Goal: Information Seeking & Learning: Learn about a topic

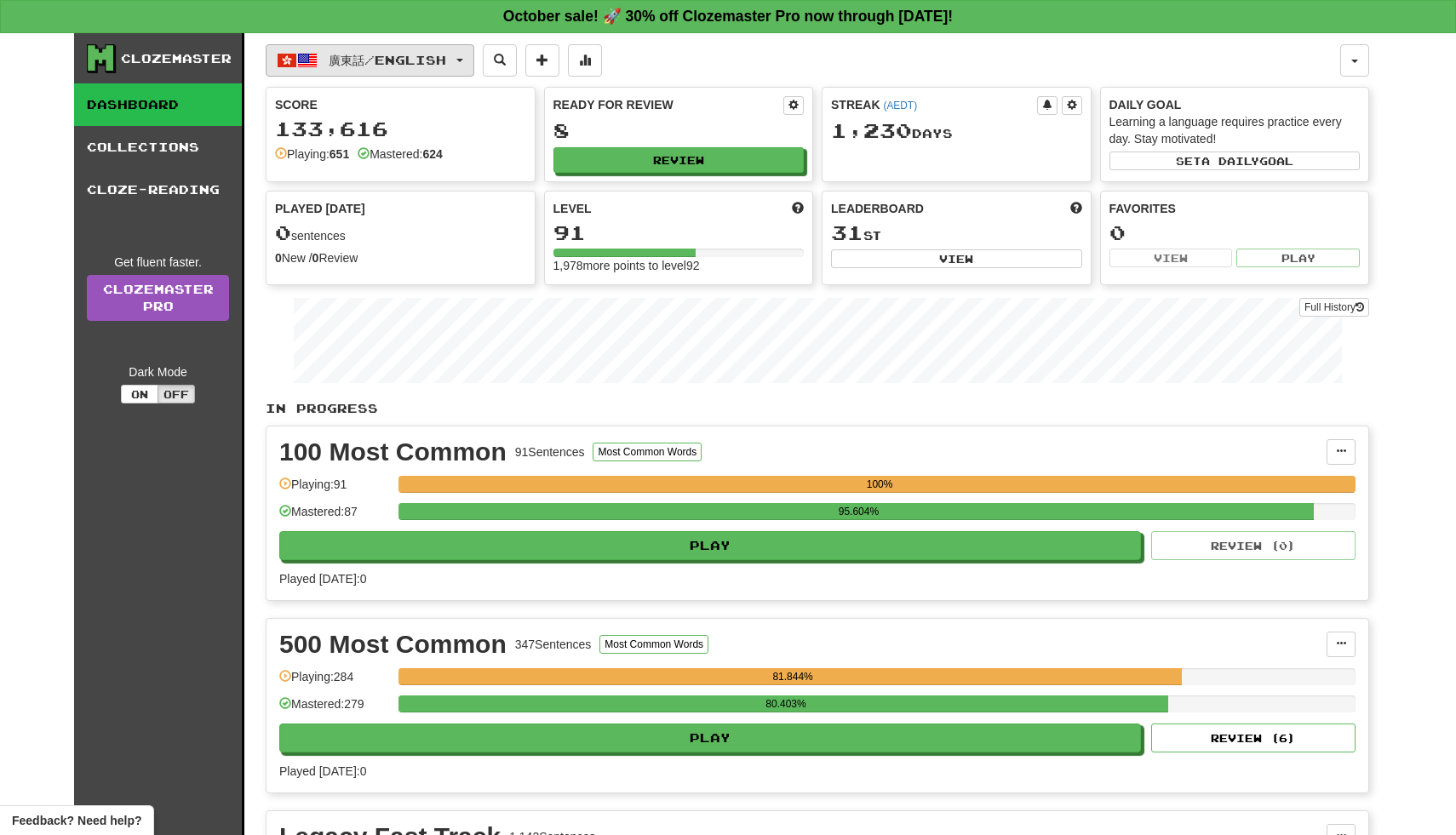
click at [474, 67] on button "廣東話 / English" at bounding box center [370, 60] width 208 height 32
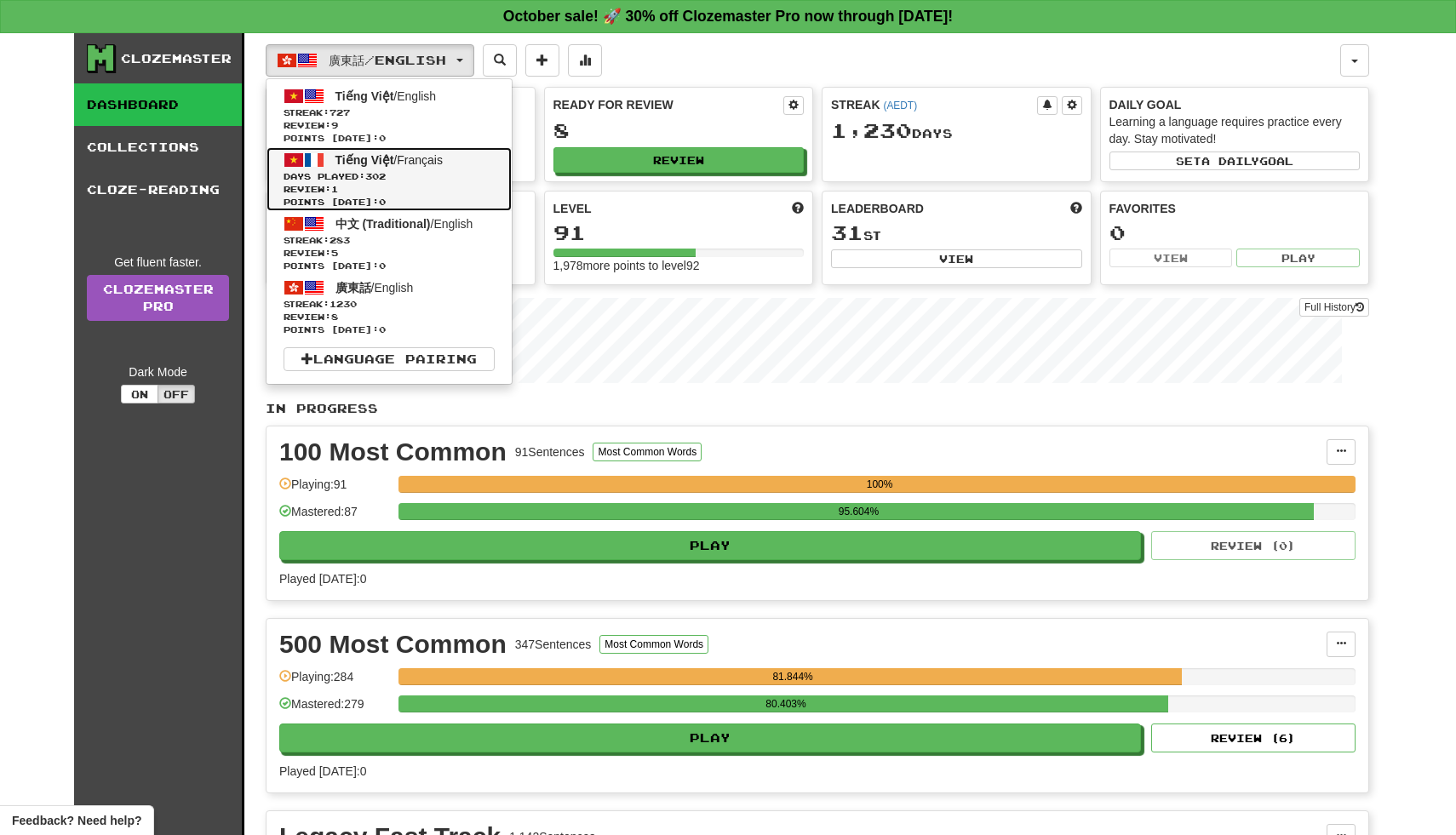
click at [424, 179] on span "Days Played: 302" at bounding box center [389, 176] width 211 height 13
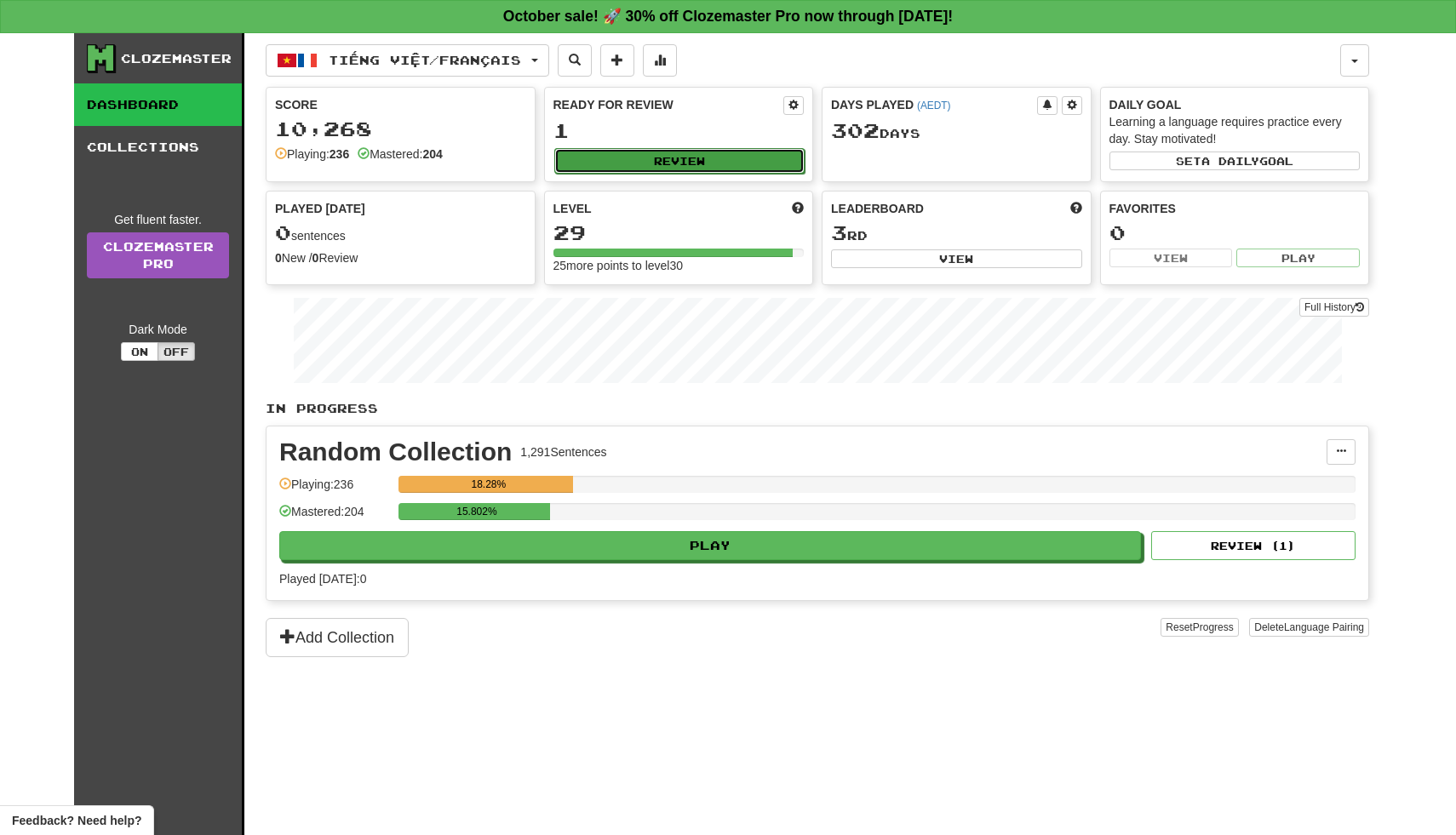
click at [600, 160] on button "Review" at bounding box center [680, 161] width 251 height 26
select select "**"
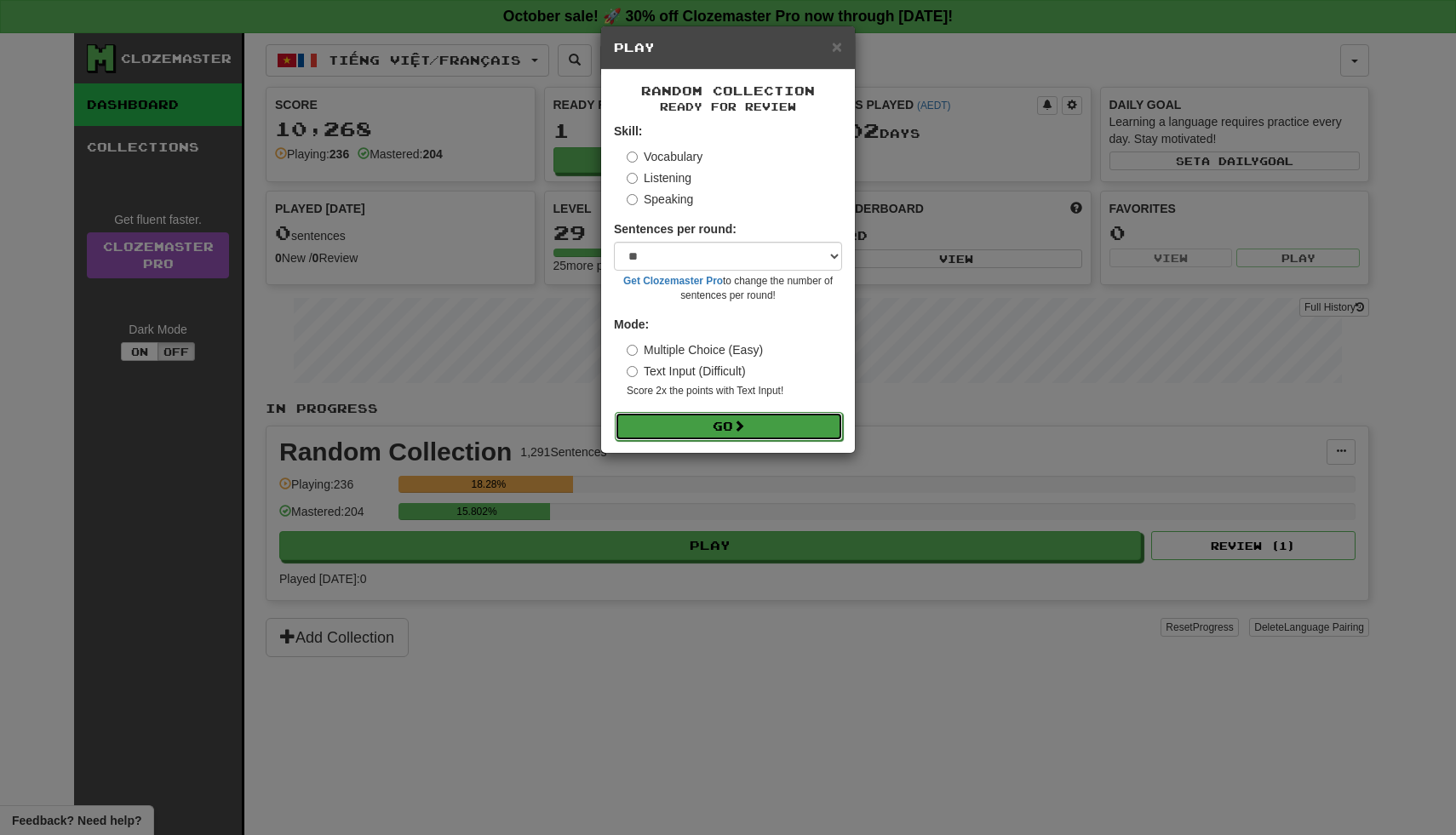
click at [686, 429] on button "Go" at bounding box center [728, 425] width 228 height 29
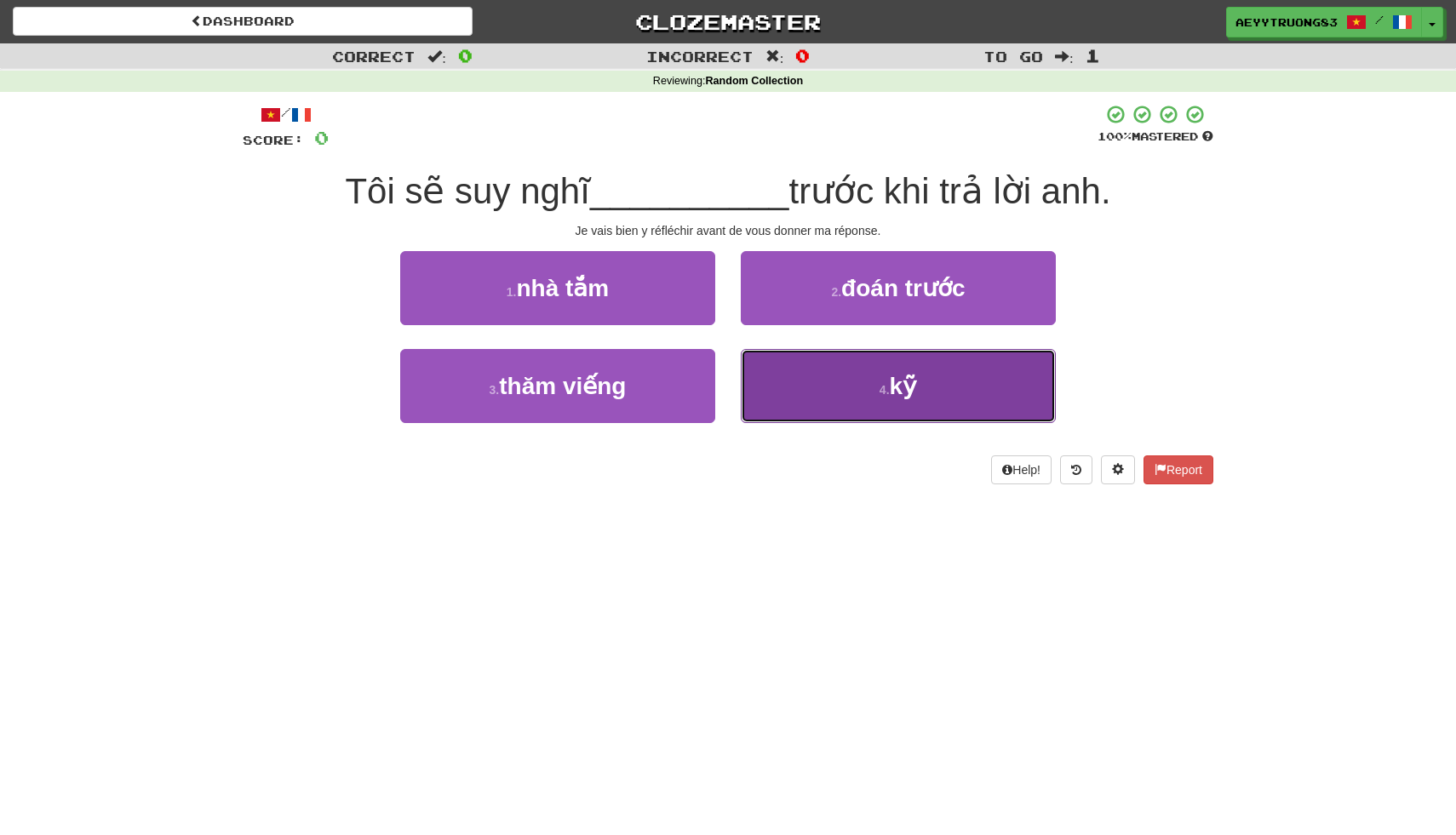
click at [808, 411] on button "4 . kỹ" at bounding box center [898, 386] width 315 height 74
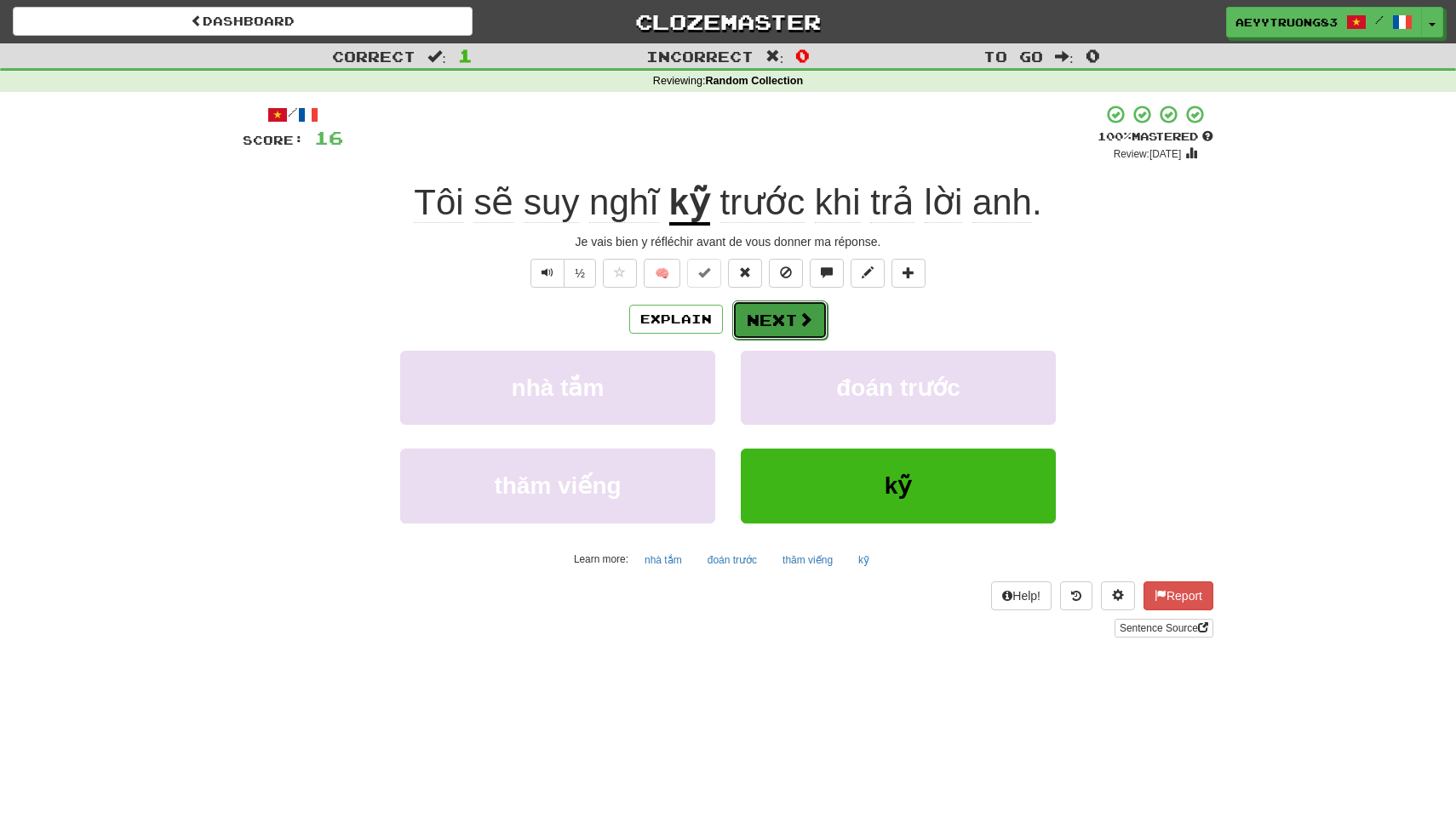
click at [786, 328] on button "Next" at bounding box center [780, 320] width 96 height 39
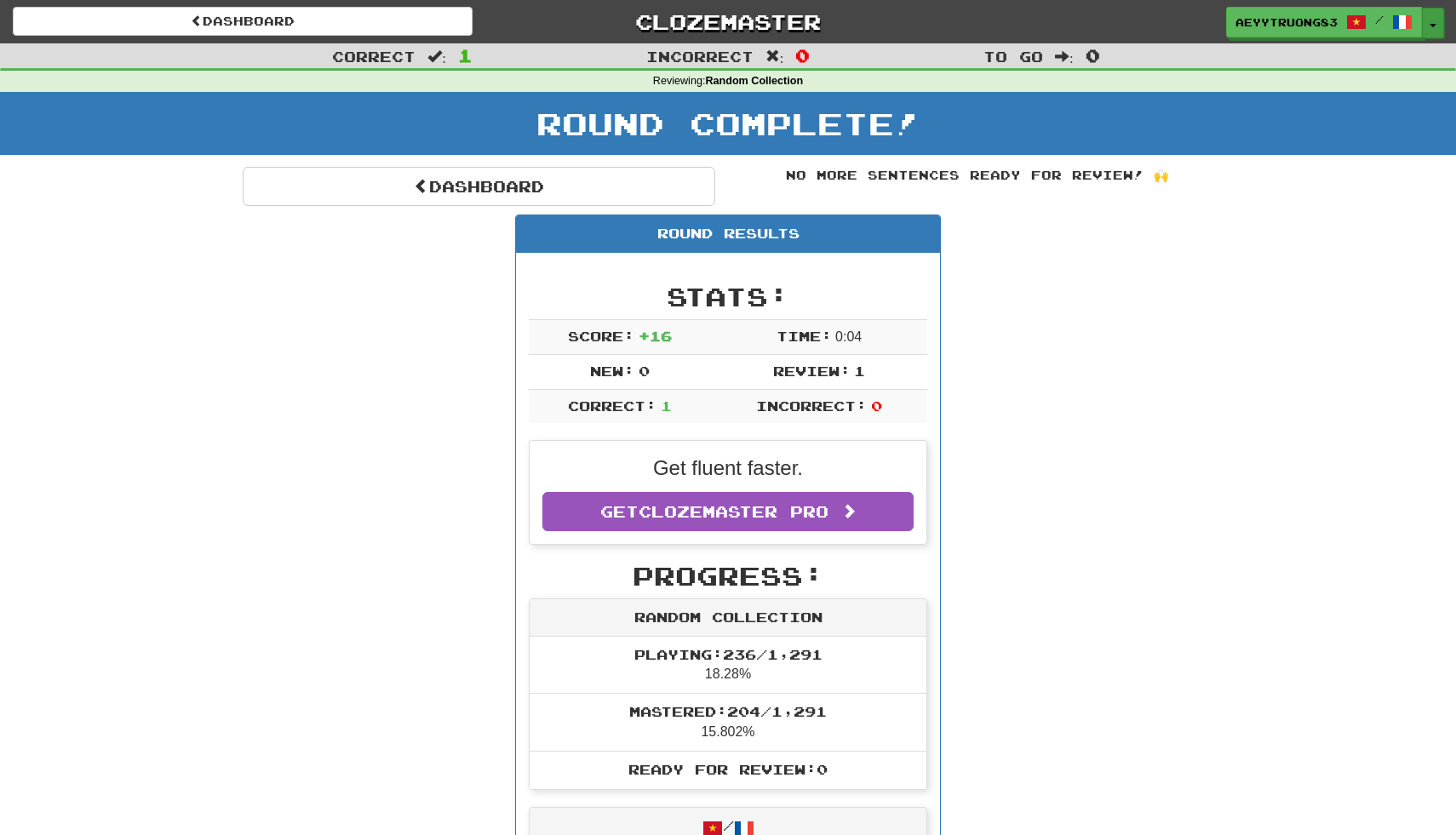
click at [1432, 32] on button "Toggle Dropdown" at bounding box center [1433, 23] width 22 height 31
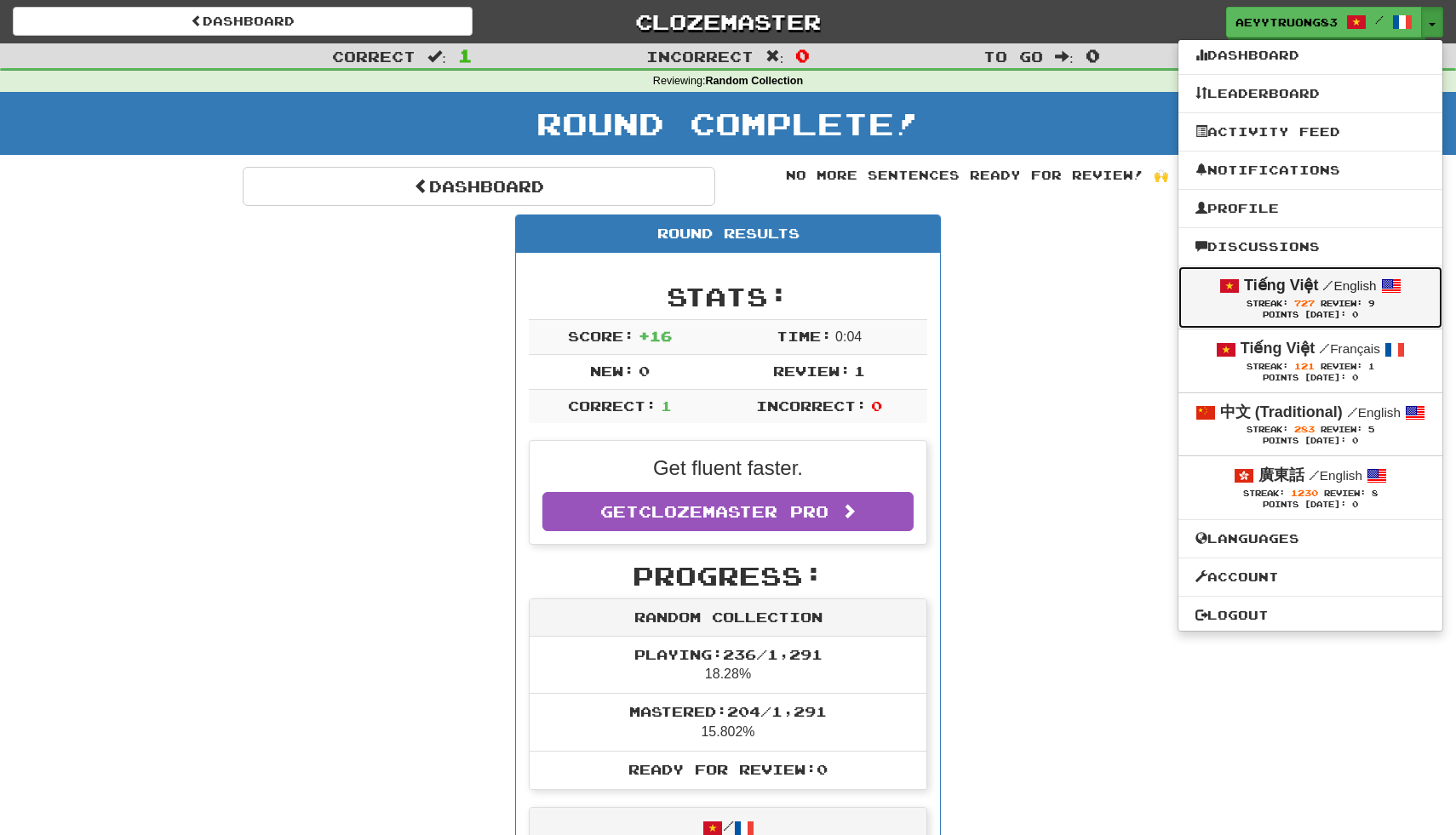
click at [1290, 306] on span "Streak: 727" at bounding box center [1284, 303] width 74 height 9
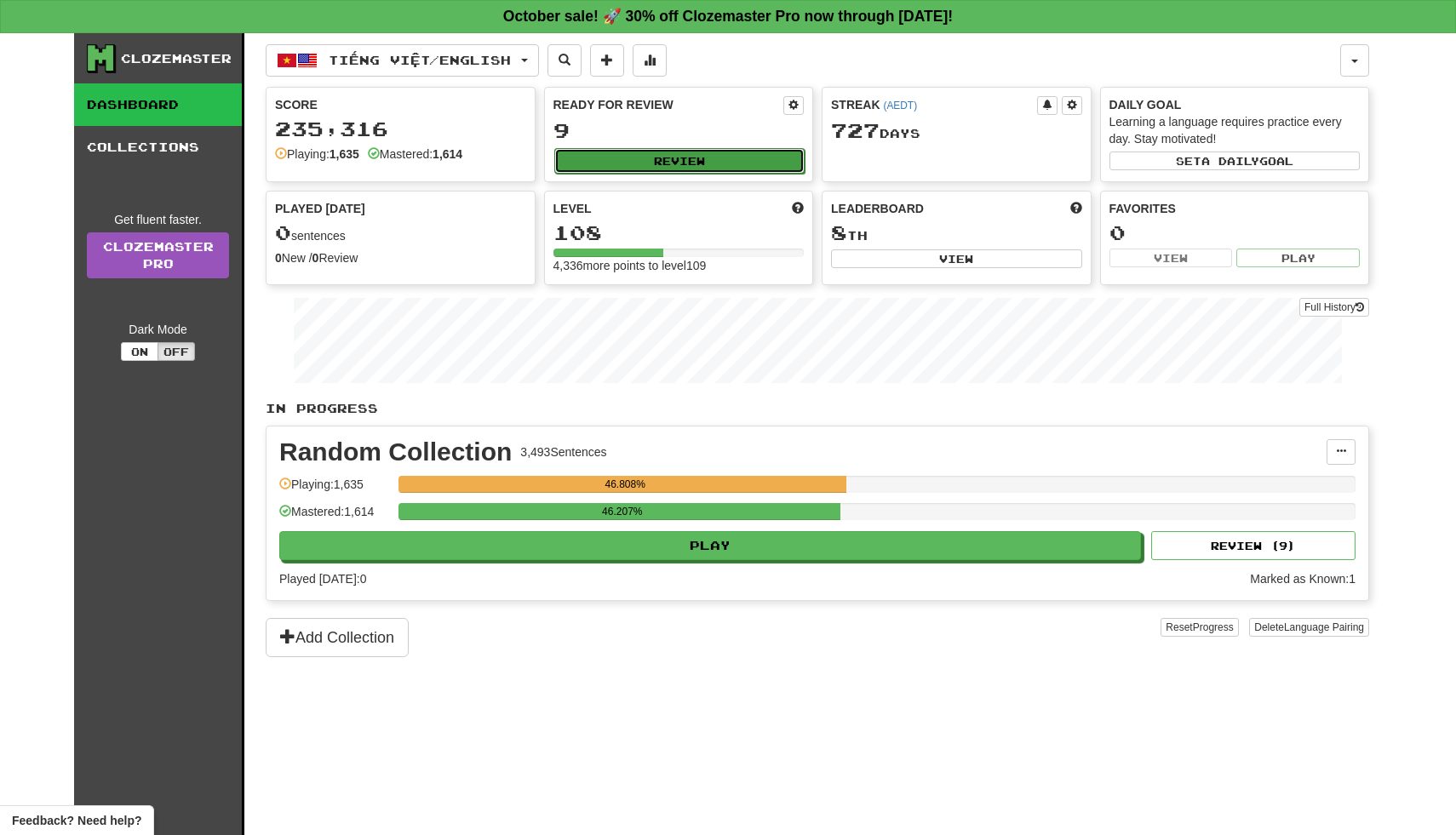
click at [613, 154] on button "Review" at bounding box center [680, 161] width 251 height 26
select select "**"
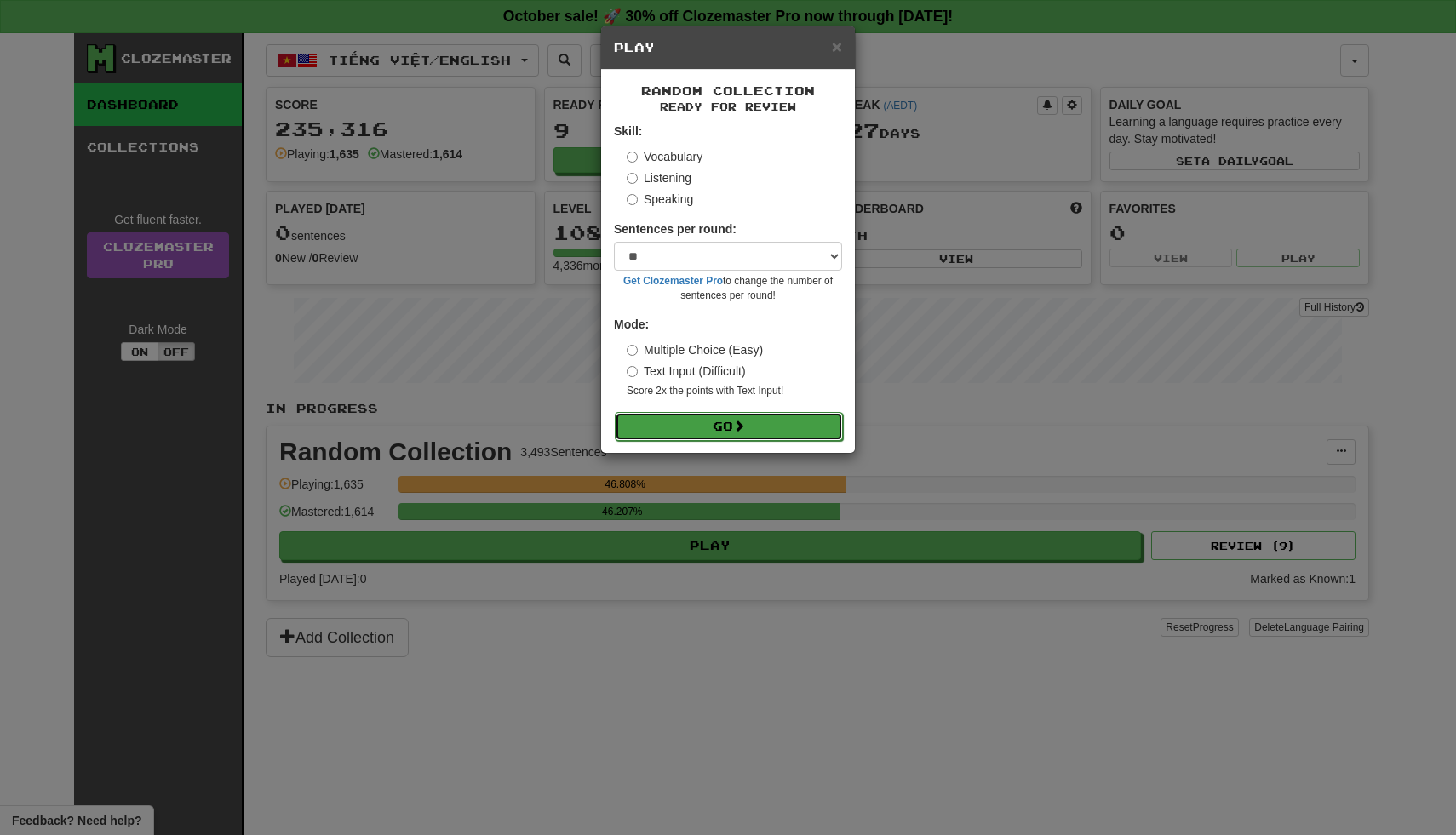
click at [676, 432] on button "Go" at bounding box center [728, 425] width 228 height 29
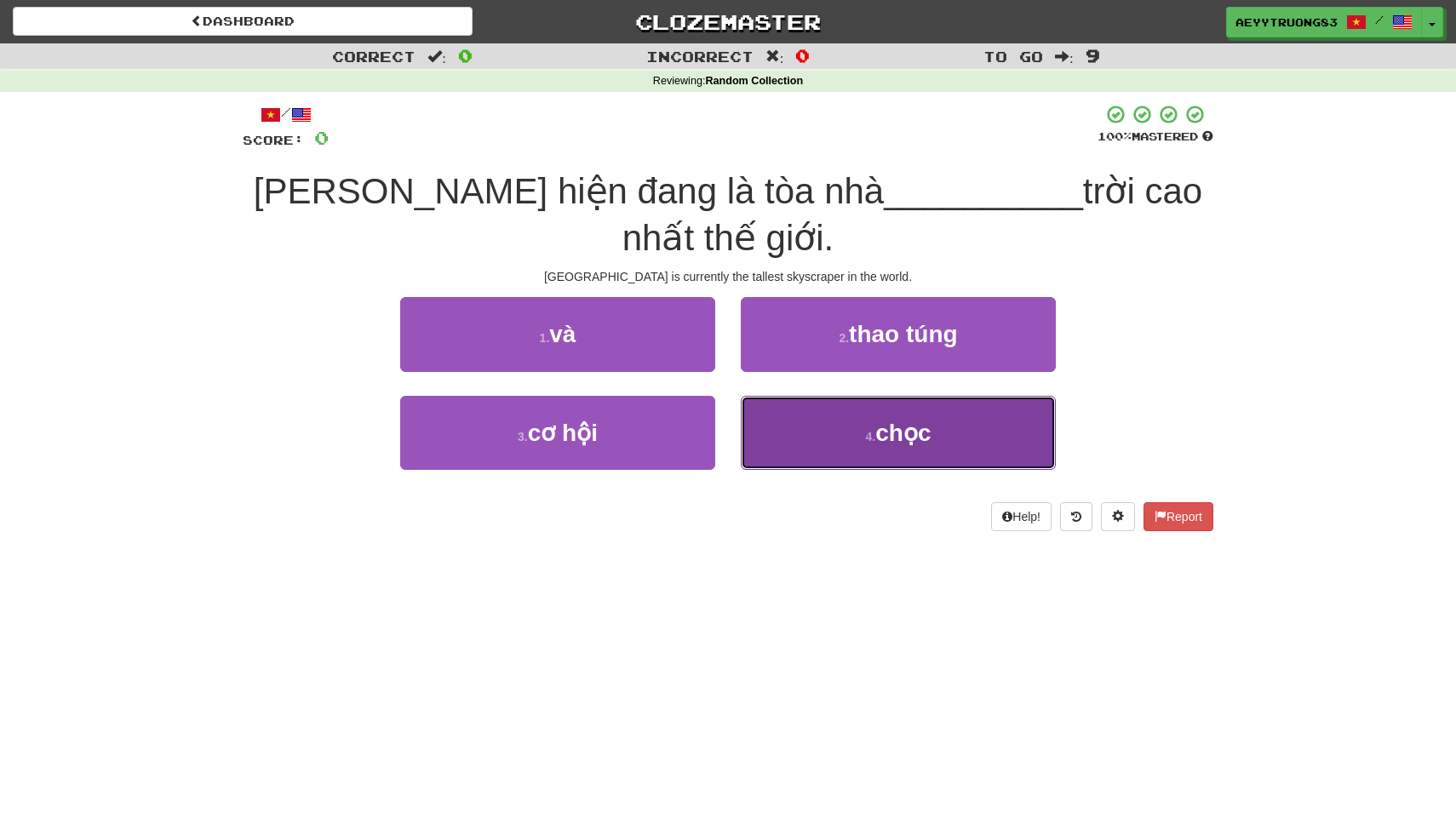
click at [786, 441] on button "4 . chọc" at bounding box center [898, 432] width 315 height 74
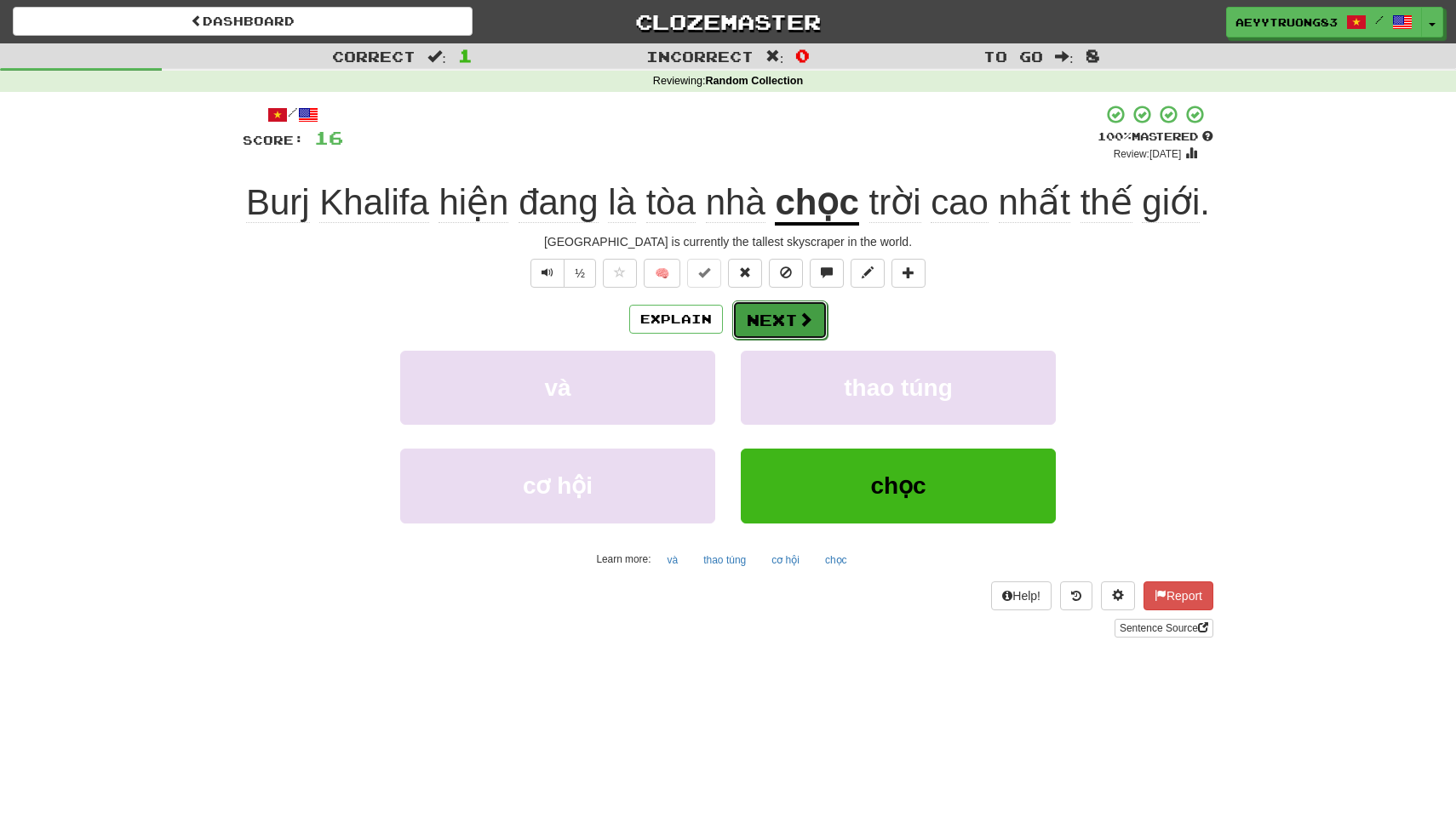
click at [750, 316] on button "Next" at bounding box center [780, 320] width 96 height 39
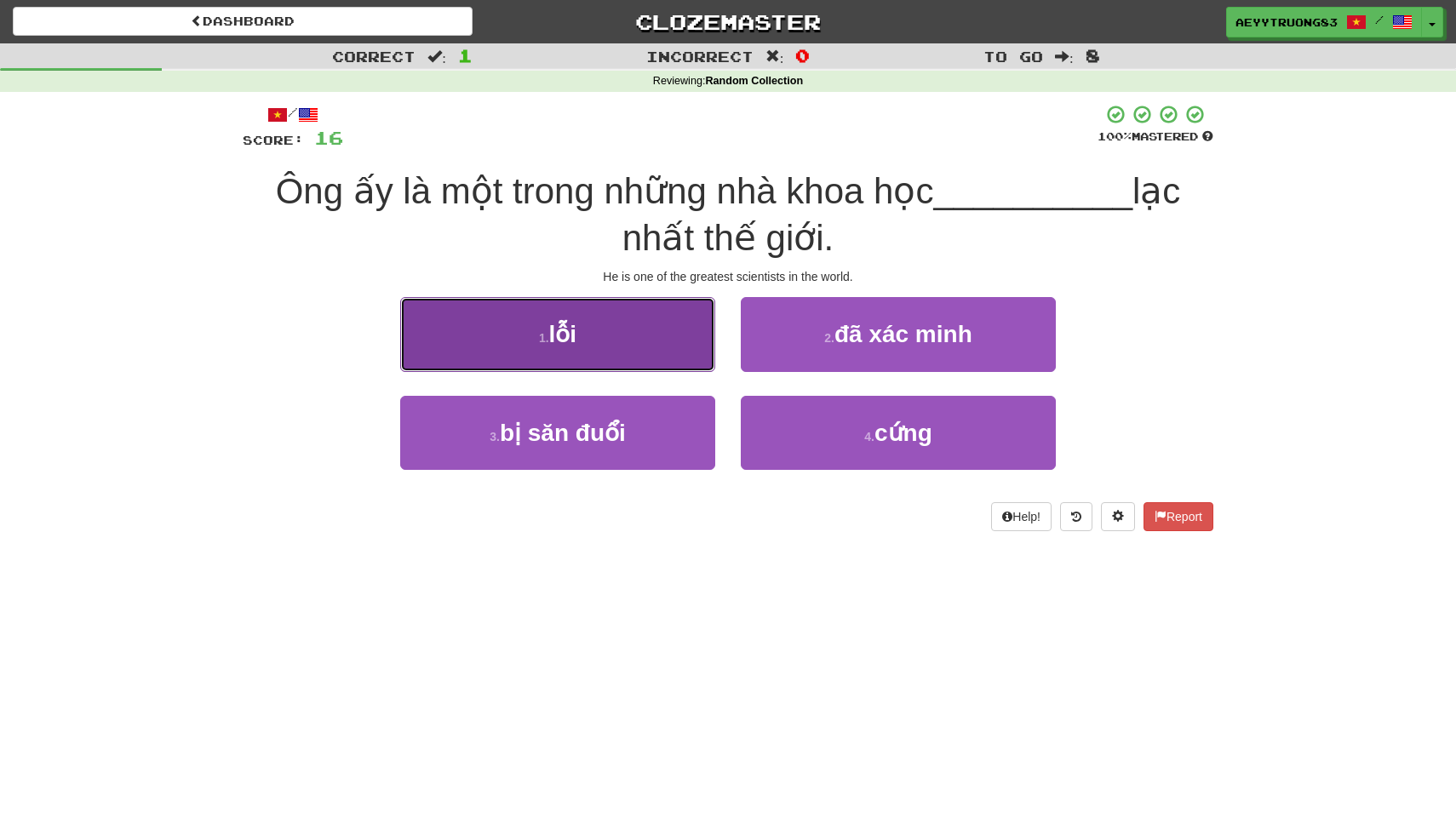
click at [664, 359] on button "1 . lỗi" at bounding box center [558, 334] width 315 height 74
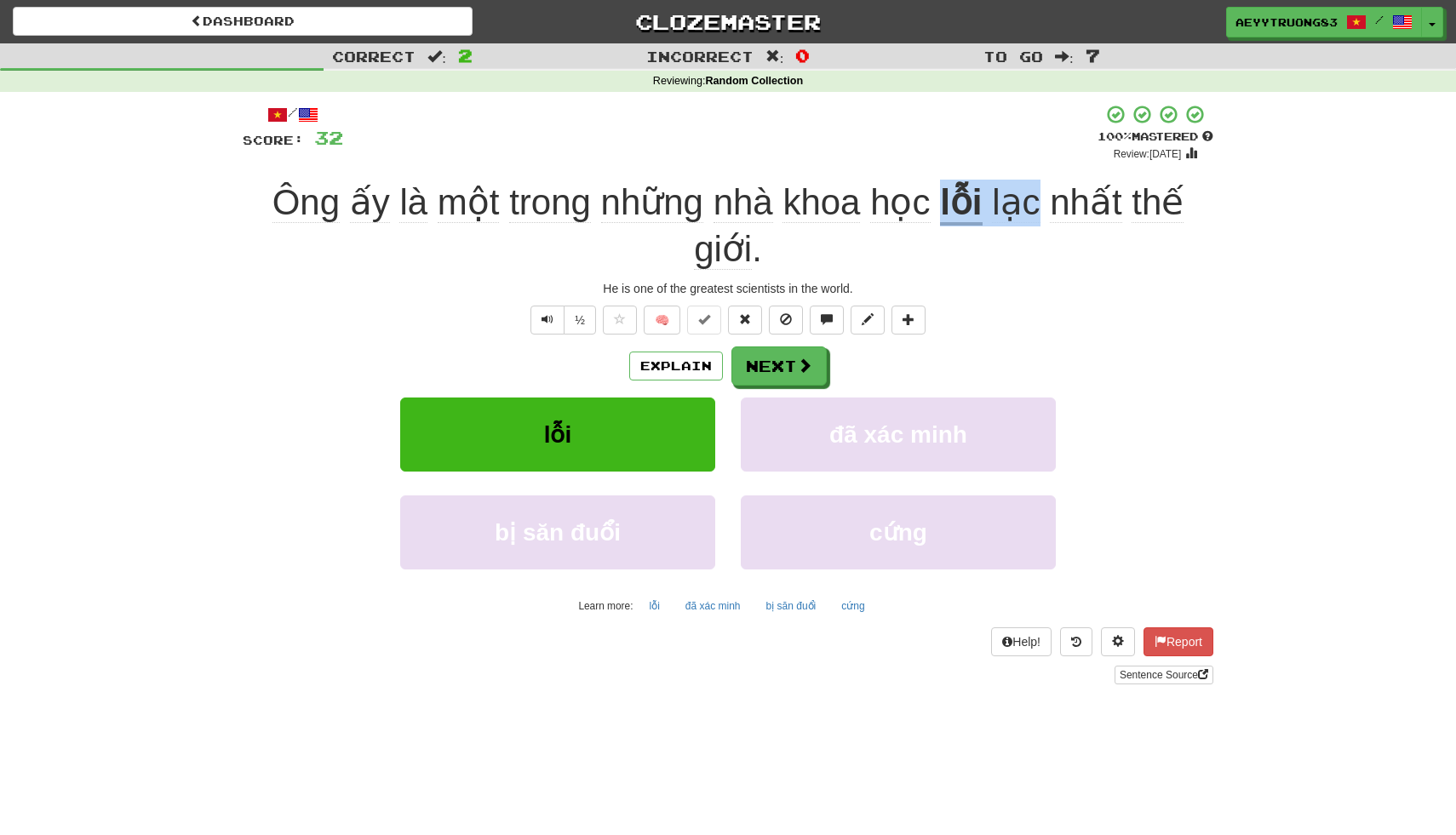
drag, startPoint x: 1036, startPoint y: 201, endPoint x: 945, endPoint y: 191, distance: 91.5
click at [945, 191] on div "Ông ấy là một trong những nhà khoa học lỗi lạc nhất thế giới ." at bounding box center [728, 225] width 971 height 93
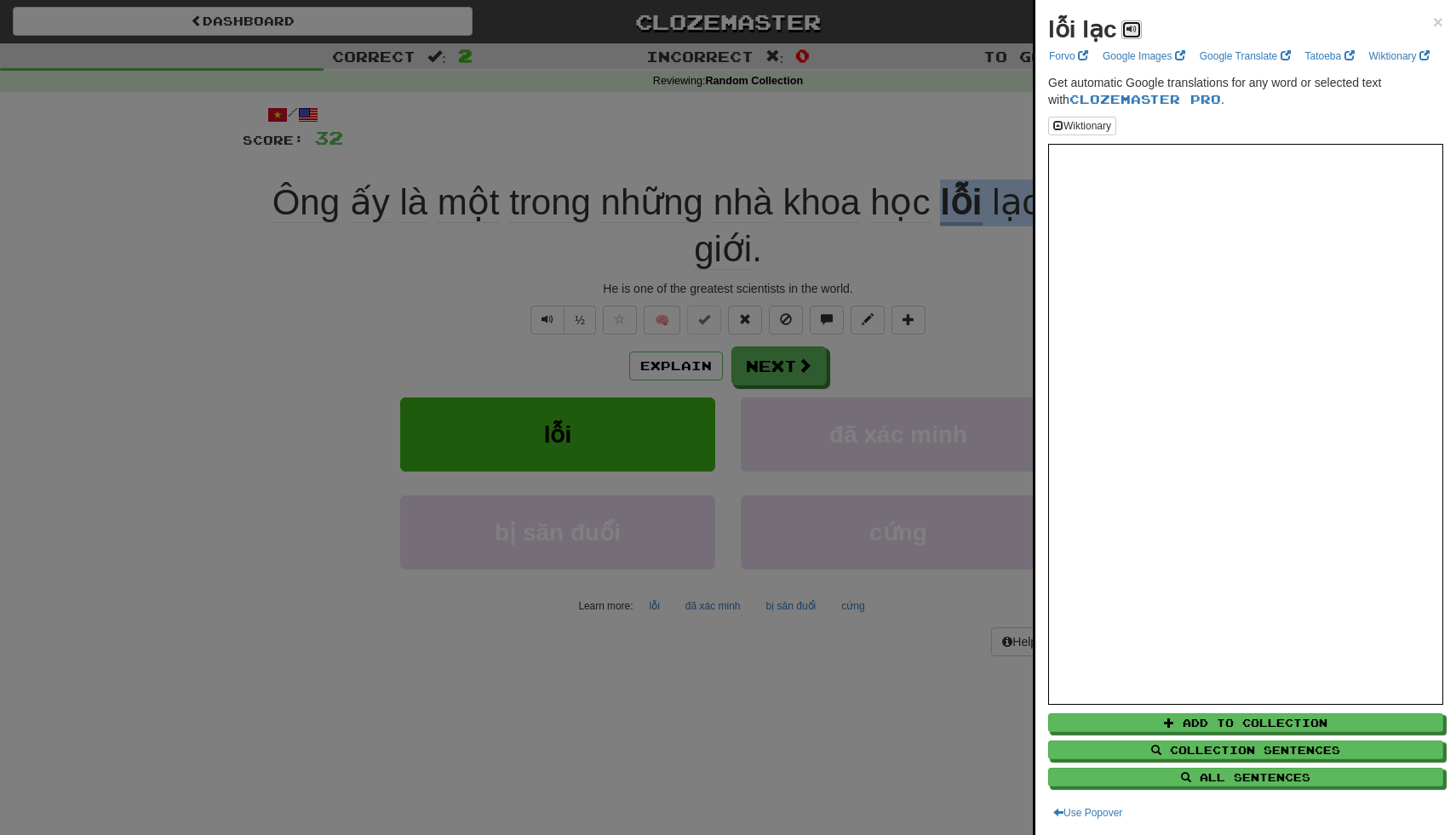
click at [1131, 34] on span at bounding box center [1131, 29] width 10 height 10
click at [46, 195] on div at bounding box center [728, 418] width 1456 height 835
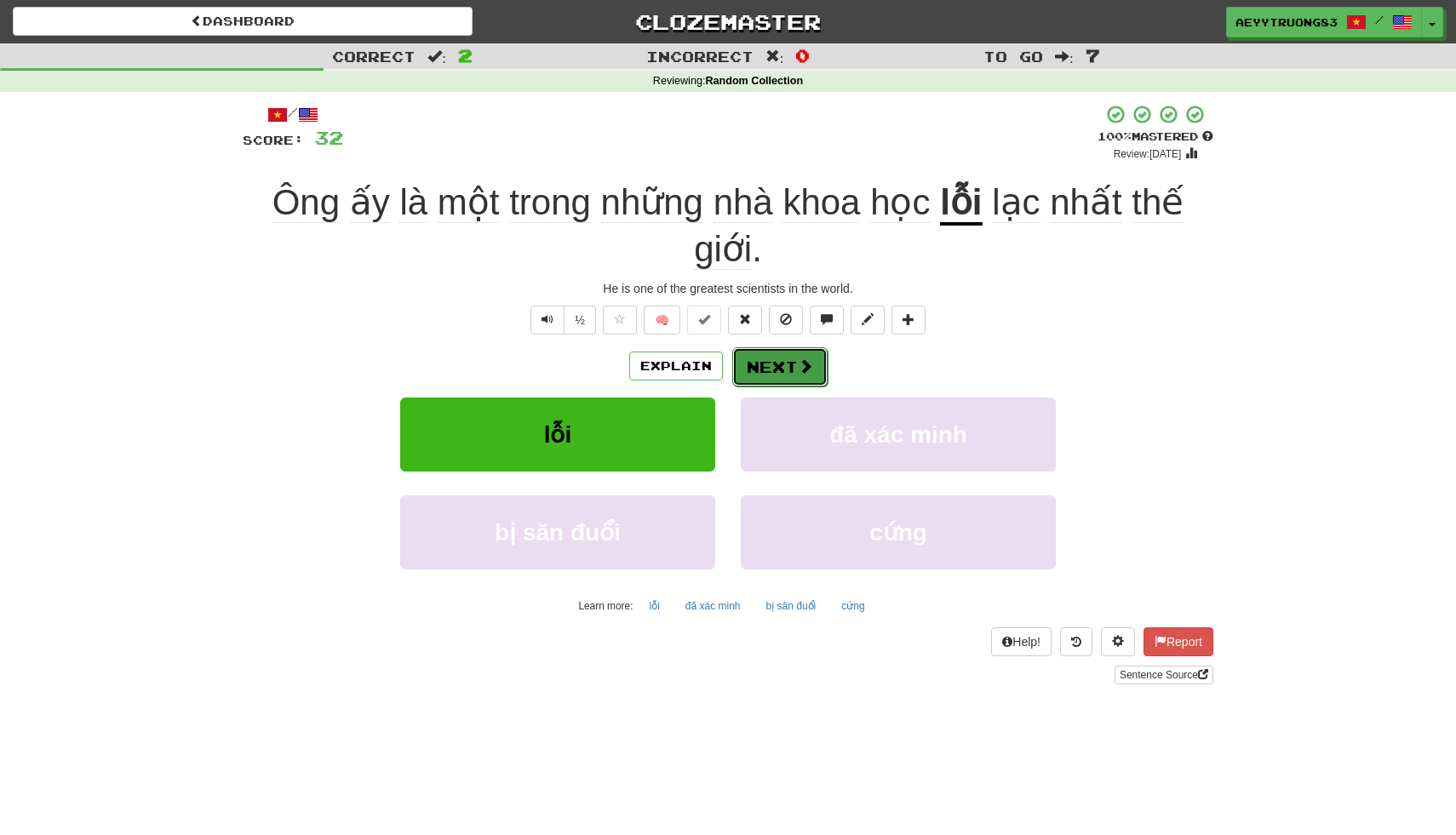
click at [778, 363] on button "Next" at bounding box center [780, 367] width 96 height 39
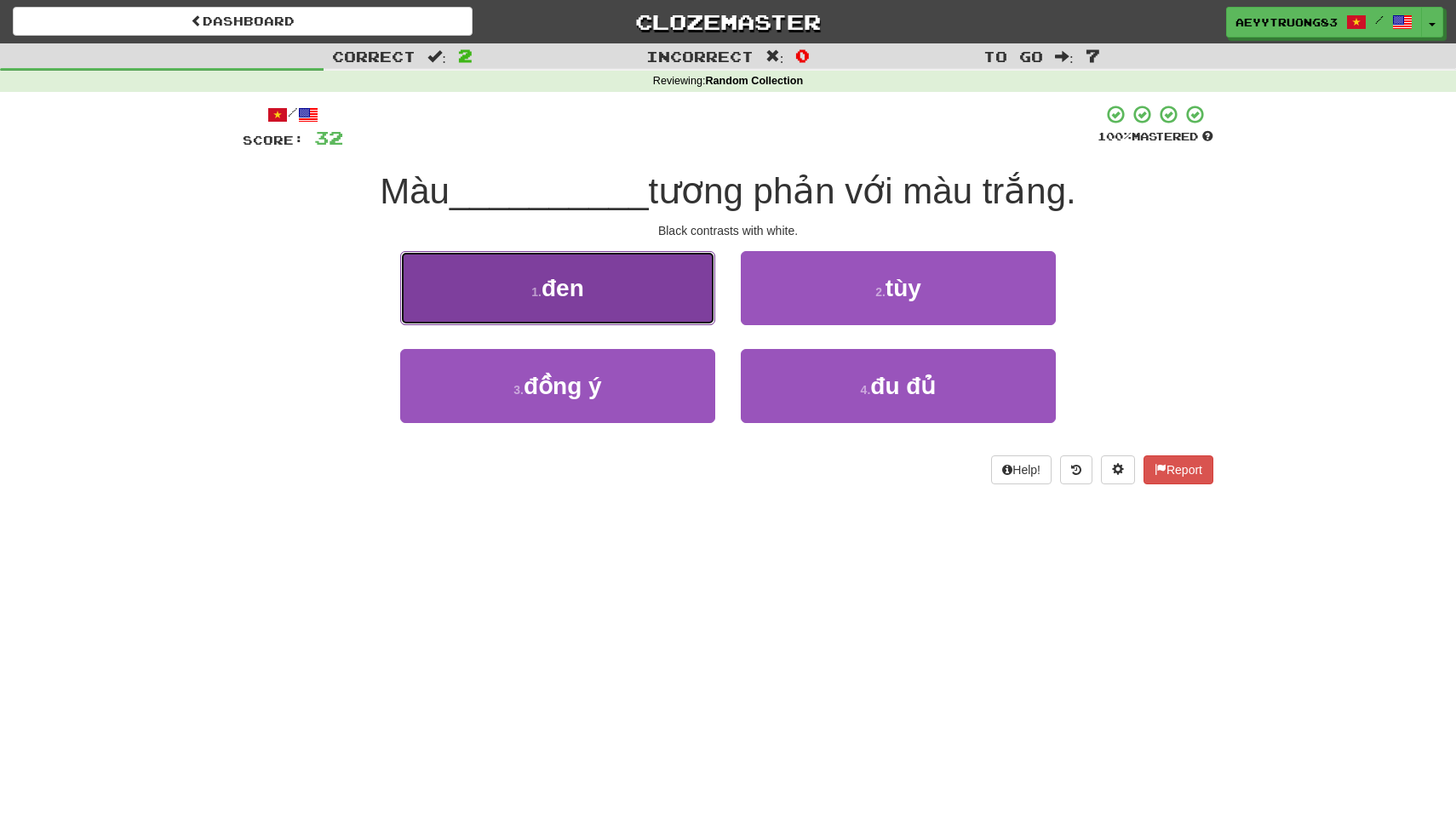
click at [671, 307] on button "1 . đen" at bounding box center [558, 288] width 315 height 74
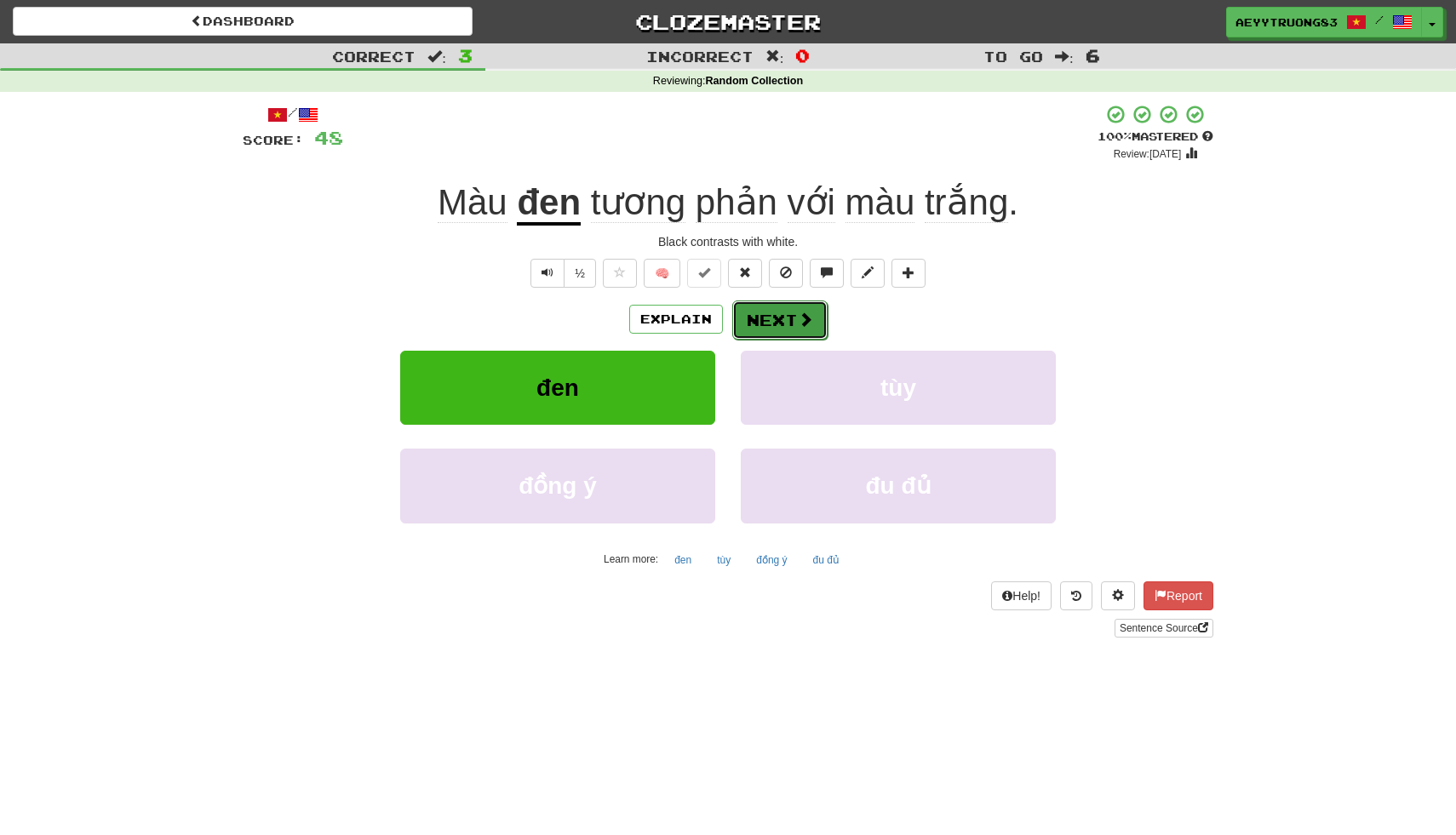
click at [790, 313] on button "Next" at bounding box center [780, 320] width 96 height 39
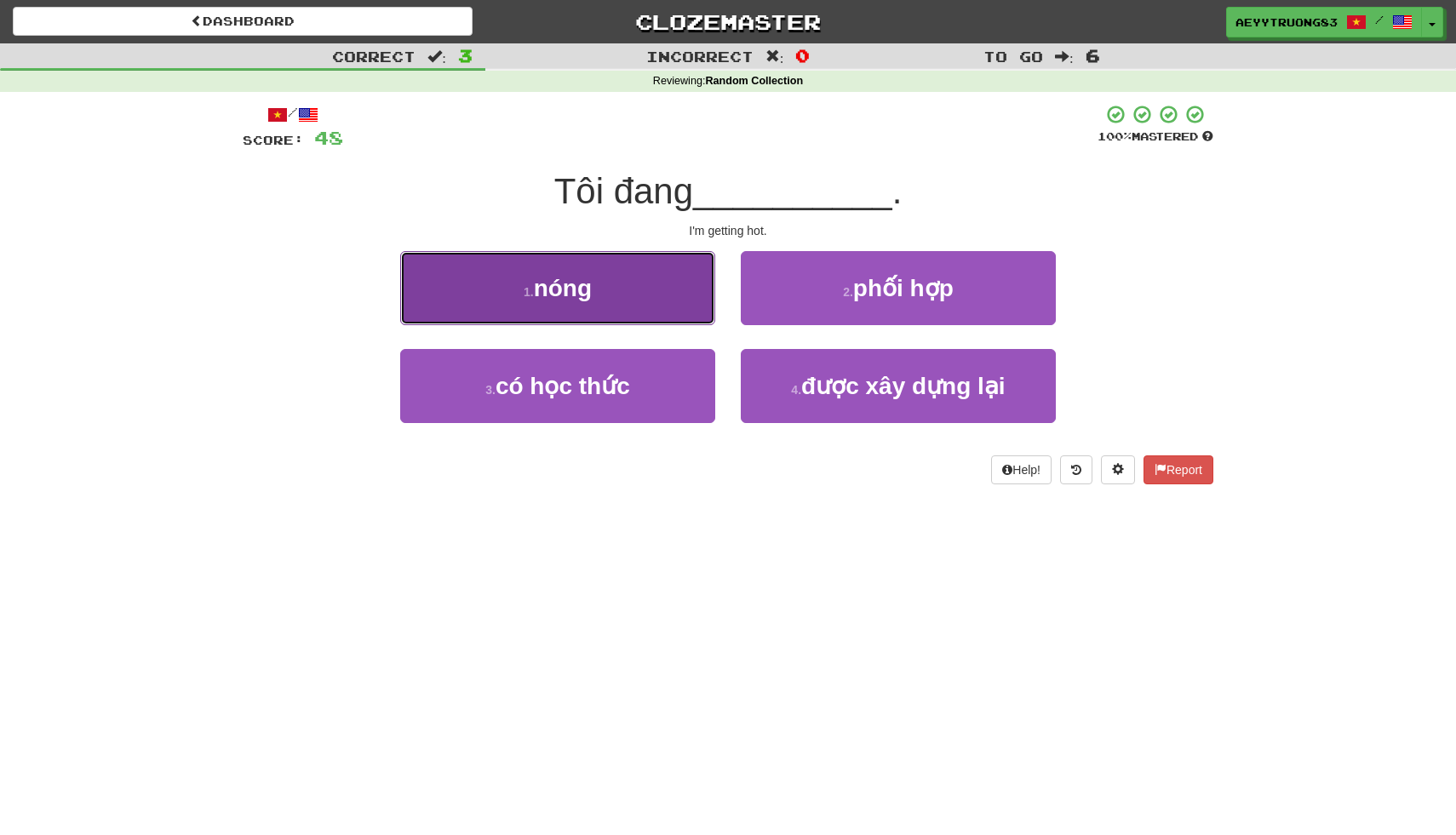
click at [667, 299] on button "1 . nóng" at bounding box center [558, 288] width 315 height 74
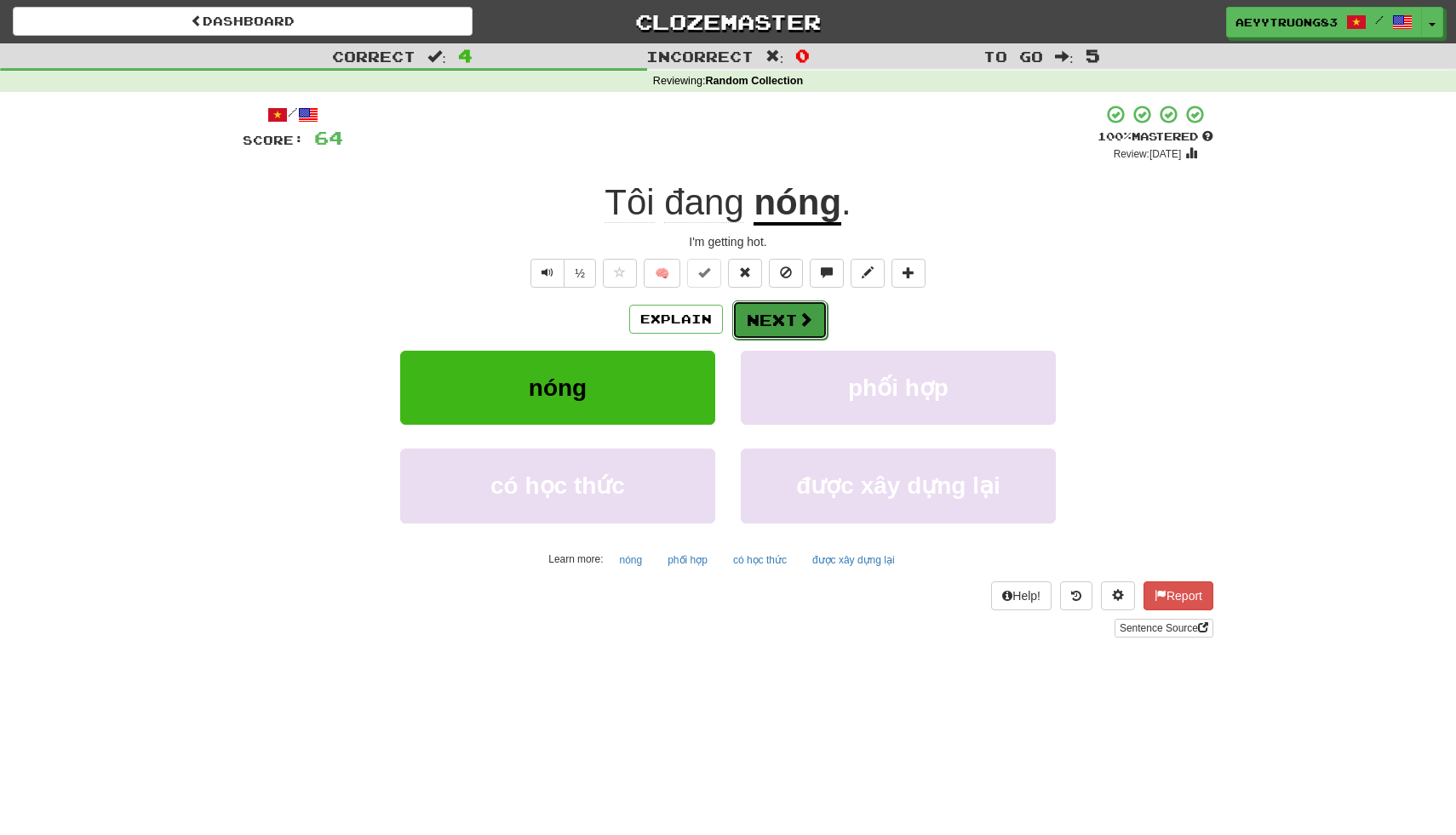
click at [799, 318] on span at bounding box center [804, 319] width 15 height 15
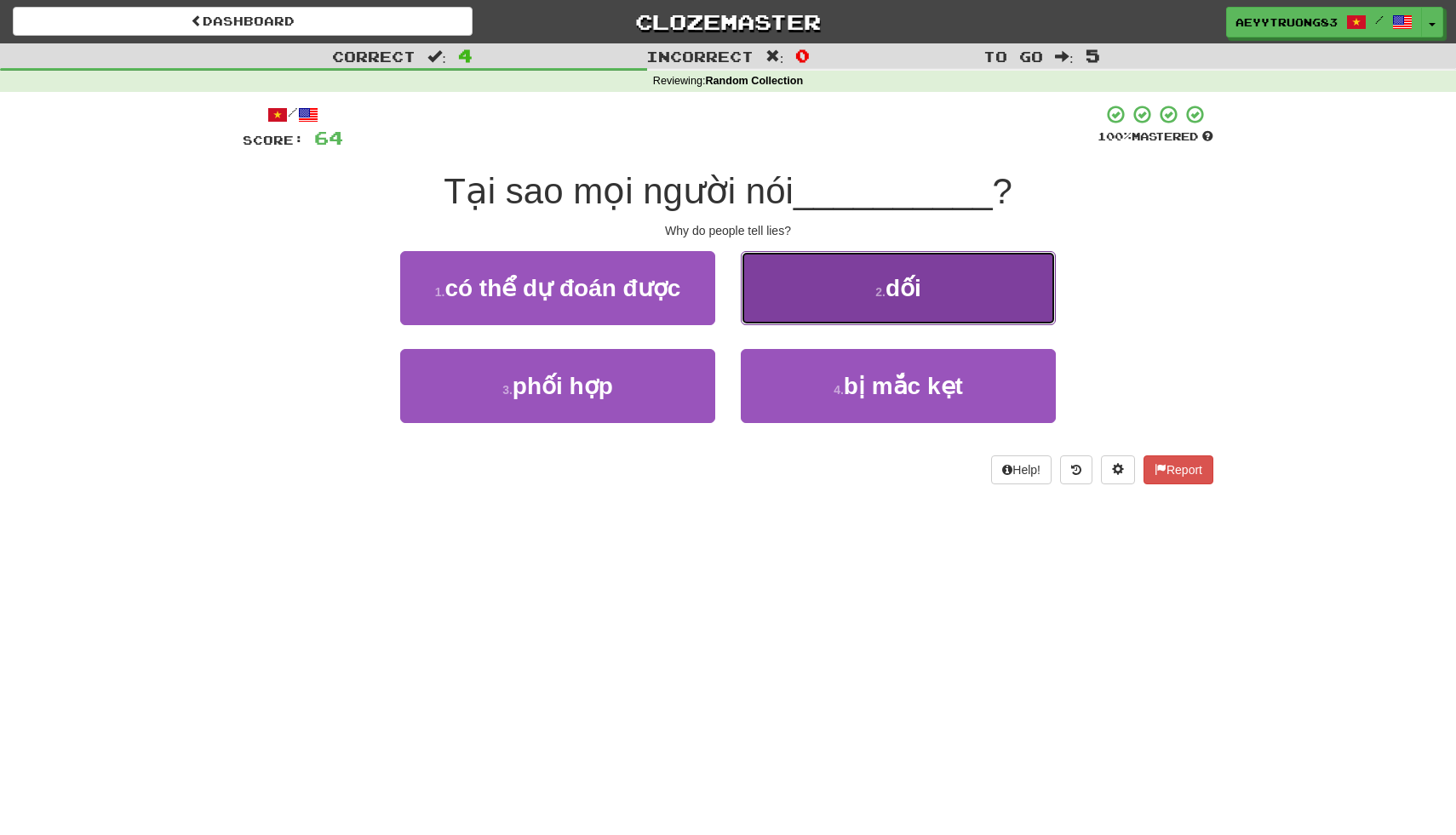
click at [799, 318] on button "2 . dối" at bounding box center [898, 288] width 315 height 74
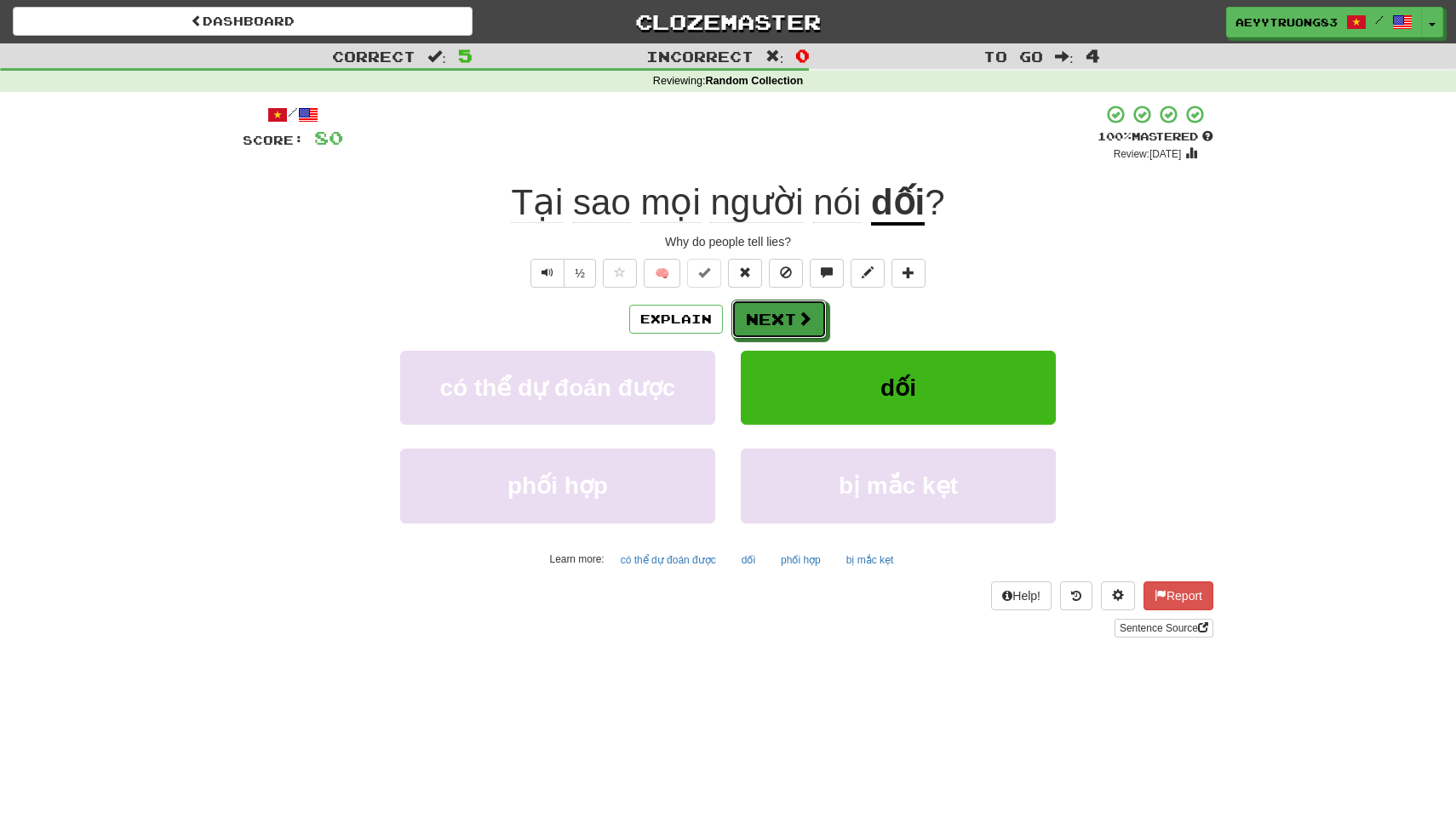
click at [799, 318] on span at bounding box center [804, 318] width 15 height 15
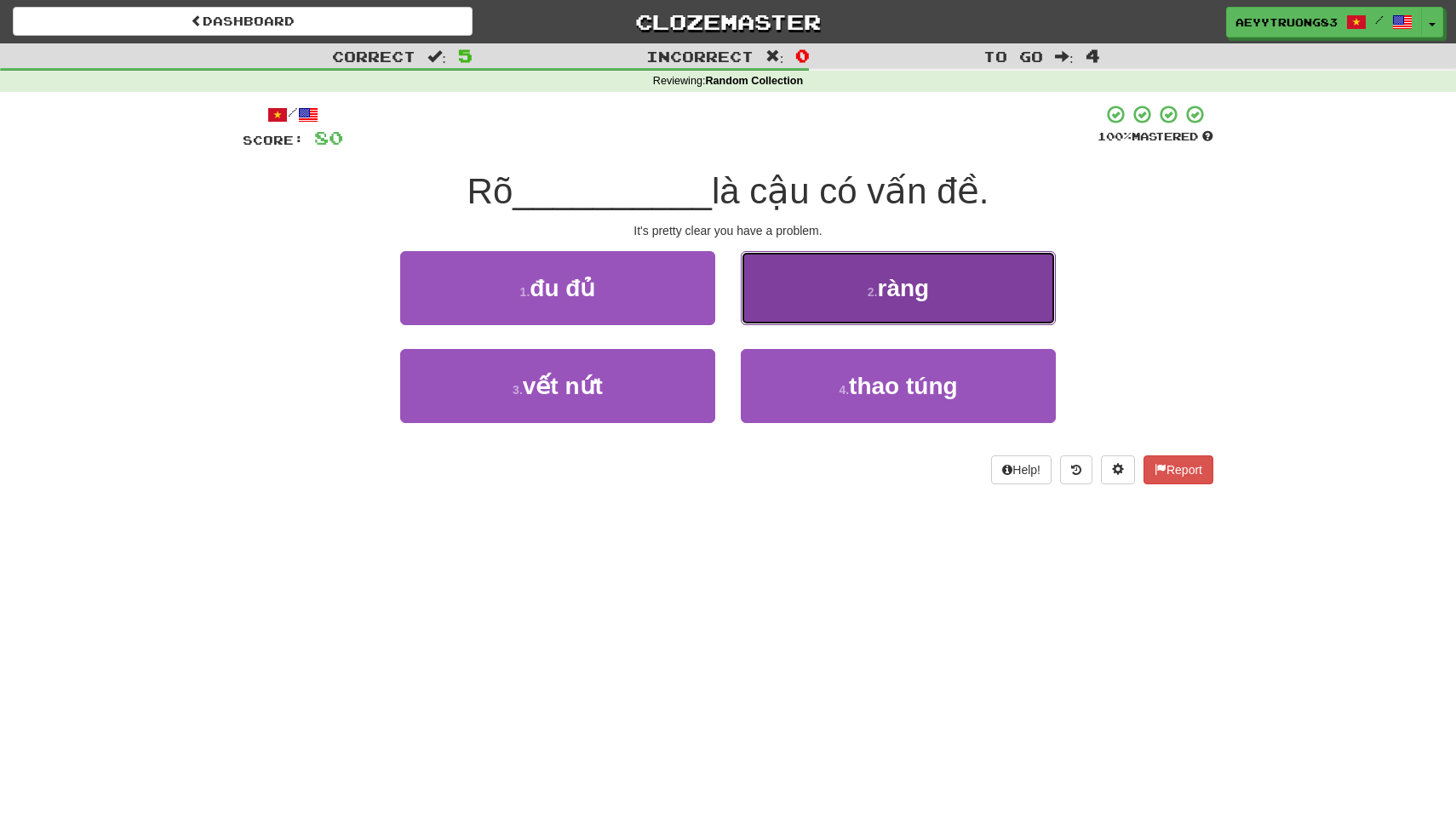
click at [876, 291] on small "2 ." at bounding box center [873, 292] width 10 height 14
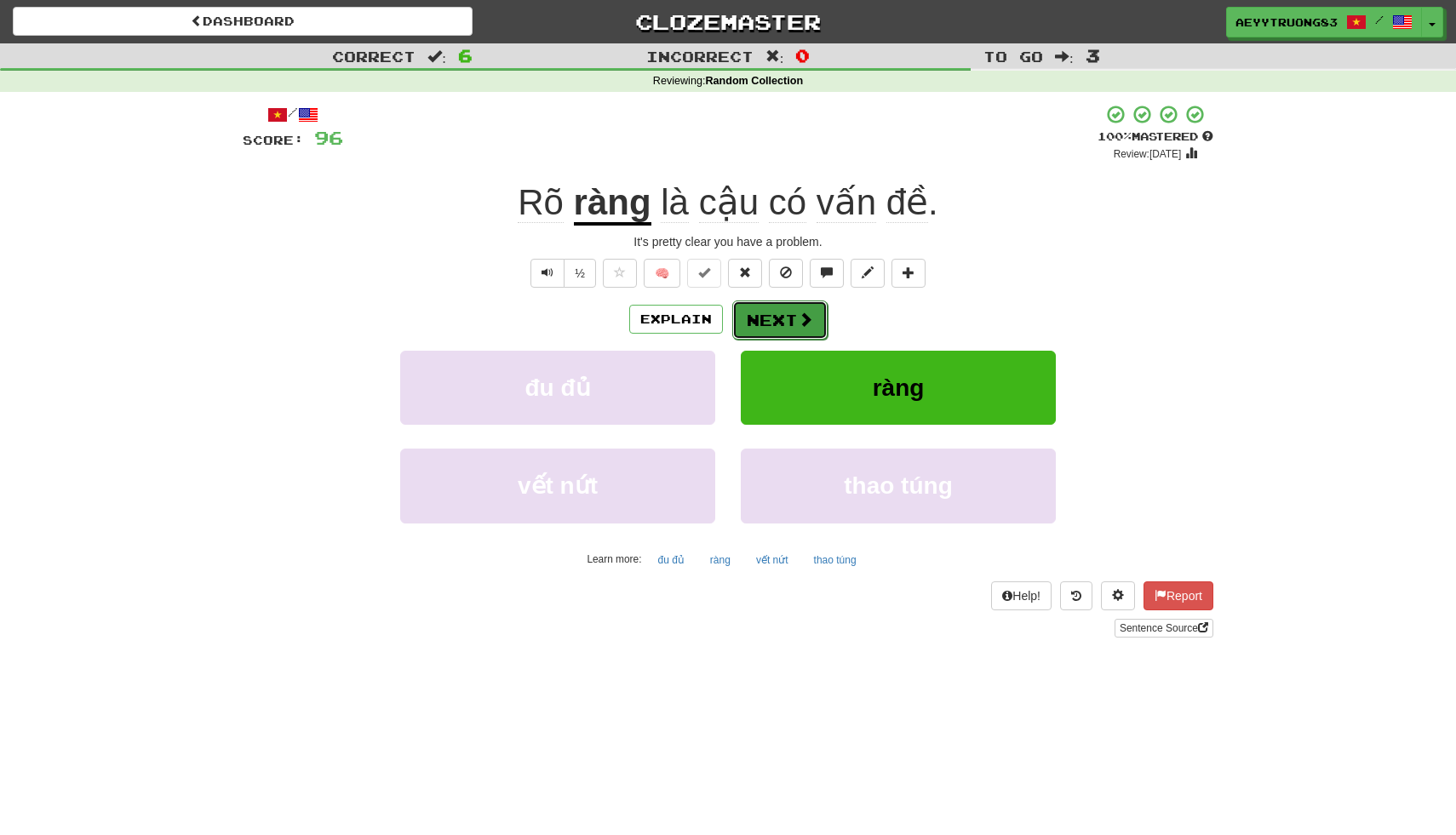
click at [776, 324] on button "Next" at bounding box center [780, 320] width 96 height 39
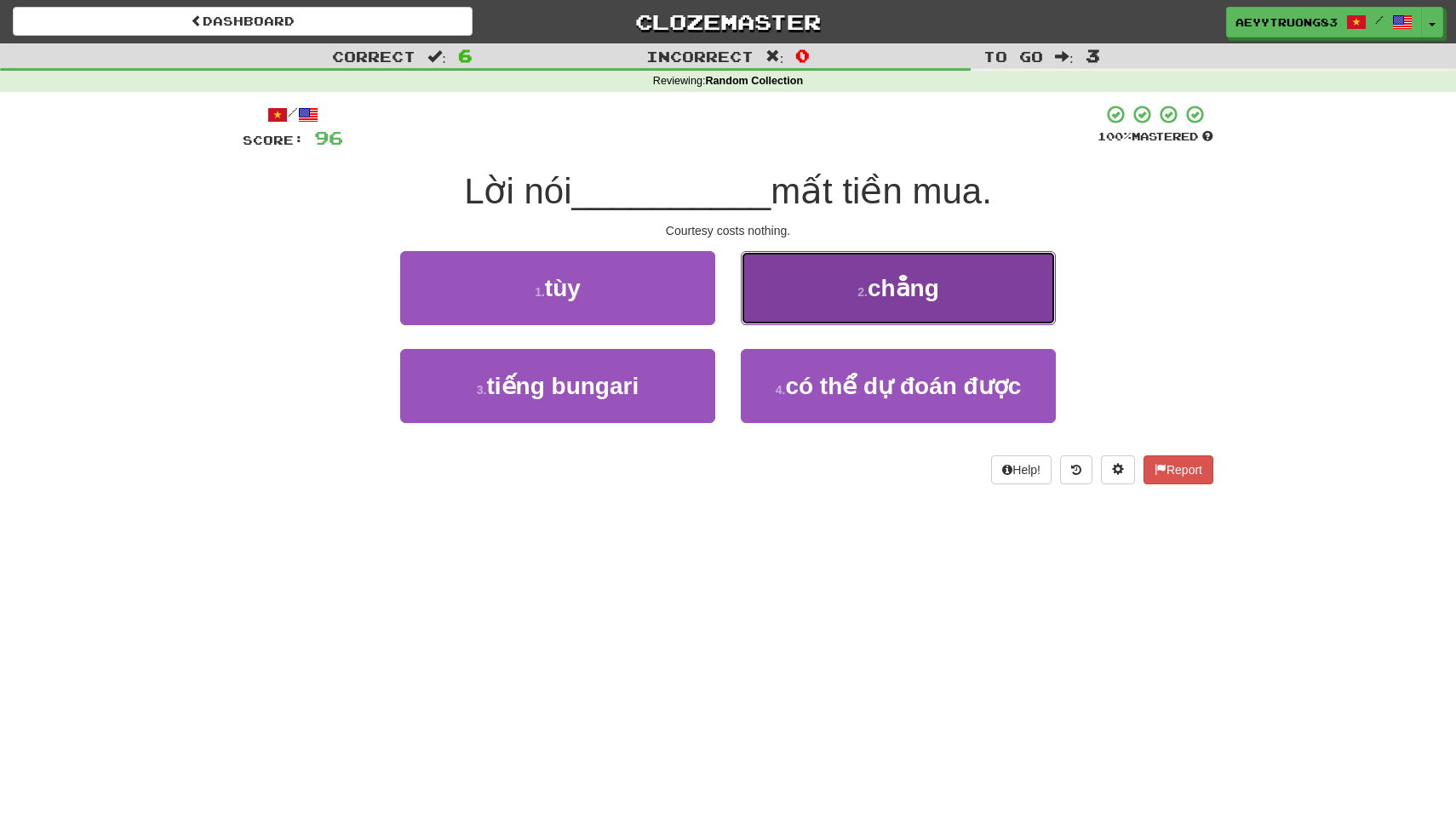
click at [783, 317] on button "2 . chẳng" at bounding box center [898, 288] width 315 height 74
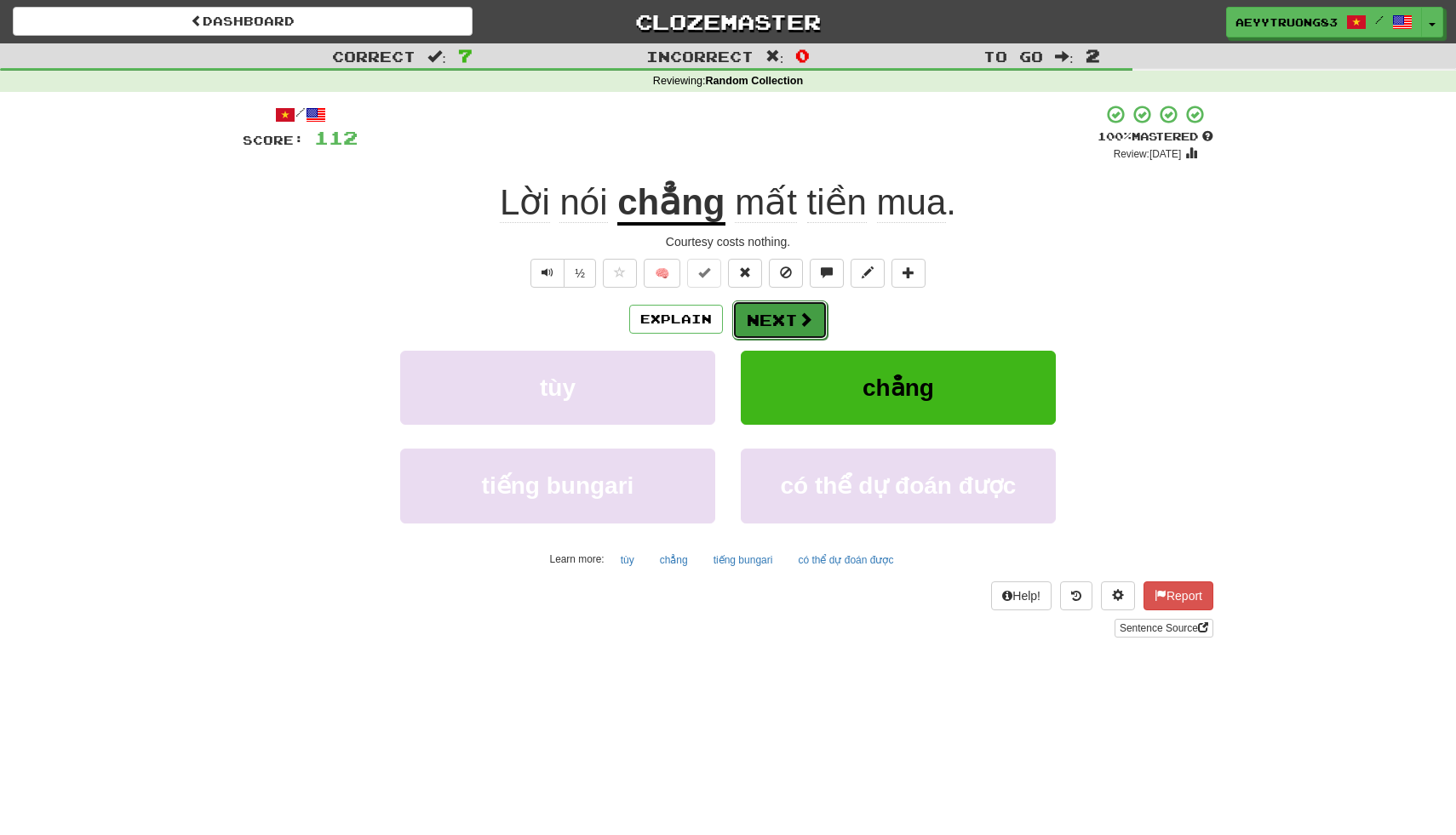
click at [755, 320] on button "Next" at bounding box center [780, 320] width 96 height 39
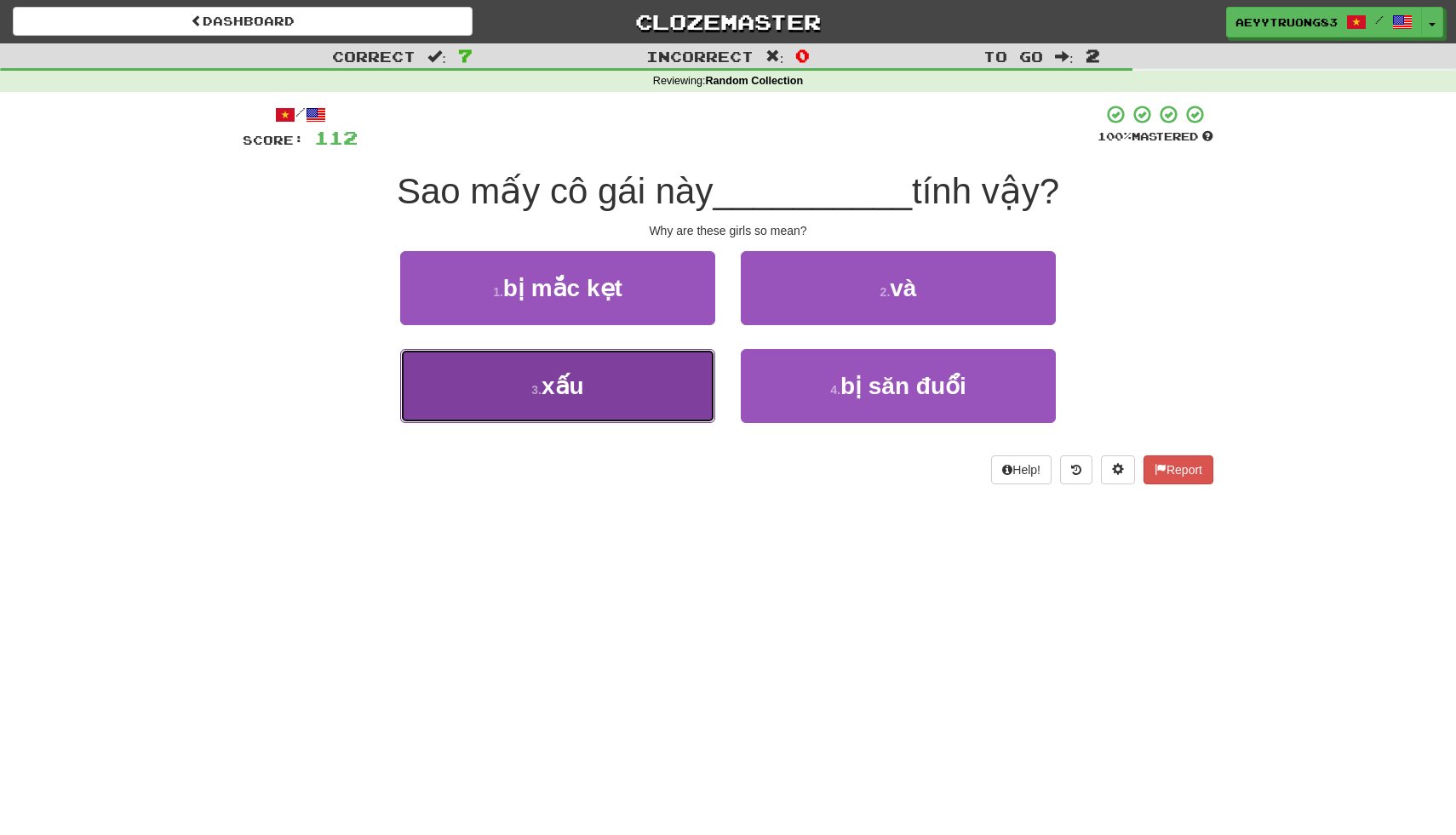
click at [642, 373] on button "3 . xấu" at bounding box center [558, 386] width 315 height 74
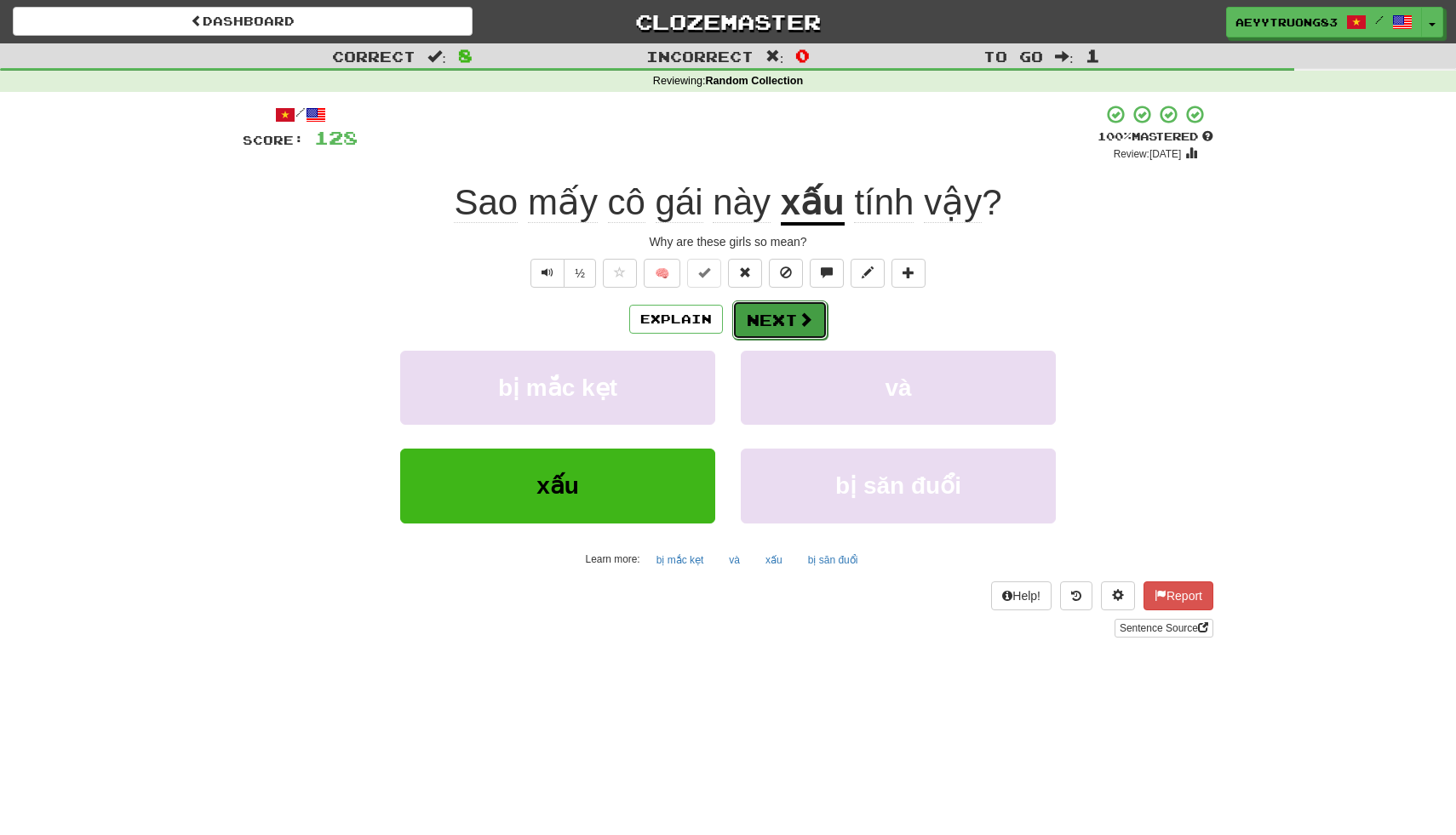
click at [789, 320] on button "Next" at bounding box center [780, 320] width 96 height 39
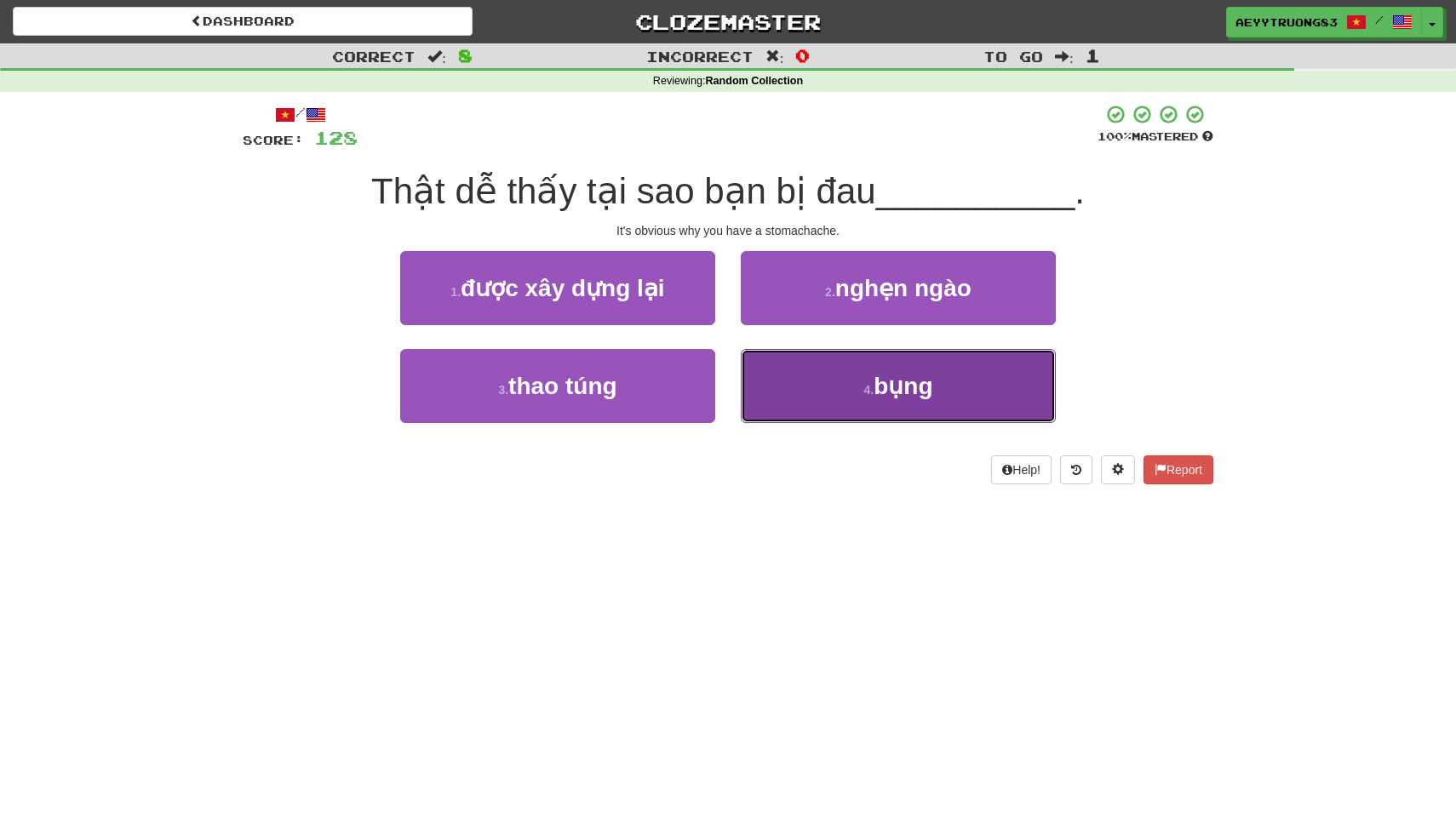
click at [779, 372] on button "4 . bụng" at bounding box center [898, 386] width 315 height 74
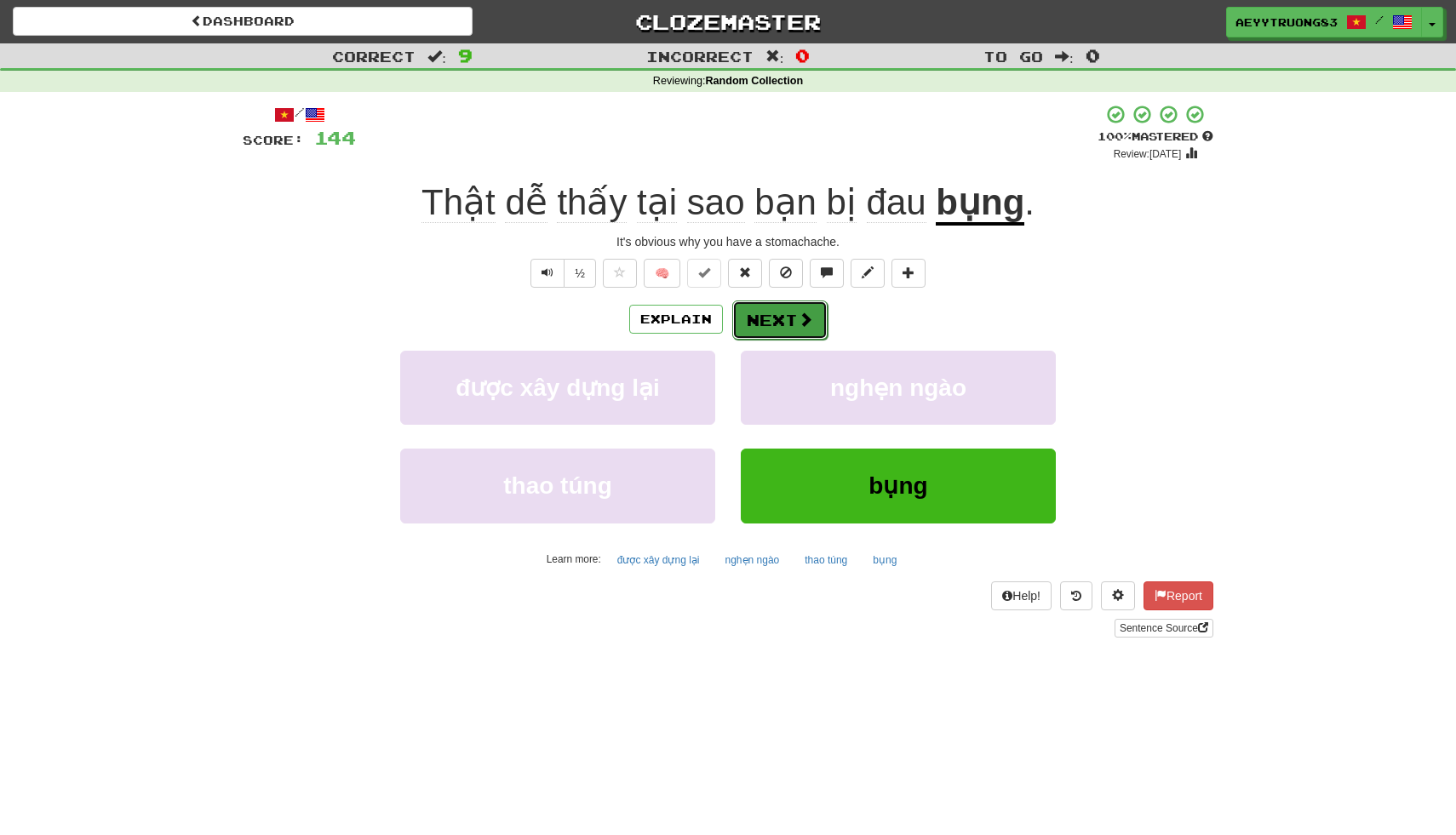
click at [768, 324] on button "Next" at bounding box center [780, 320] width 96 height 39
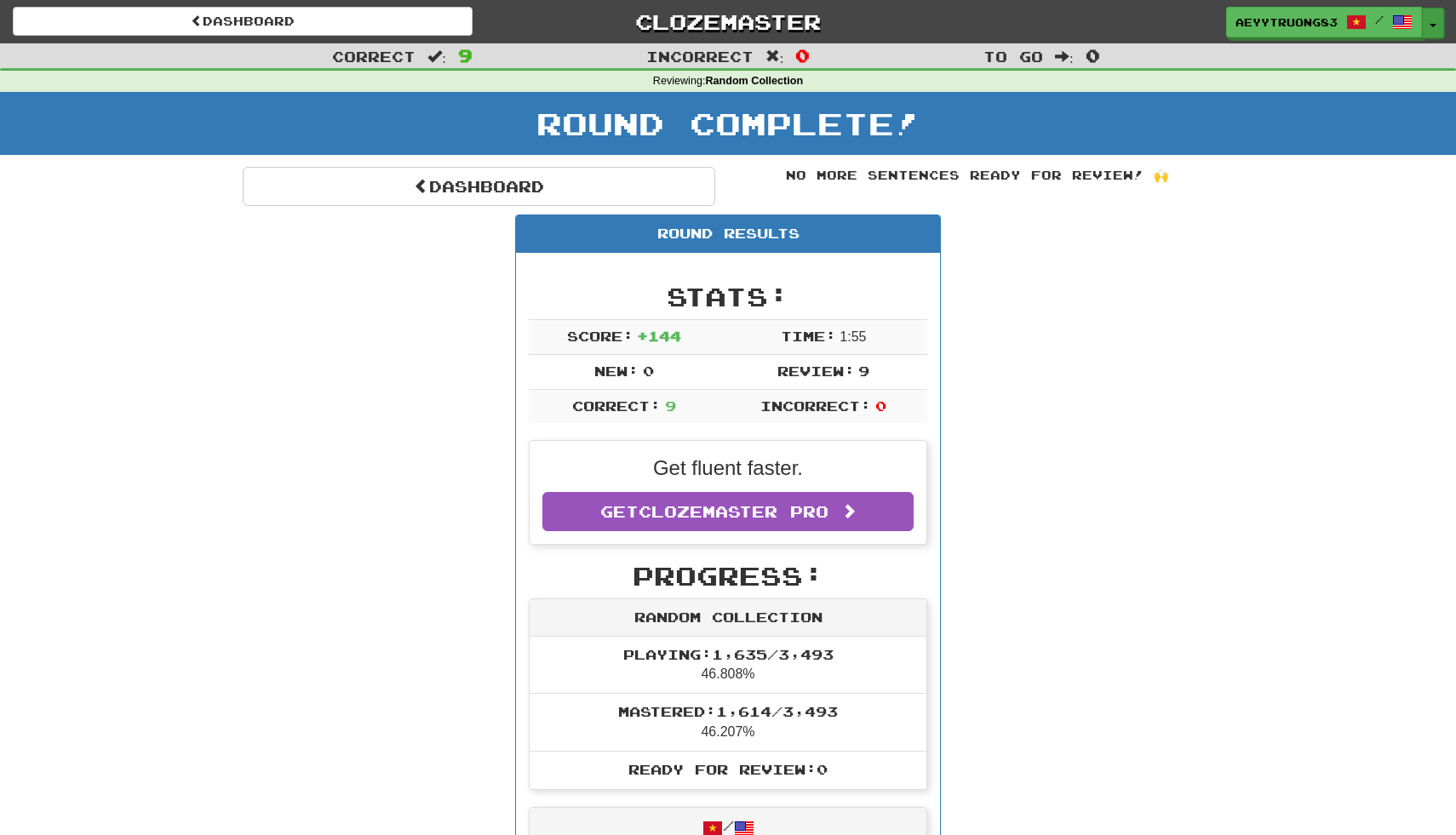
click at [1441, 23] on button "Toggle Dropdown" at bounding box center [1433, 23] width 22 height 31
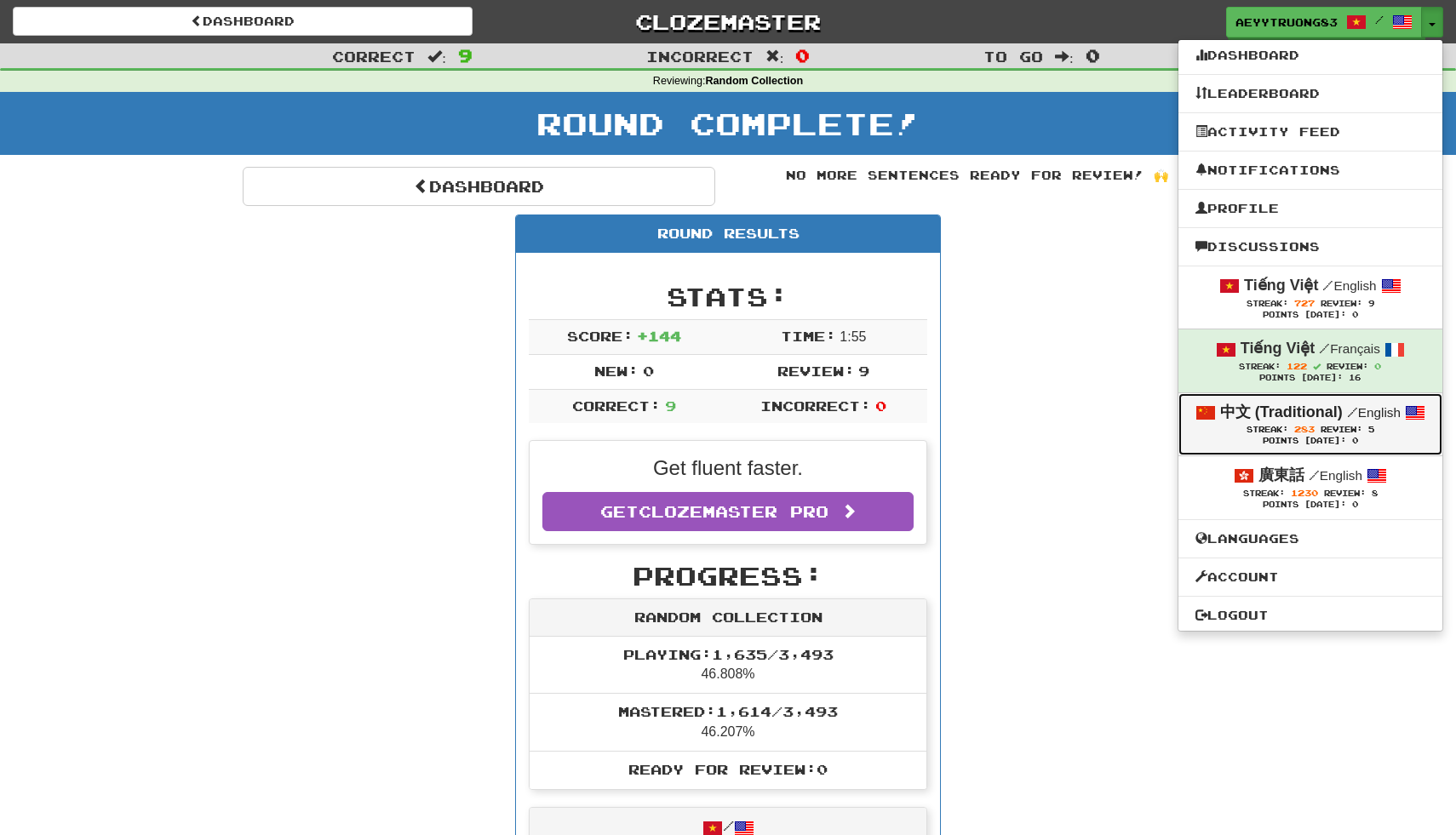
click at [1332, 434] on span "Review:" at bounding box center [1341, 428] width 42 height 9
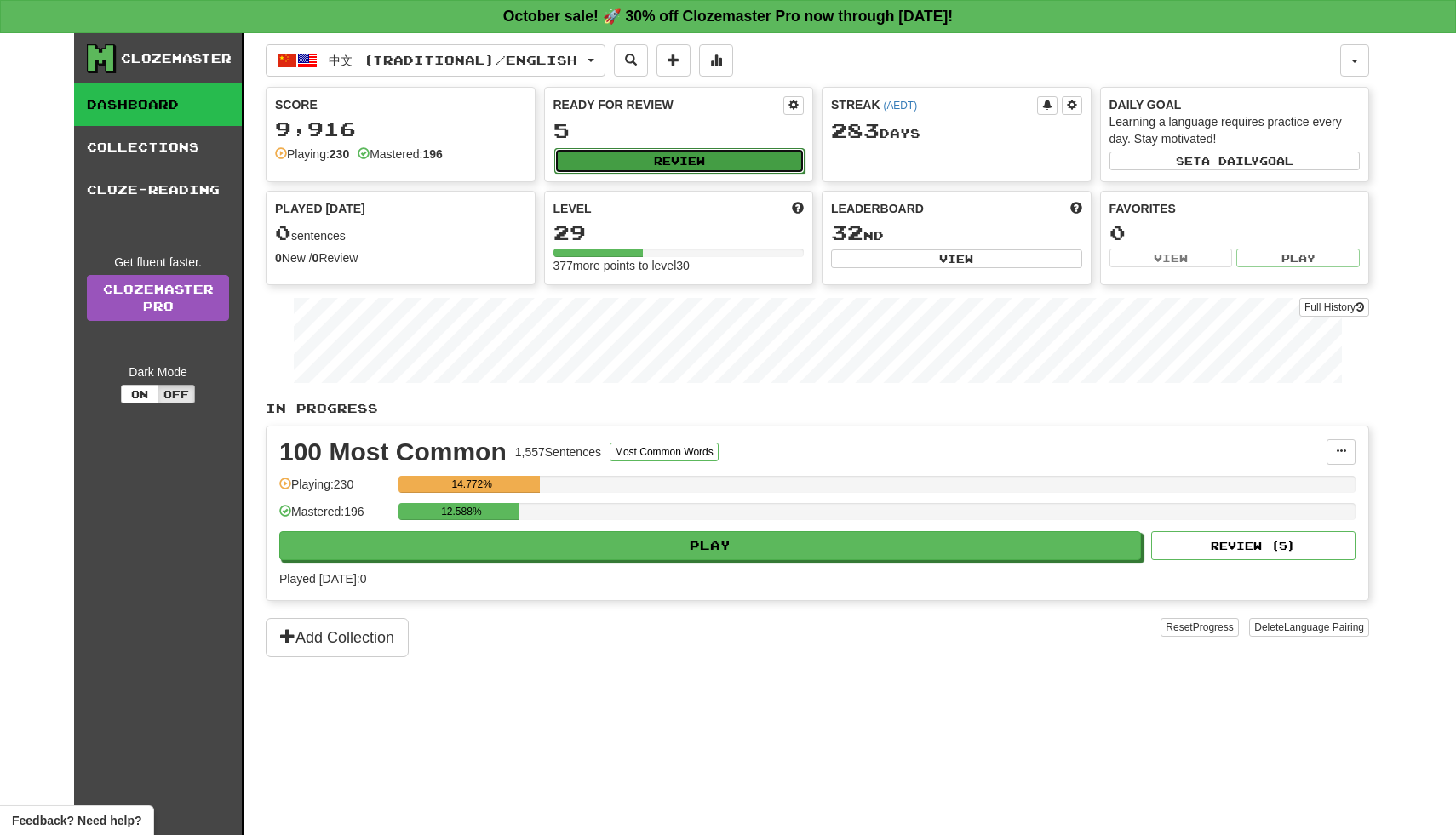
click at [646, 163] on button "Review" at bounding box center [680, 161] width 251 height 26
select select "**"
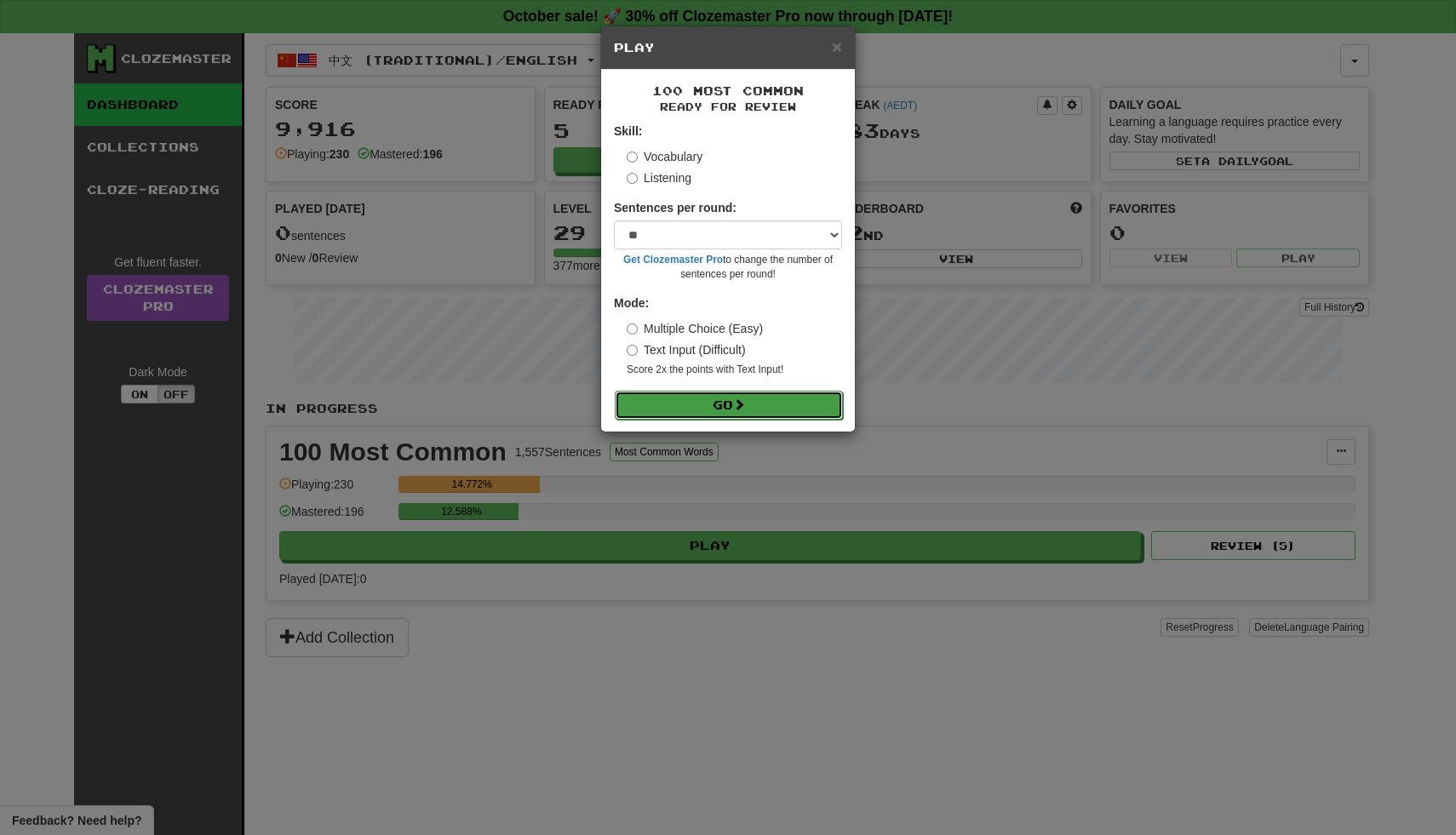
click at [716, 409] on button "Go" at bounding box center [728, 405] width 228 height 29
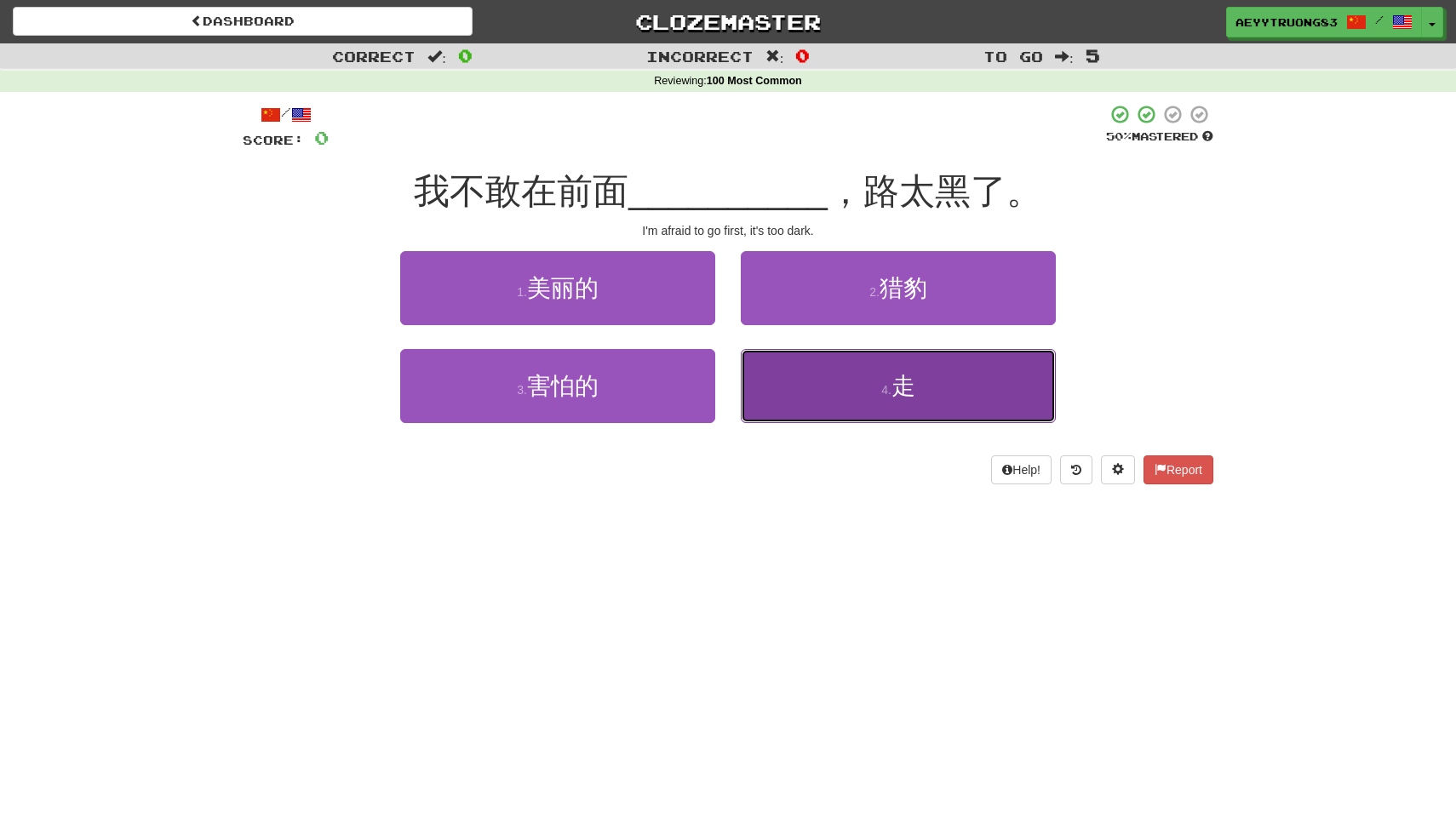
click at [767, 390] on button "4 . 走" at bounding box center [898, 386] width 315 height 74
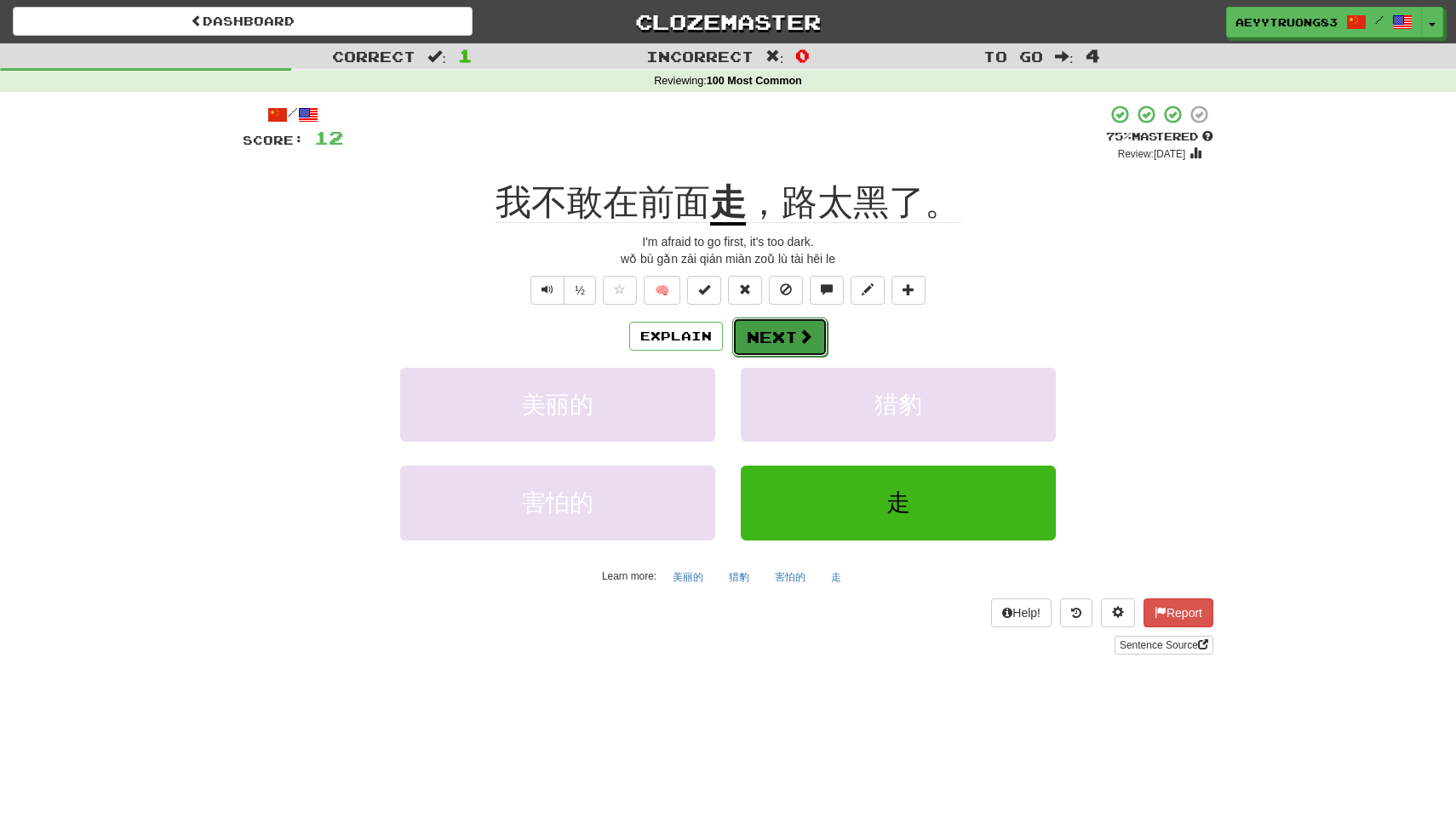
click at [768, 341] on button "Next" at bounding box center [780, 337] width 96 height 39
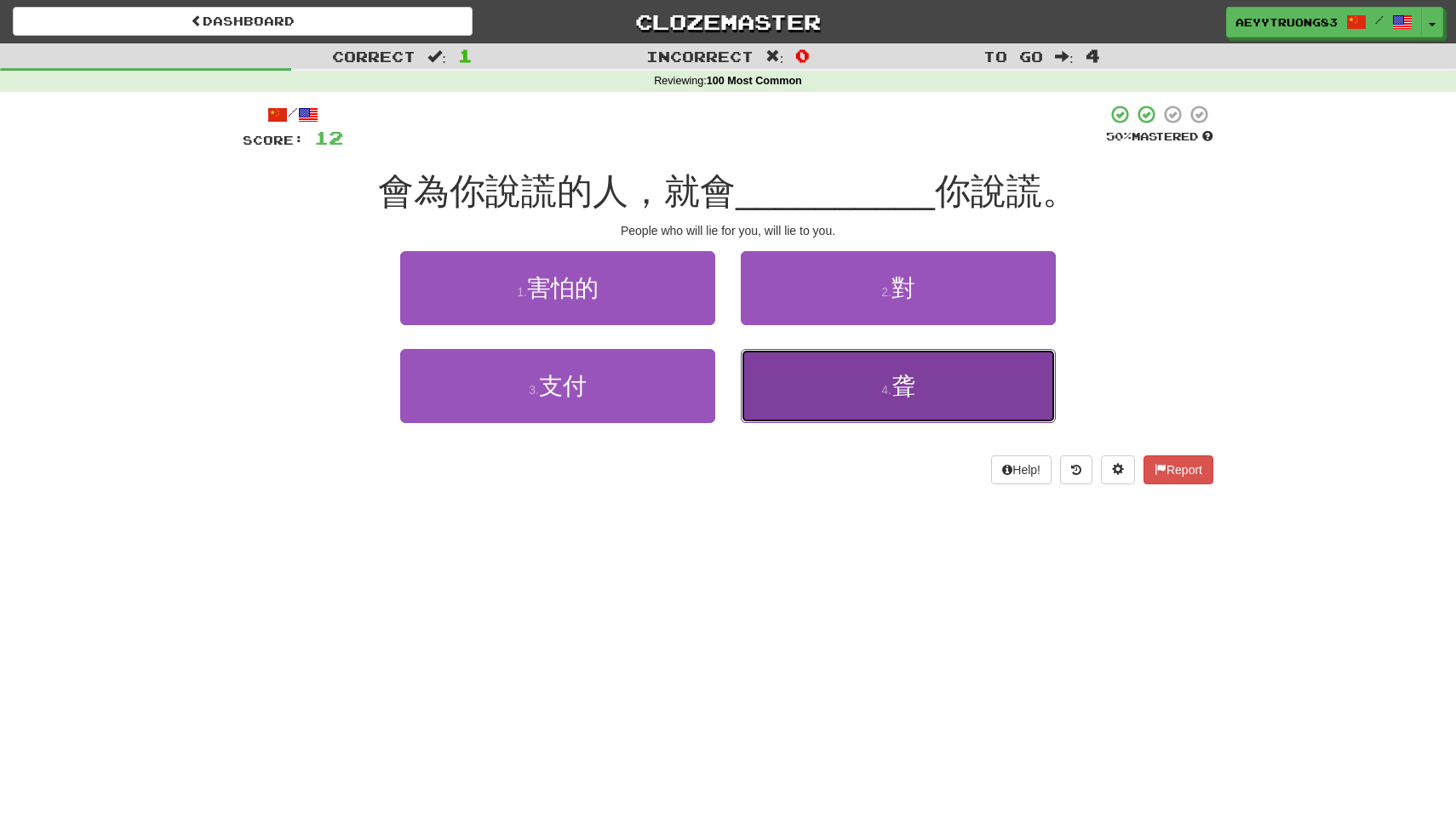
click at [779, 377] on button "4 . 聋" at bounding box center [898, 386] width 315 height 74
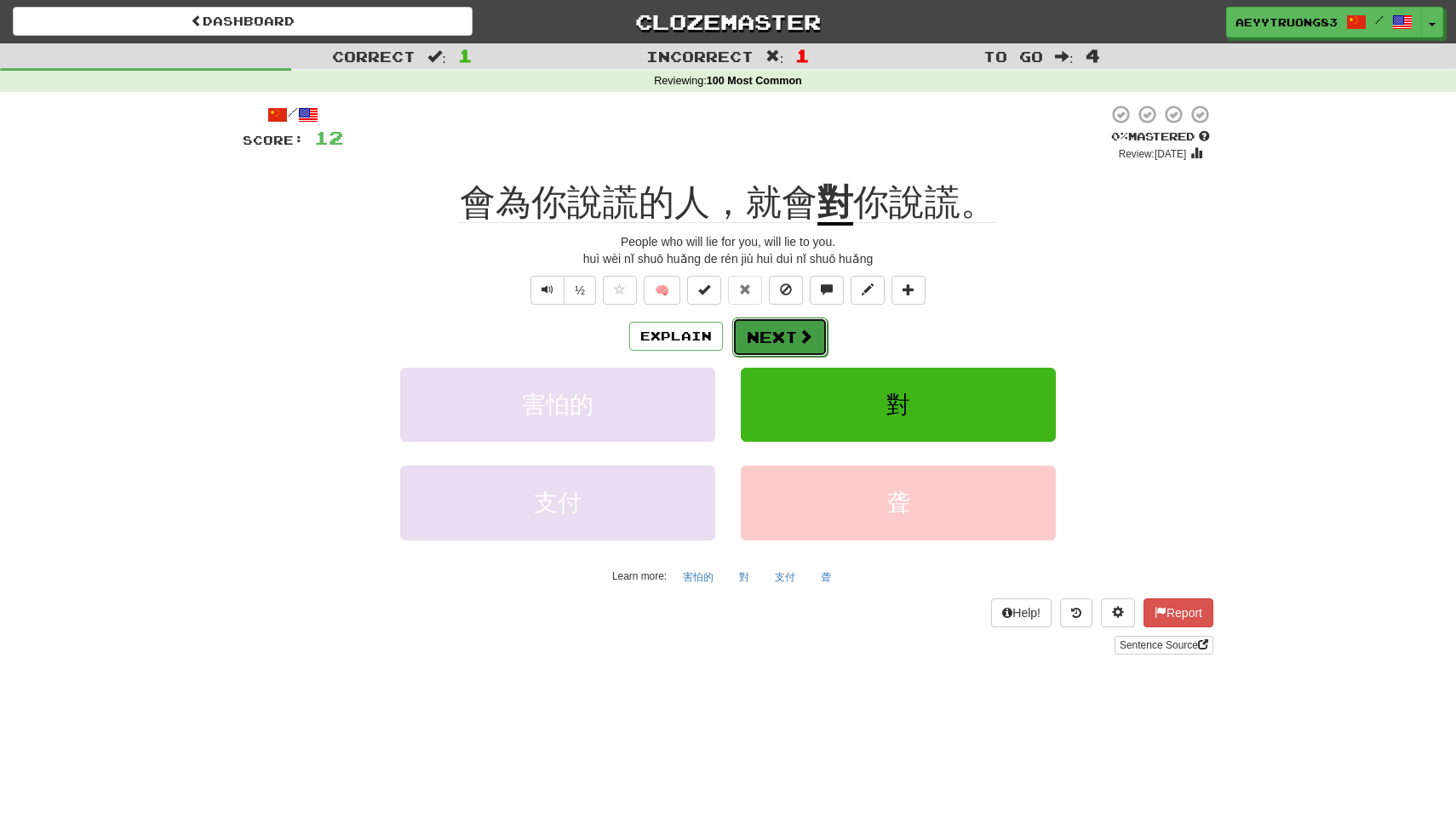
click at [788, 337] on button "Next" at bounding box center [780, 337] width 96 height 39
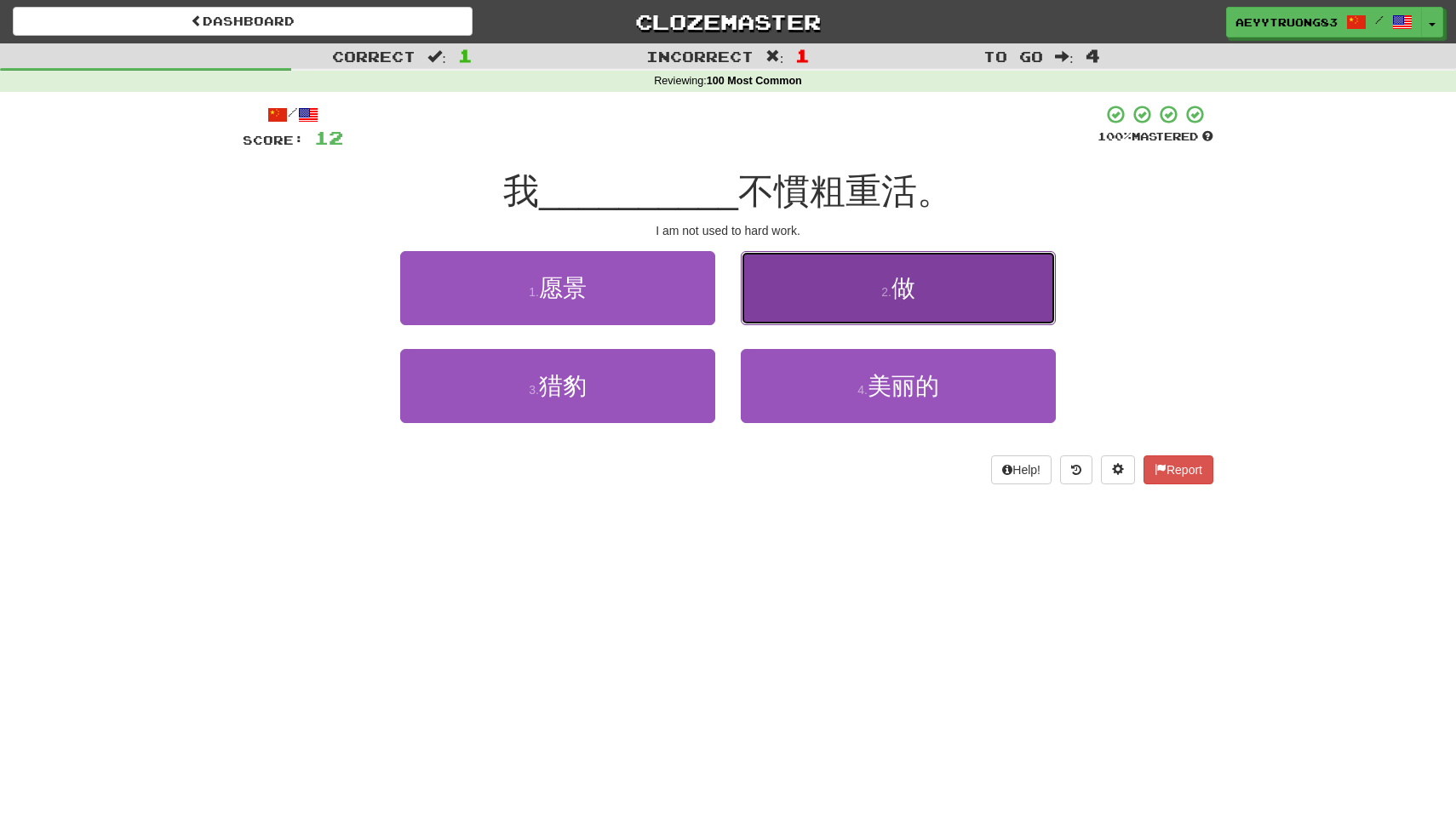
click at [813, 309] on button "2 . 做" at bounding box center [898, 288] width 315 height 74
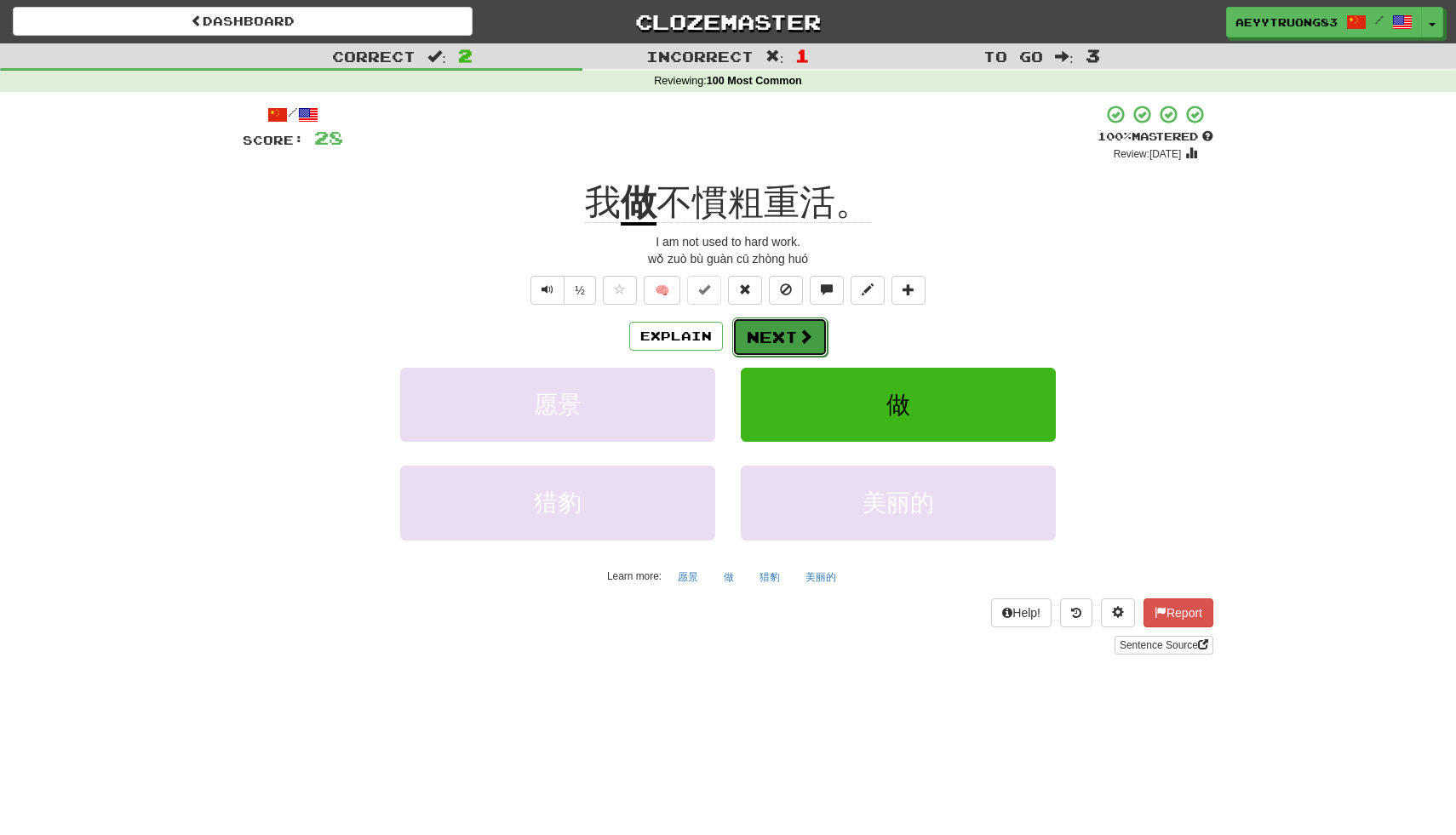
click at [758, 341] on button "Next" at bounding box center [780, 337] width 96 height 39
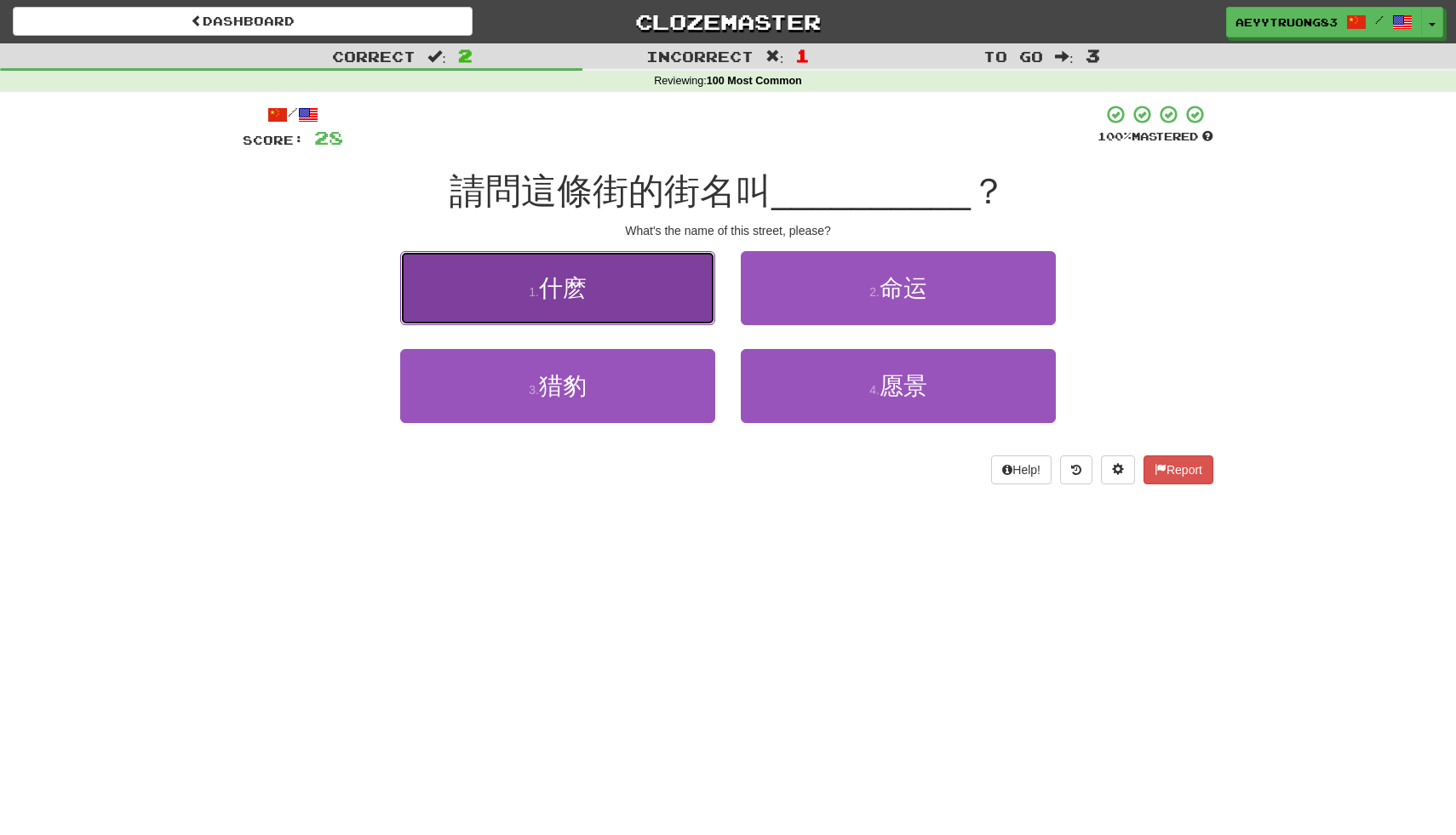
click at [679, 312] on button "1 . 什麽" at bounding box center [558, 288] width 315 height 74
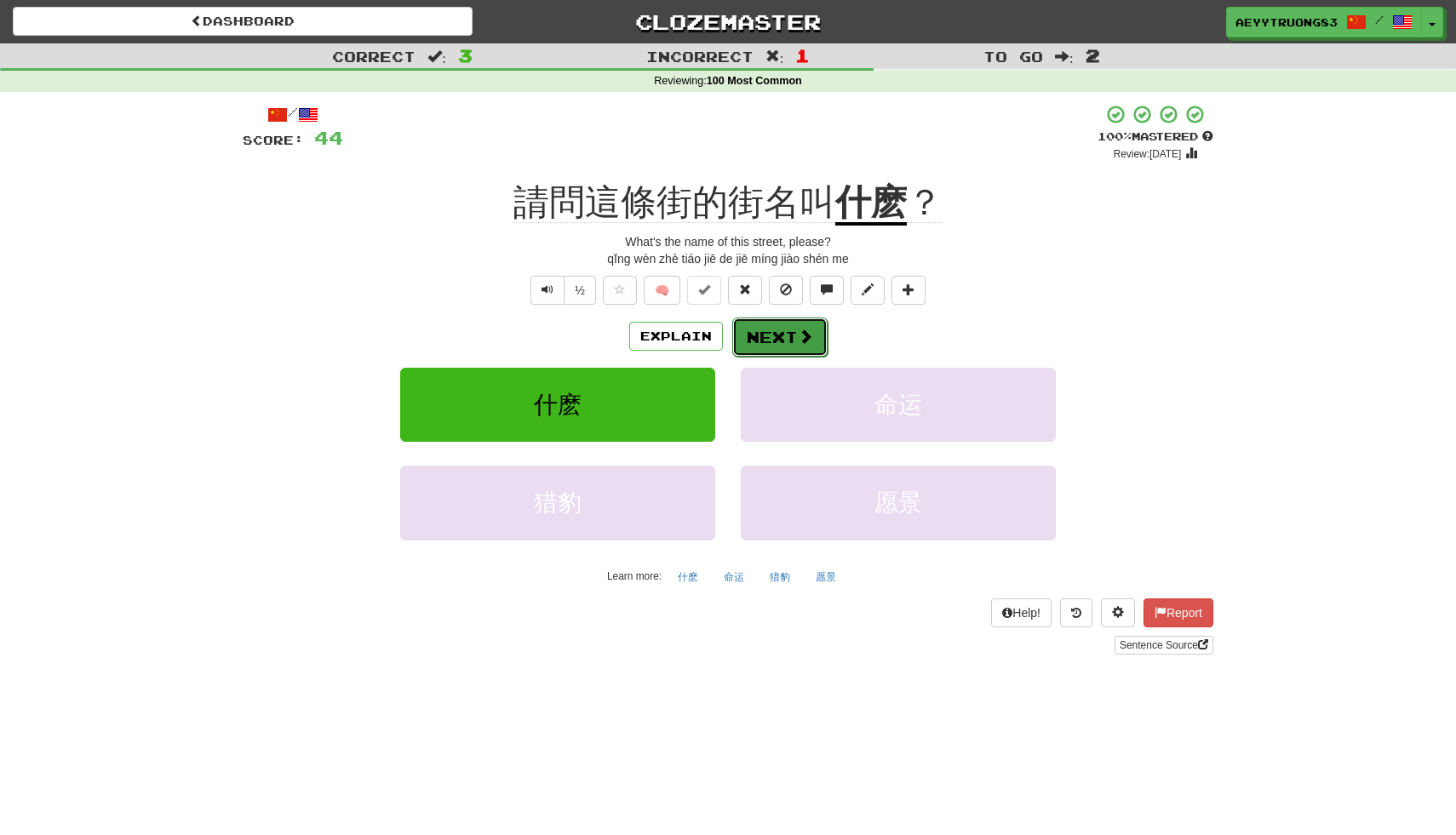
click at [771, 347] on button "Next" at bounding box center [780, 337] width 96 height 39
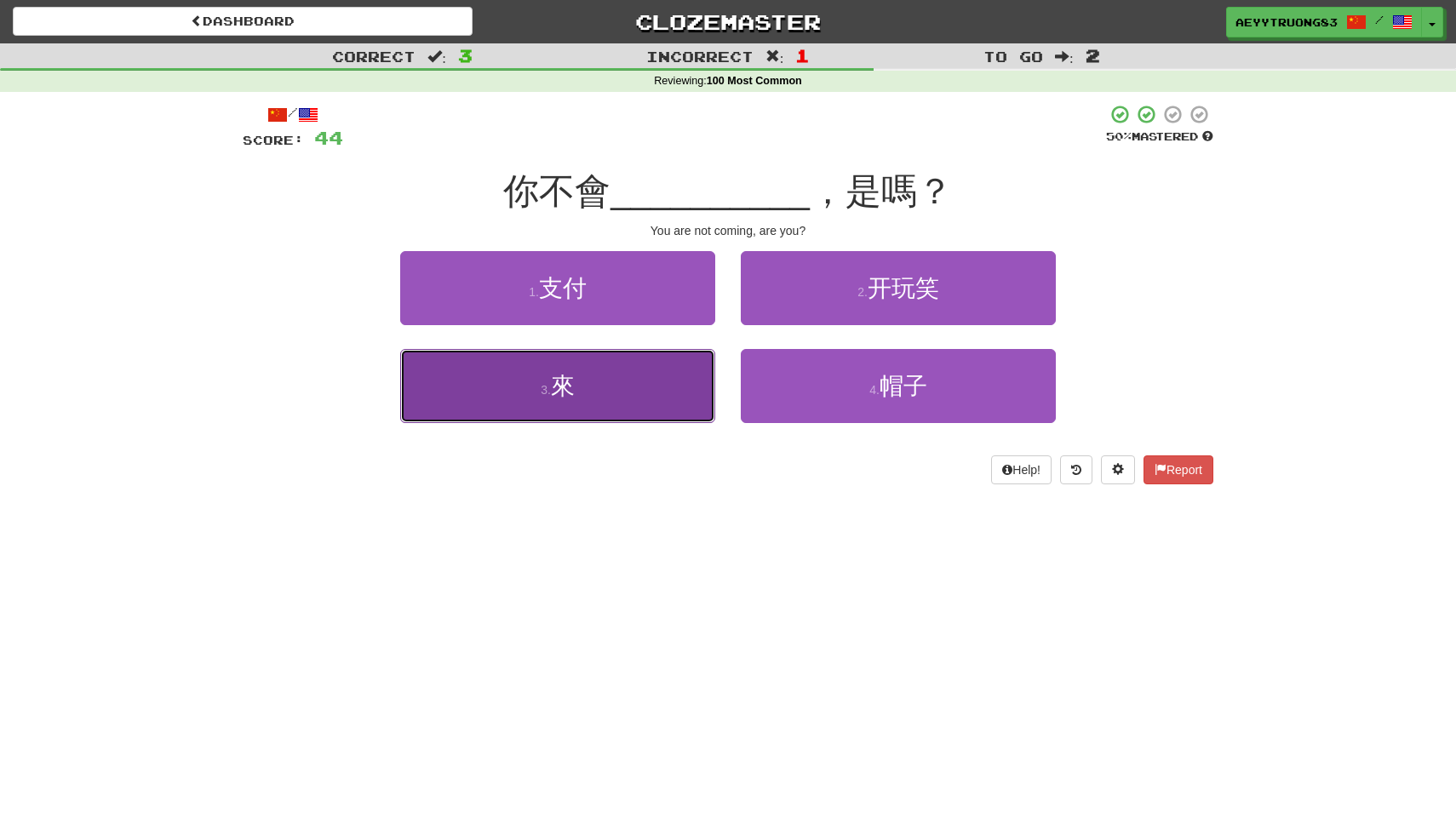
click at [670, 384] on button "3 . 來" at bounding box center [558, 386] width 315 height 74
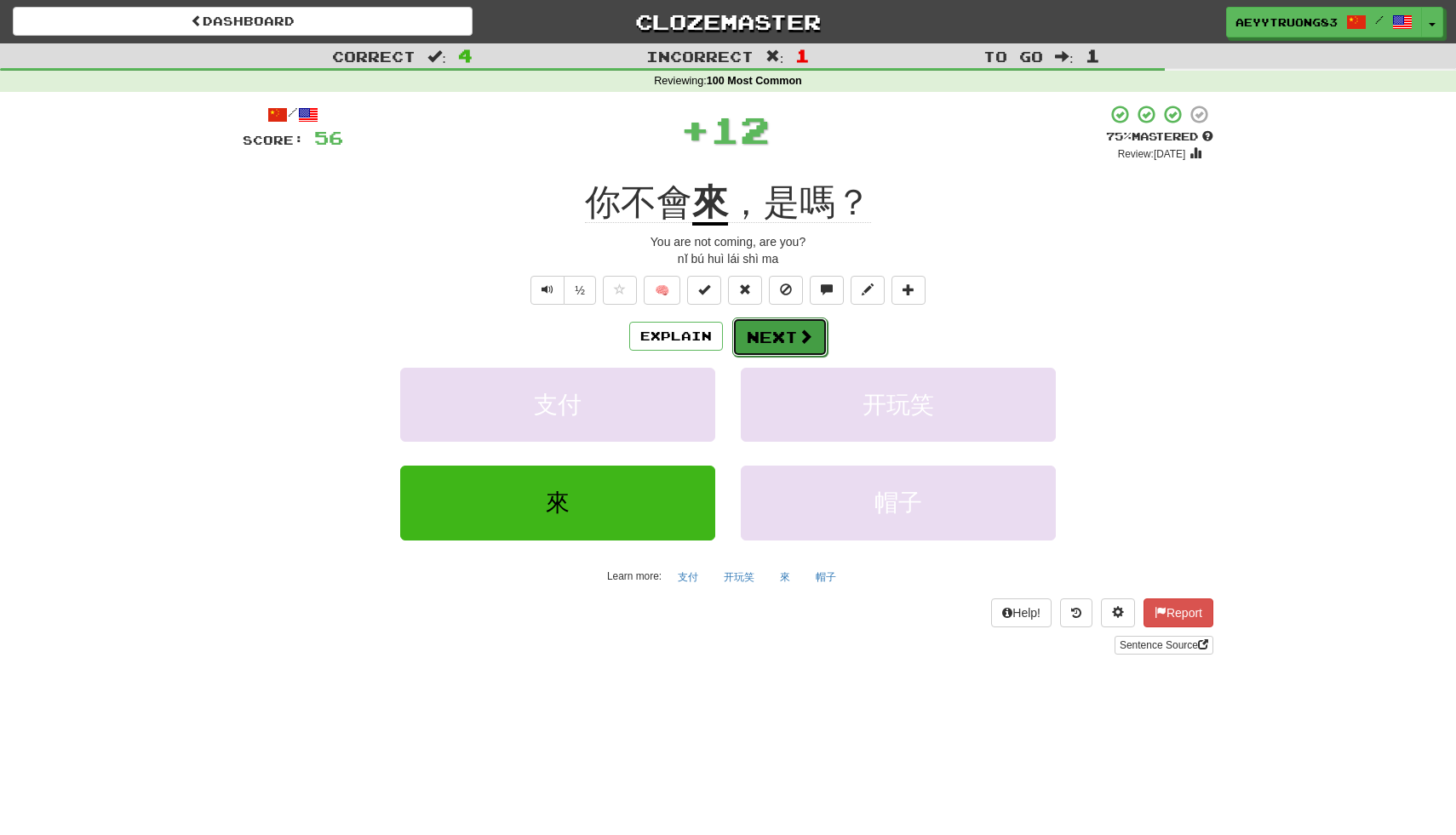
click at [771, 342] on button "Next" at bounding box center [780, 337] width 96 height 39
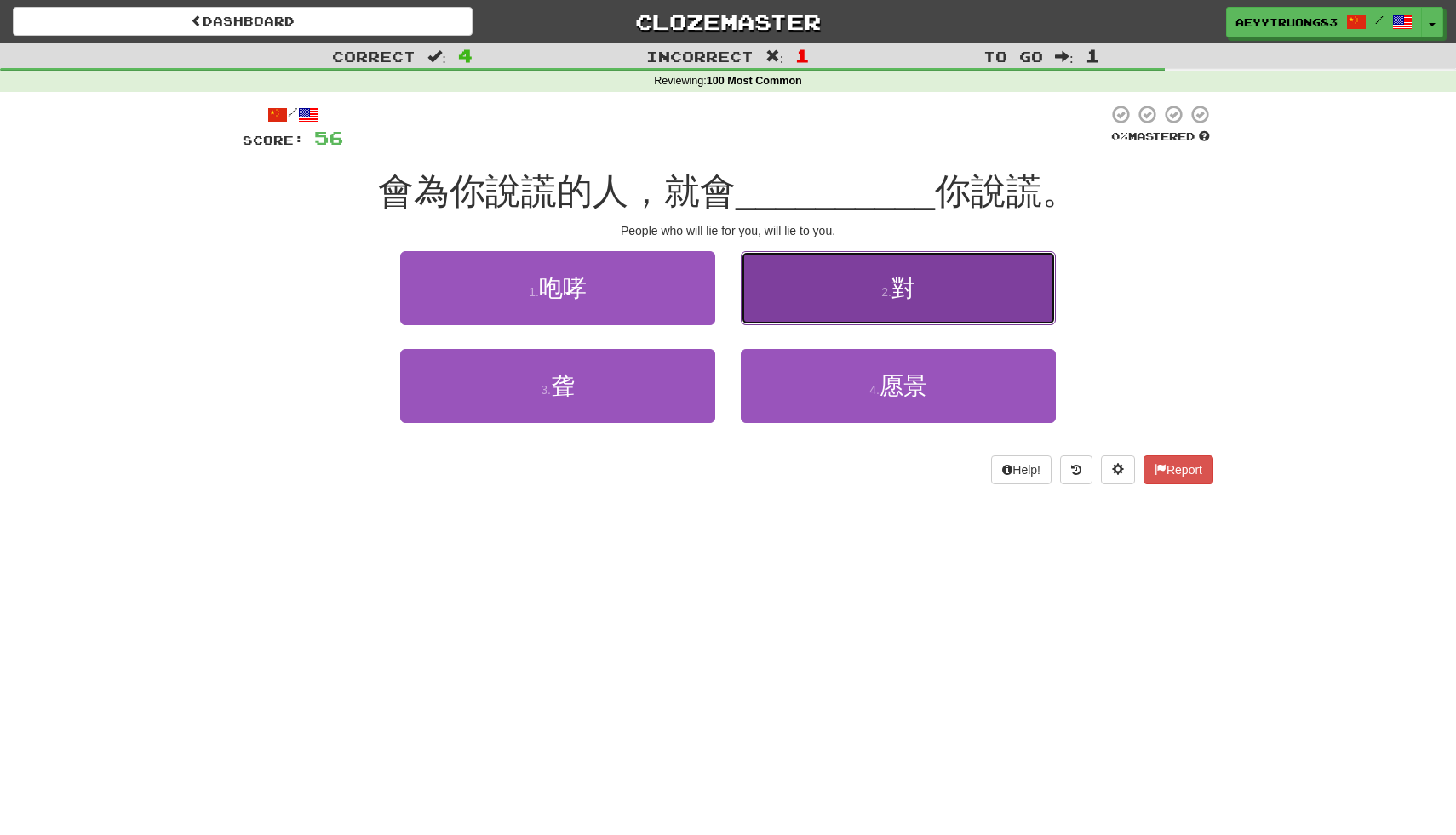
click at [805, 305] on button "2 . 對" at bounding box center [898, 288] width 315 height 74
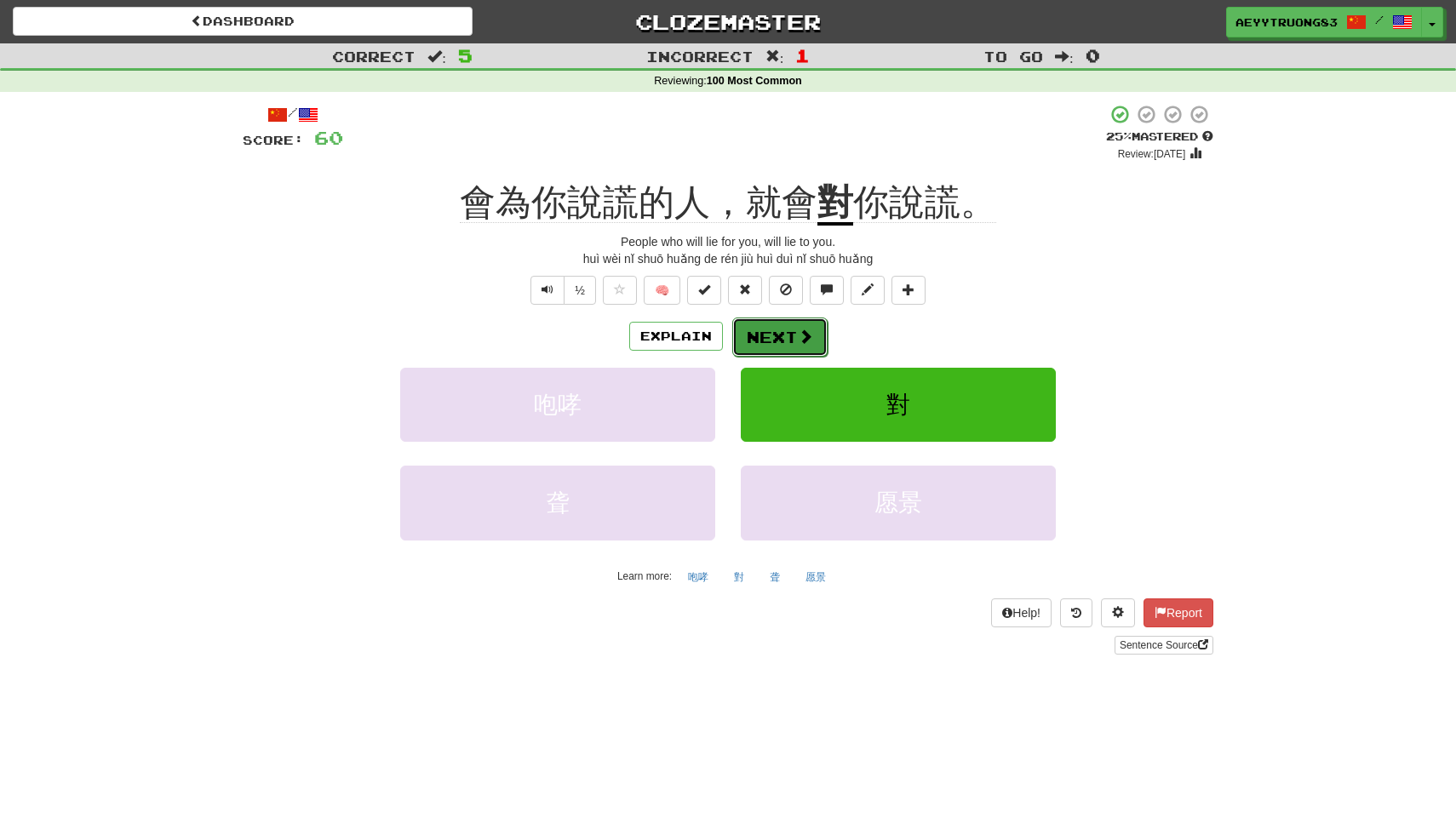
click at [790, 336] on button "Next" at bounding box center [780, 337] width 96 height 39
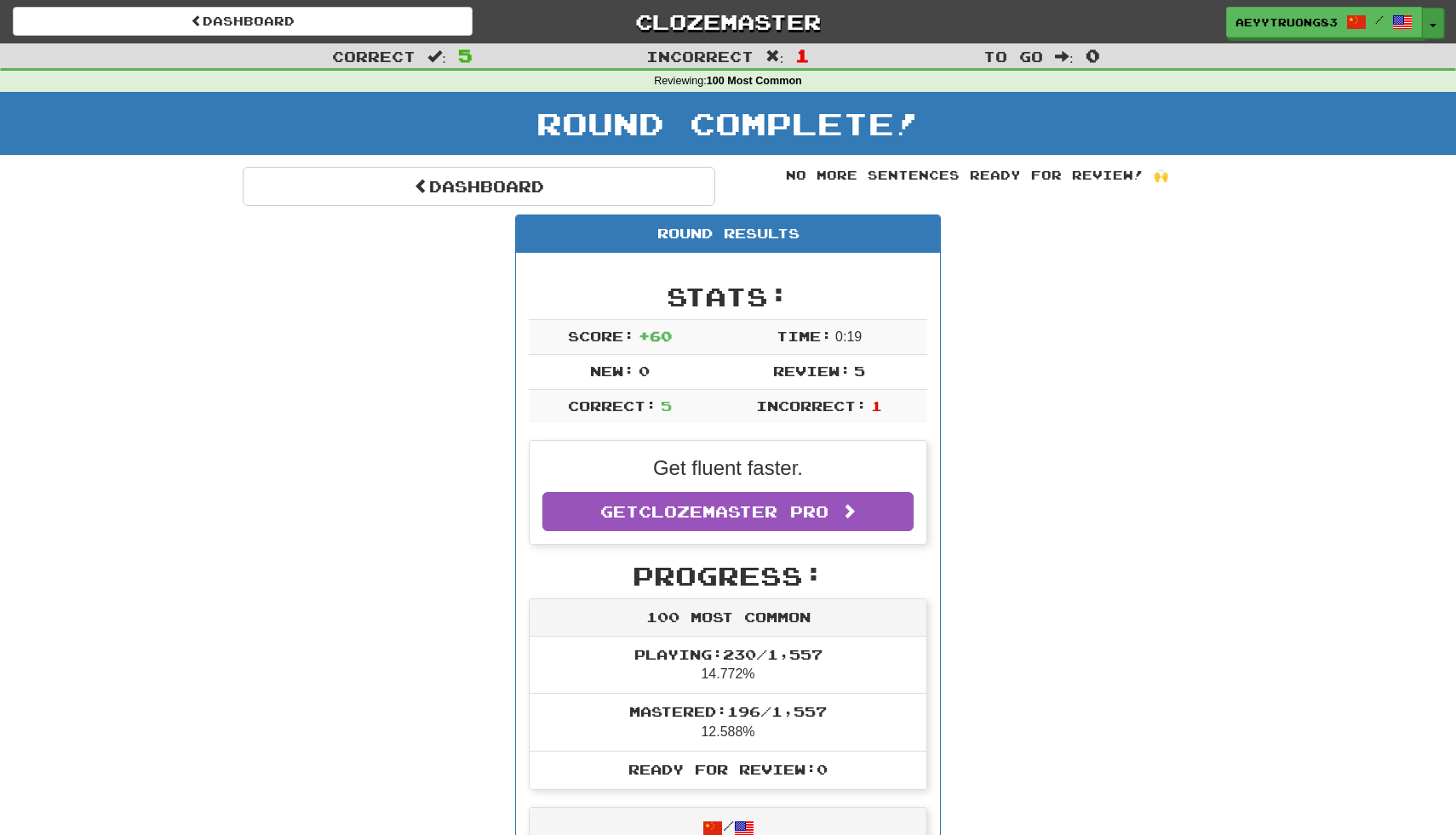
click at [1436, 27] on button "Toggle Dropdown" at bounding box center [1433, 23] width 22 height 31
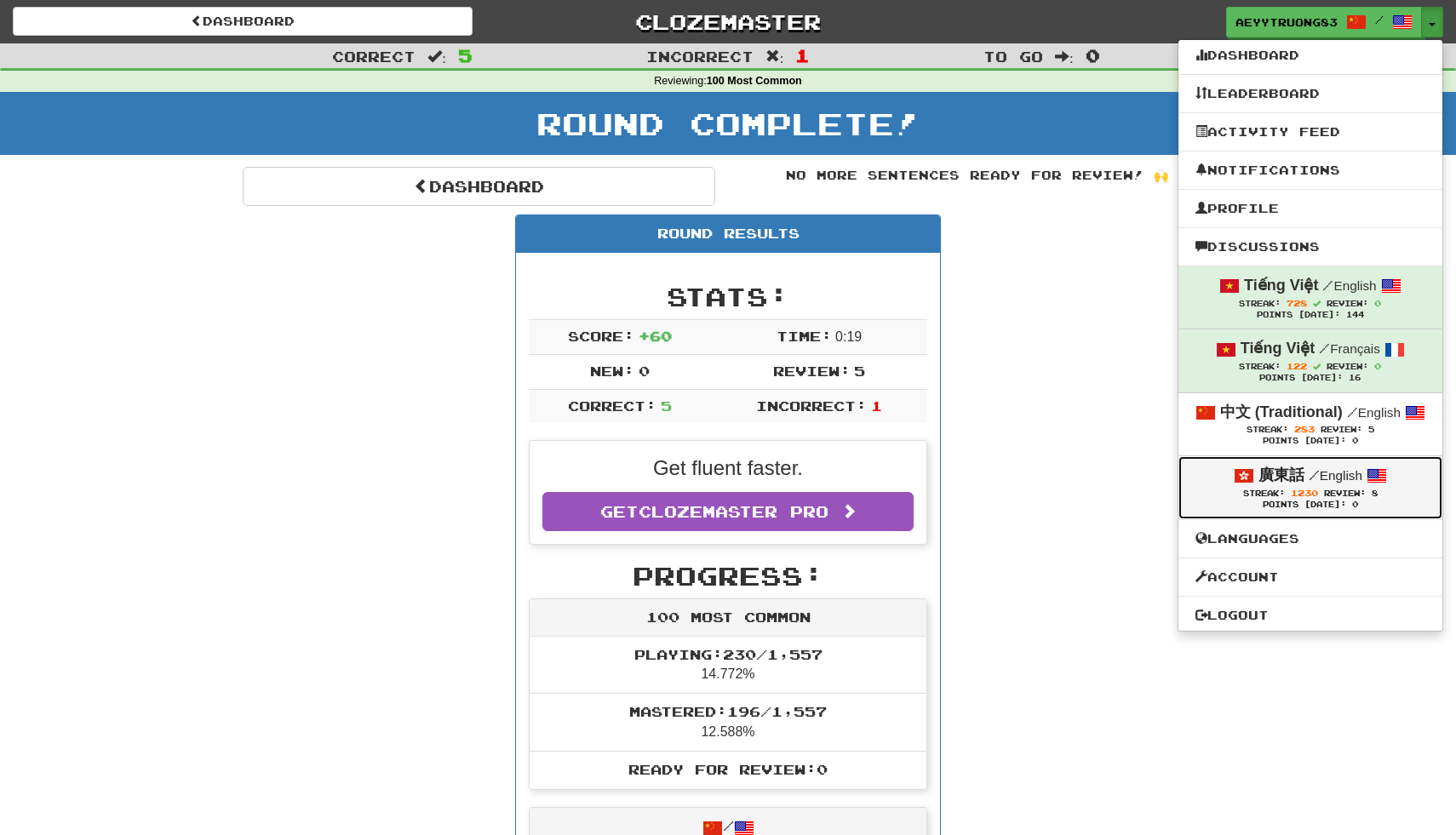
click at [1319, 471] on small "/ English" at bounding box center [1335, 475] width 54 height 15
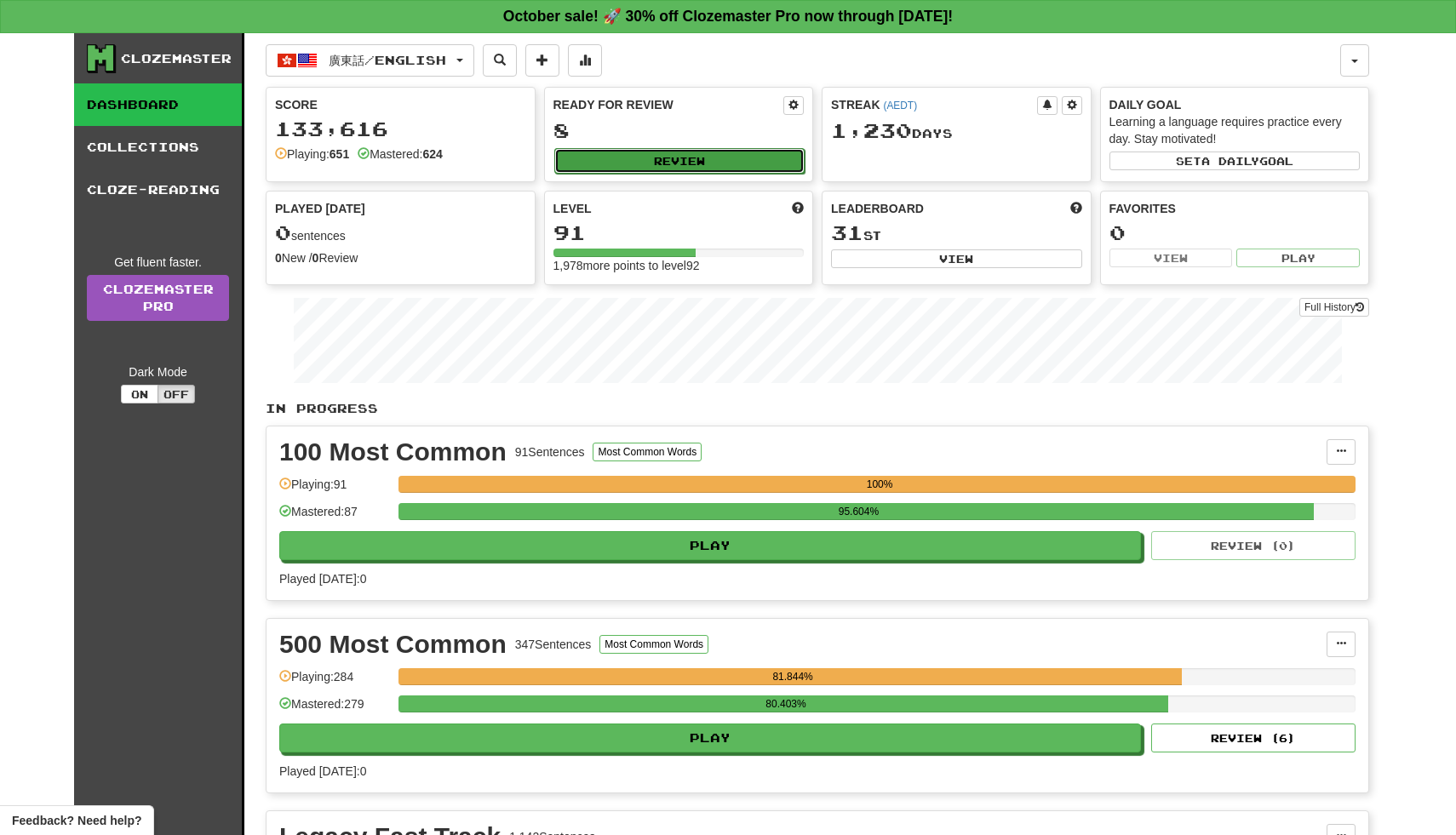
click at [694, 153] on button "Review" at bounding box center [680, 161] width 251 height 26
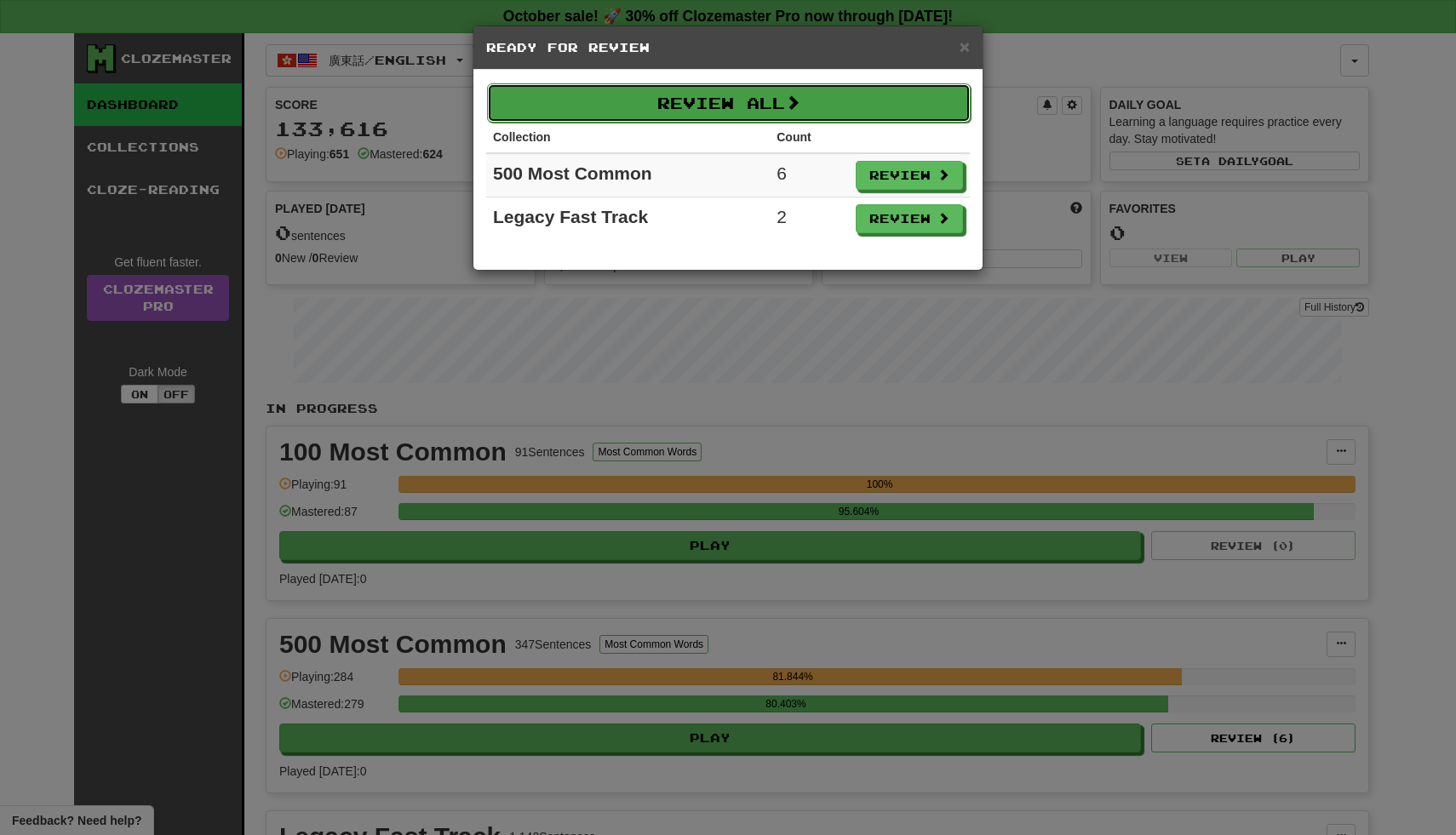
click at [697, 111] on button "Review All" at bounding box center [728, 103] width 483 height 39
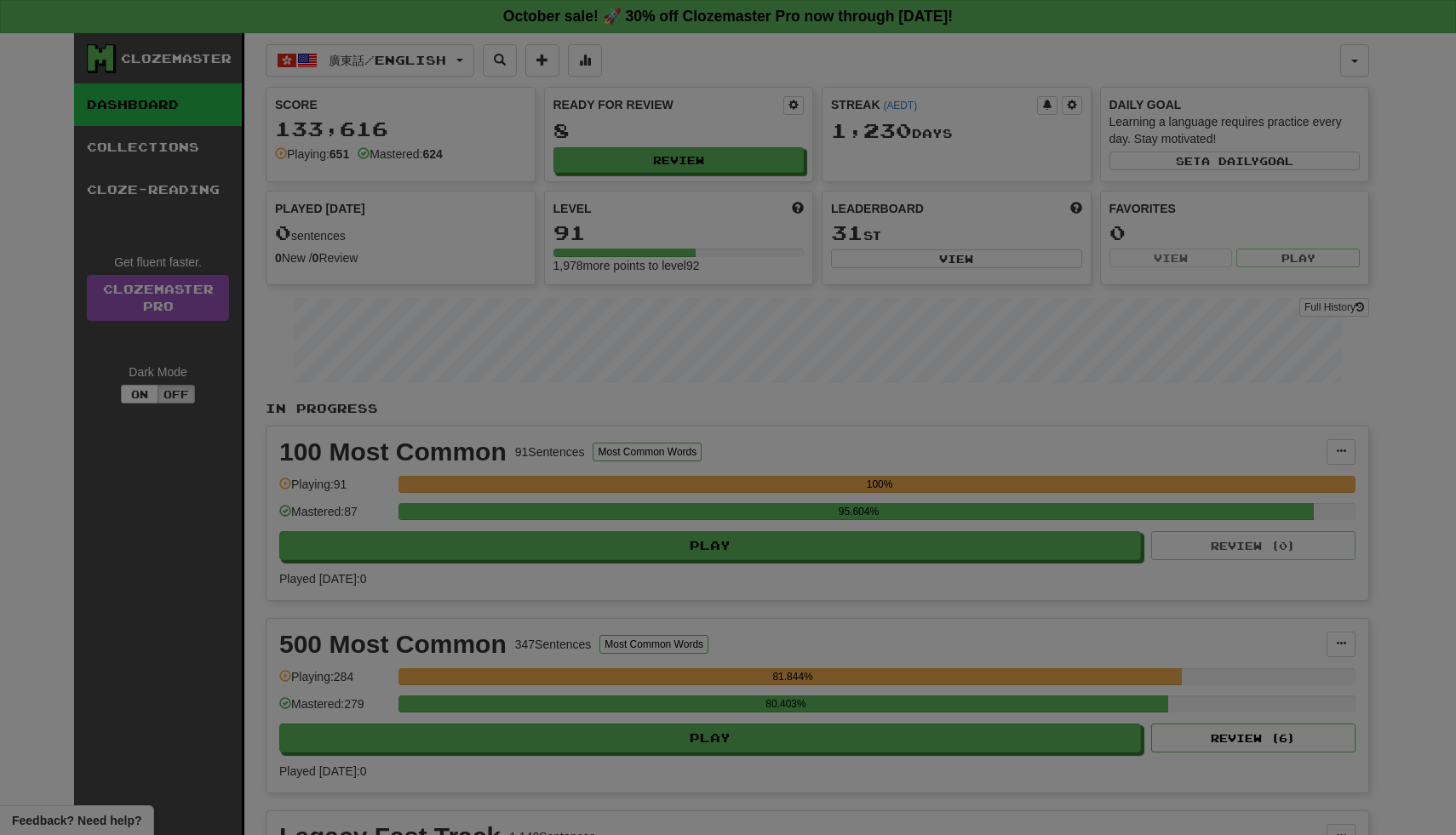
select select "**"
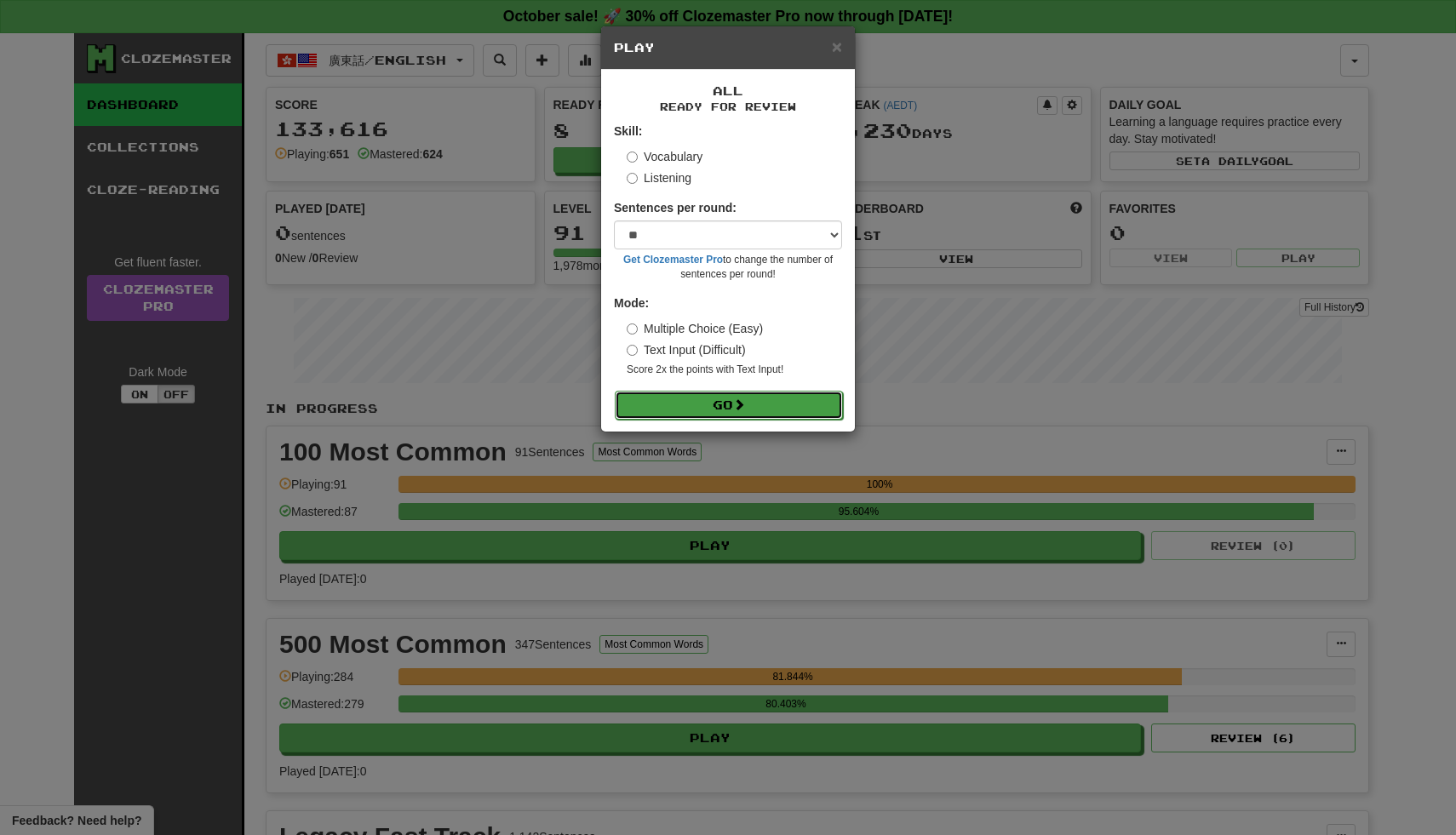
click at [711, 413] on button "Go" at bounding box center [728, 405] width 228 height 29
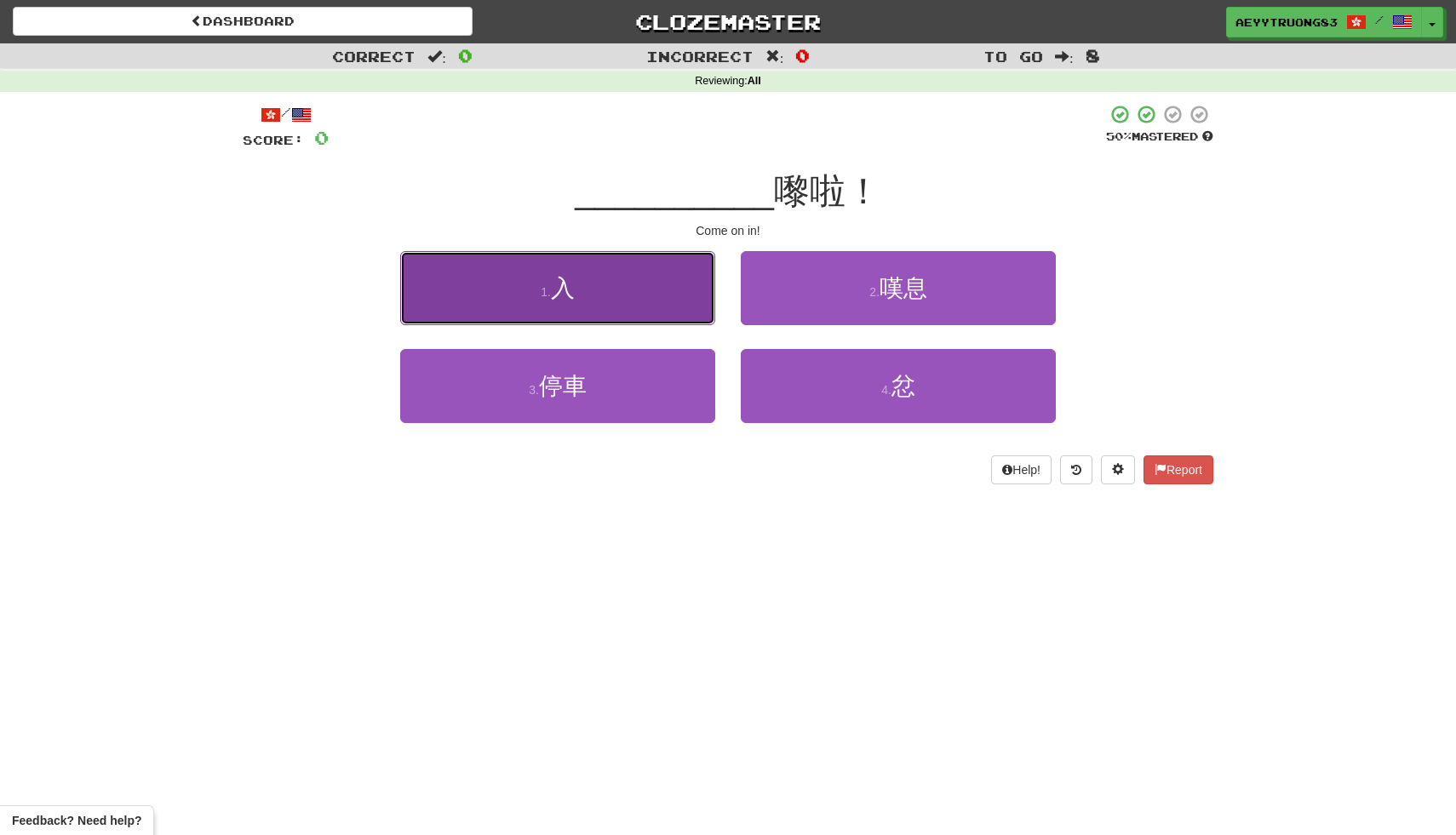
click at [682, 301] on button "1 . 入" at bounding box center [558, 288] width 315 height 74
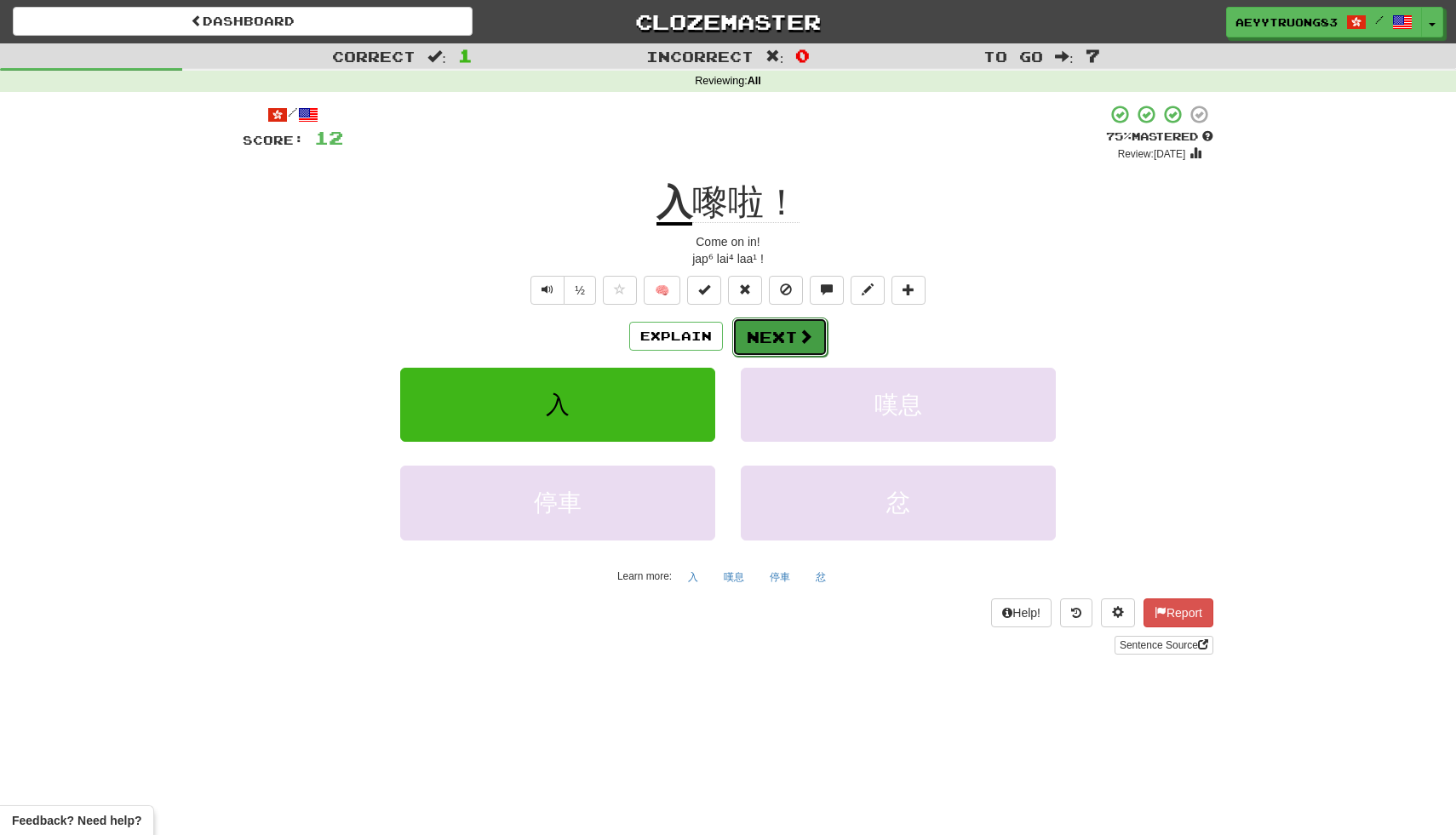
click at [808, 334] on span at bounding box center [804, 336] width 15 height 15
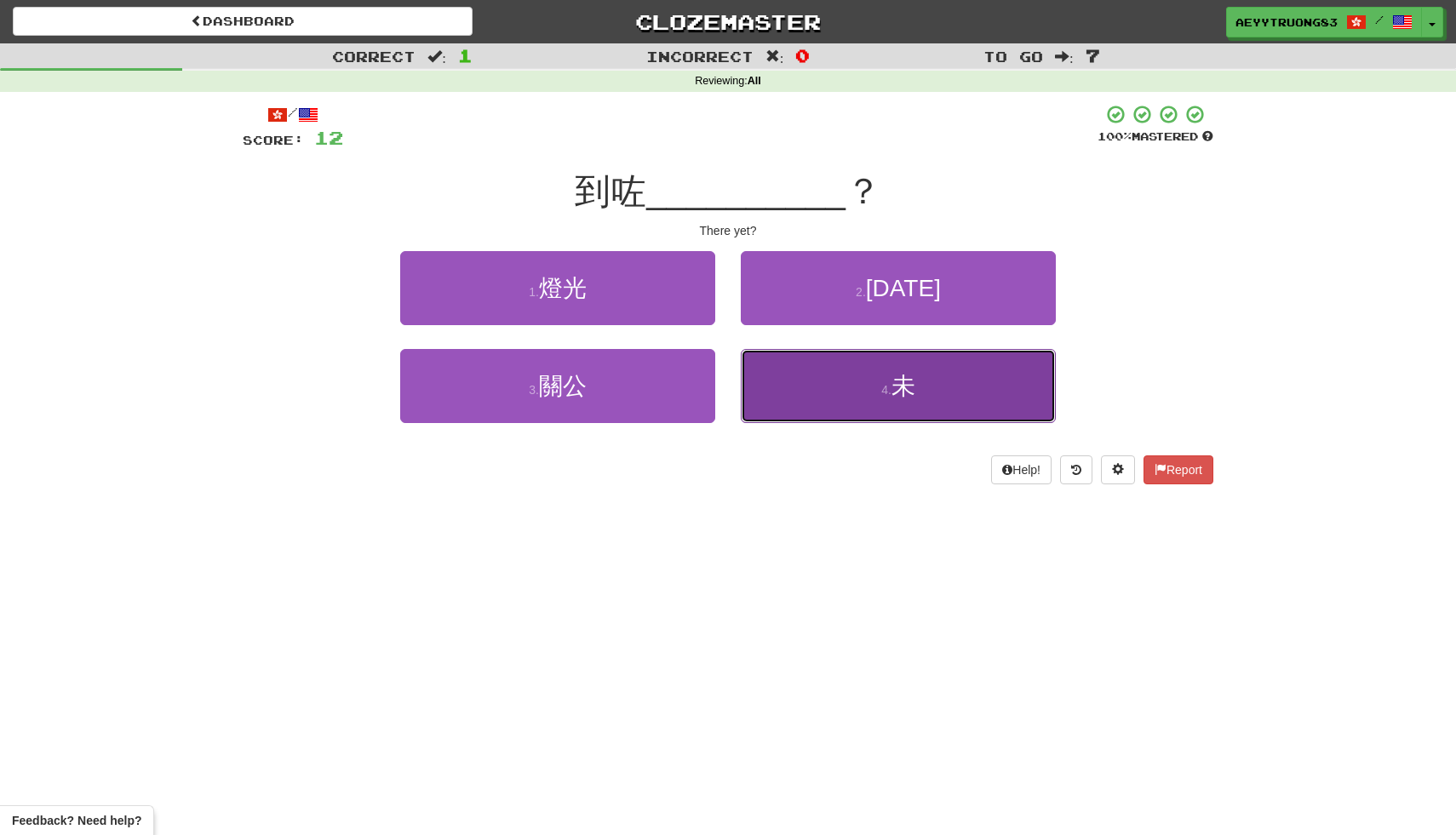
click at [803, 373] on button "4 . 未" at bounding box center [898, 386] width 315 height 74
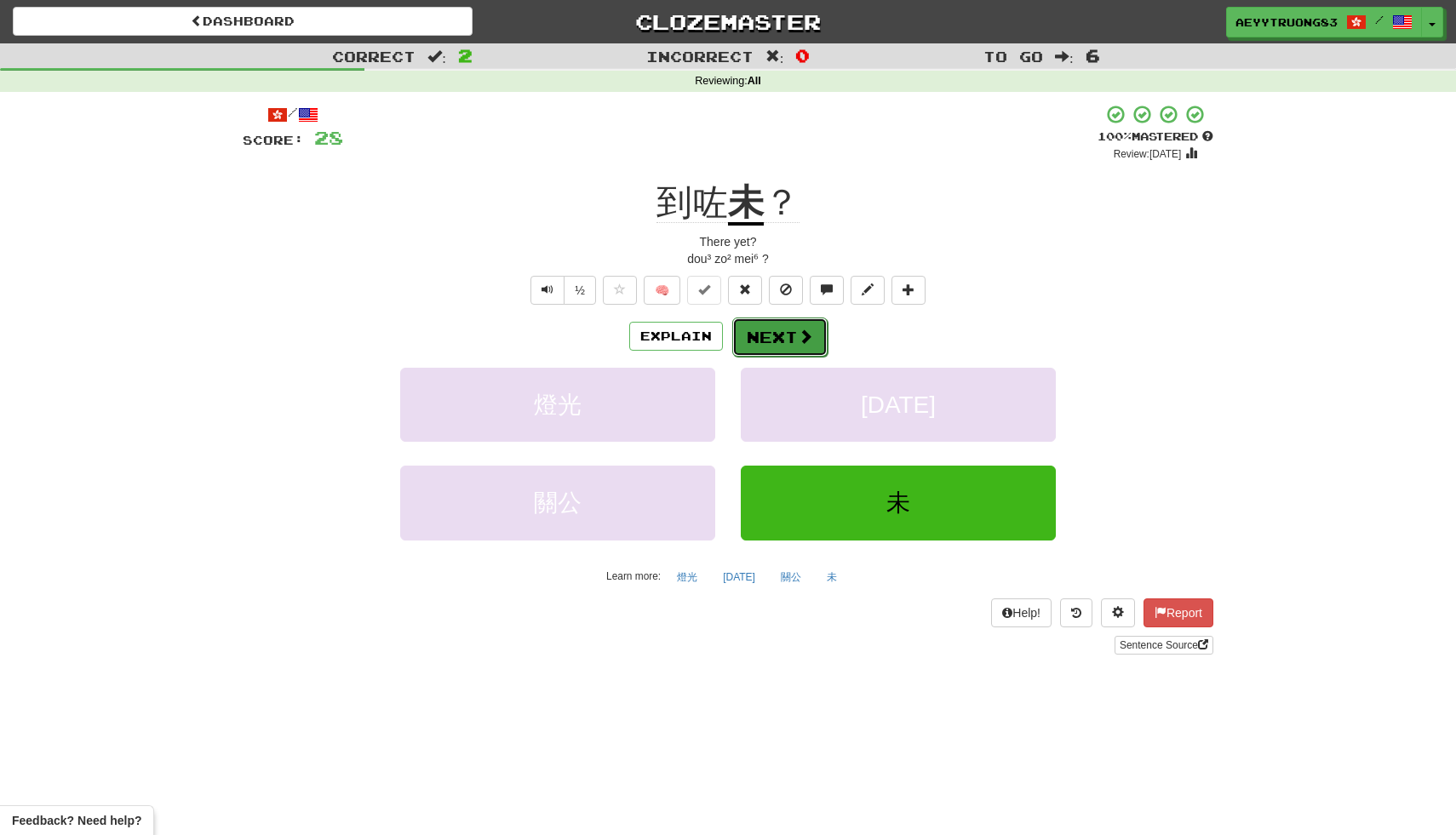
click at [785, 332] on button "Next" at bounding box center [780, 337] width 96 height 39
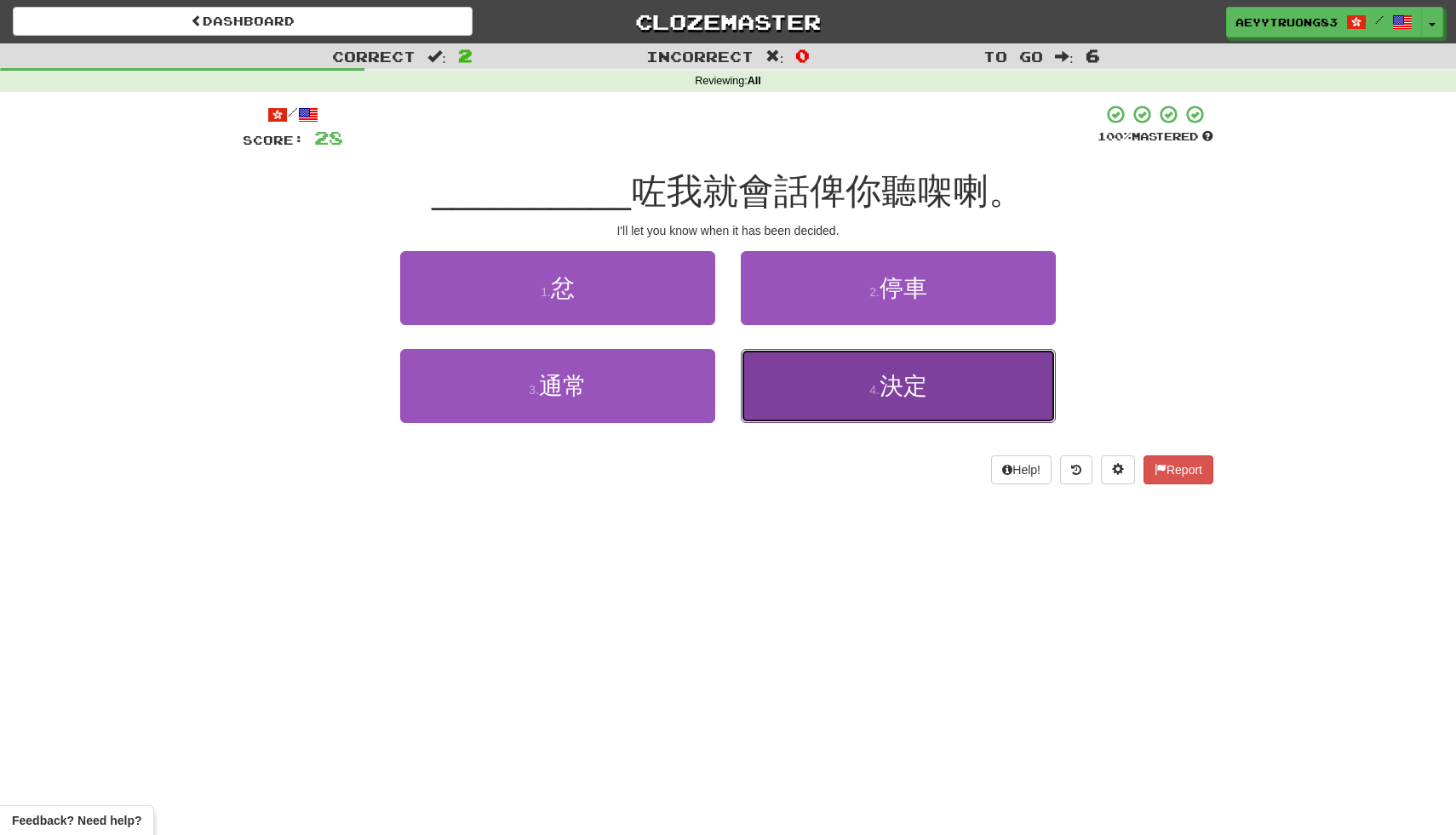
click at [804, 406] on button "4 . 決定" at bounding box center [898, 386] width 315 height 74
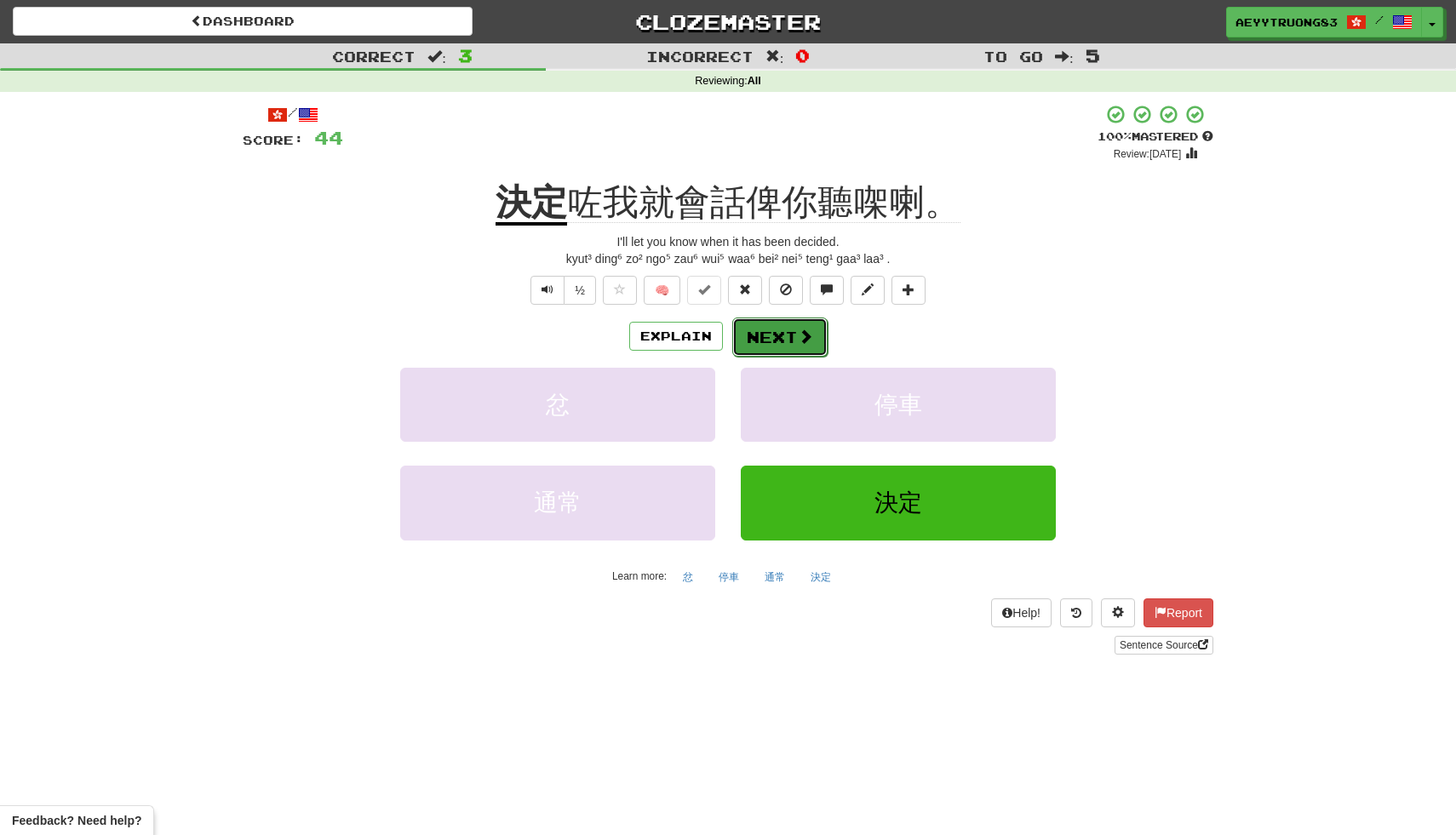
click at [777, 330] on button "Next" at bounding box center [780, 337] width 96 height 39
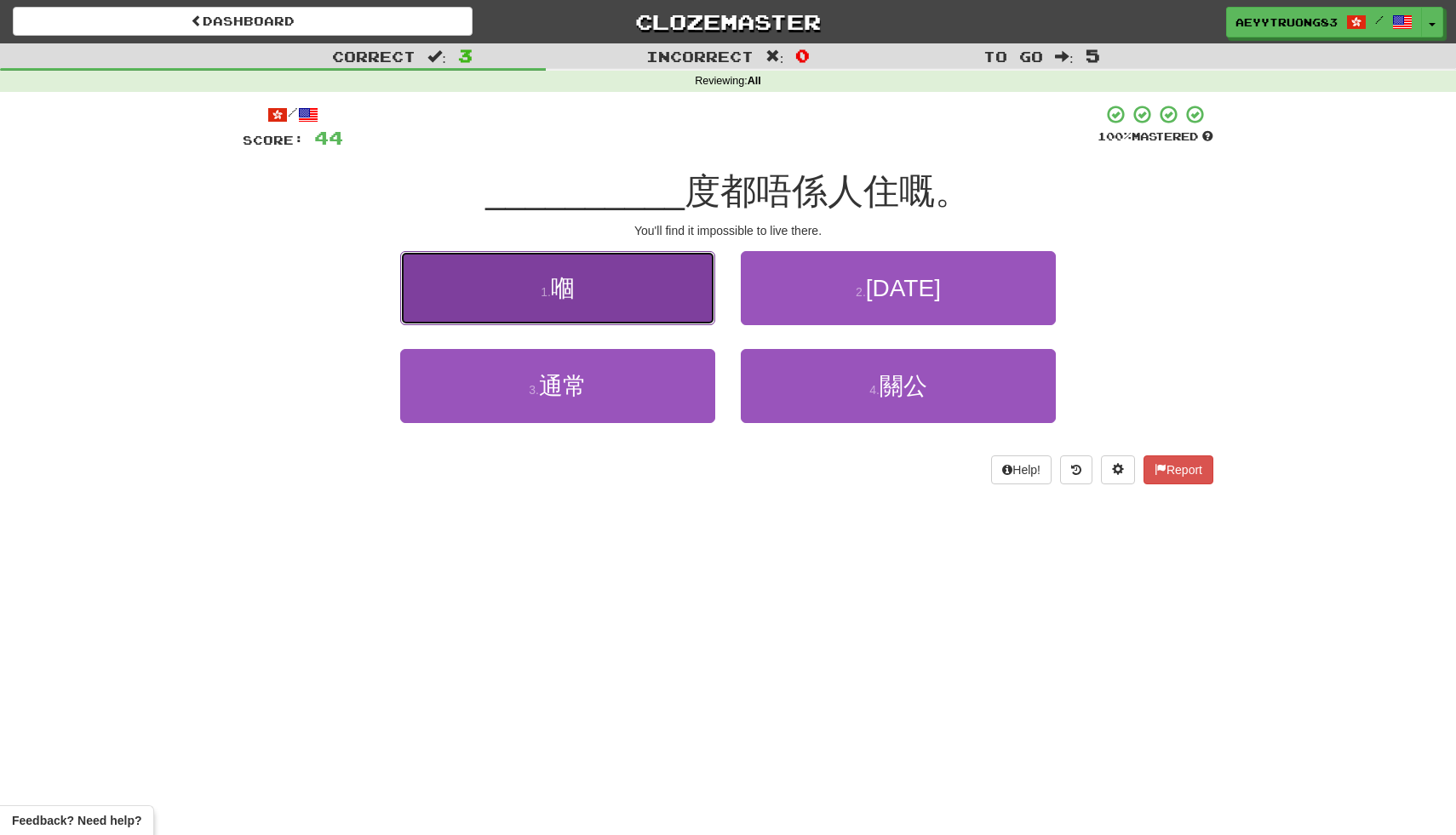
click at [675, 300] on button "1 . 嗰" at bounding box center [558, 288] width 315 height 74
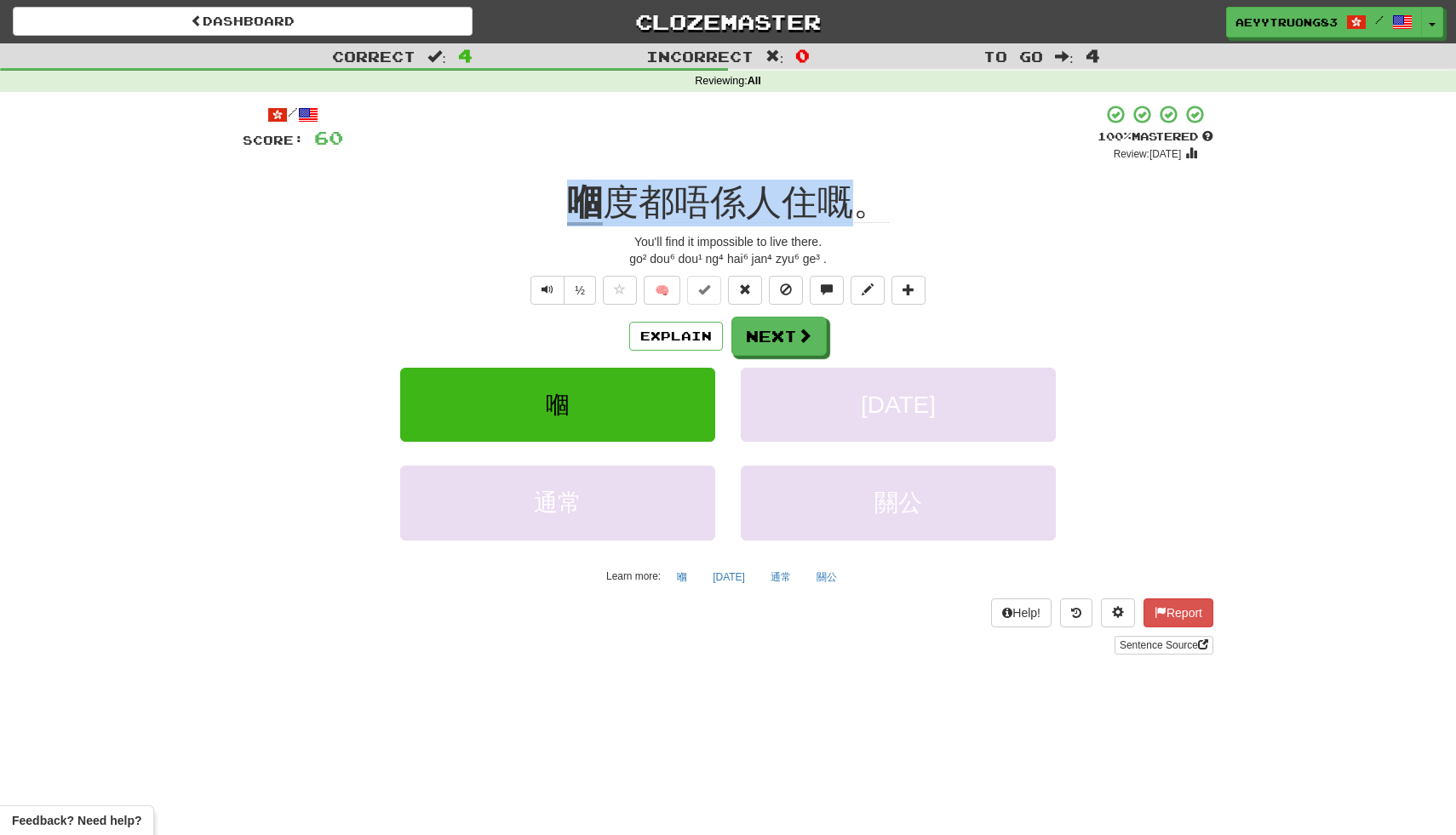
drag, startPoint x: 850, startPoint y: 194, endPoint x: 570, endPoint y: 188, distance: 280.1
click at [570, 188] on div "嗰 度都唔係人住嘅。" at bounding box center [728, 202] width 971 height 47
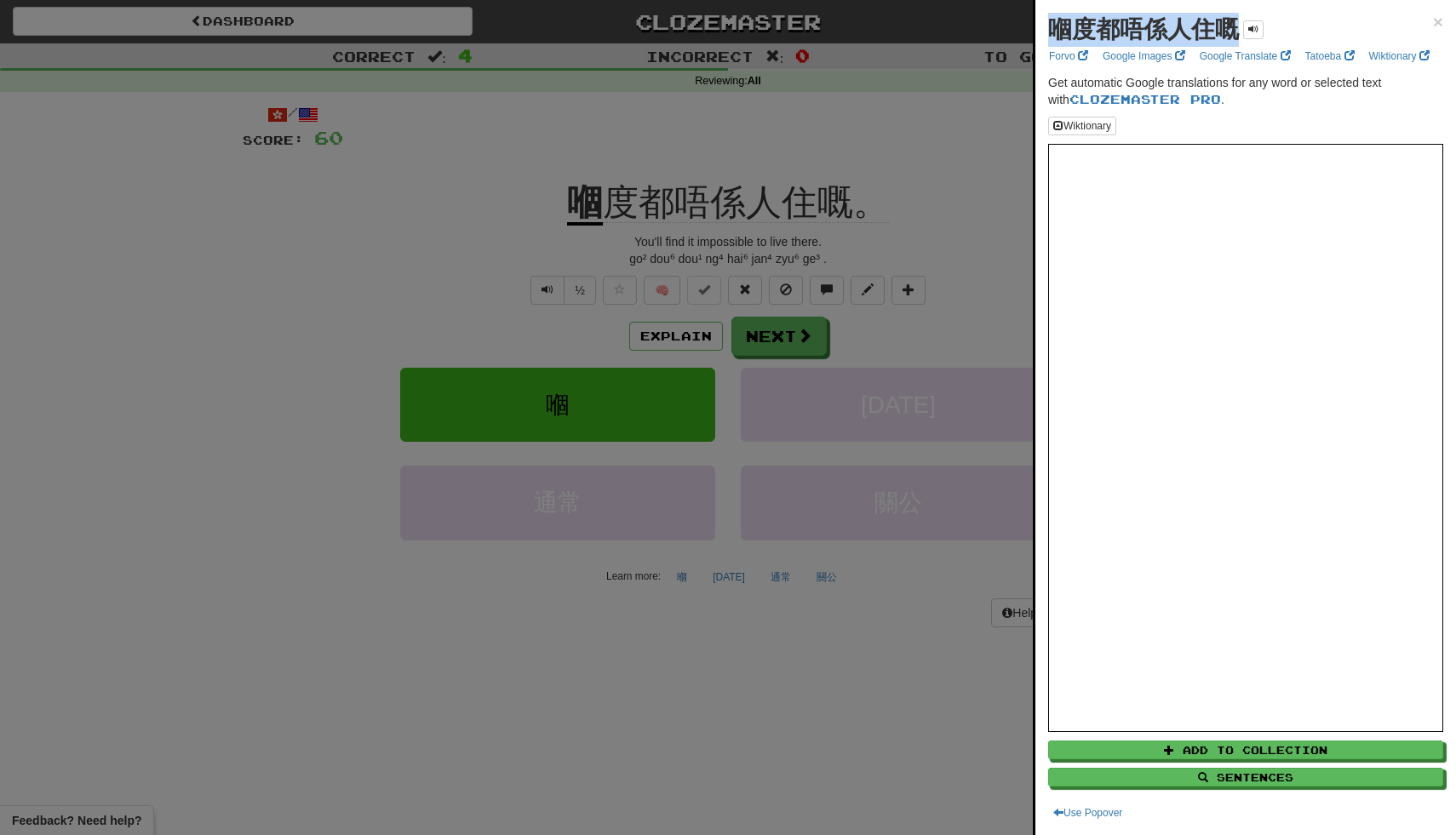
drag, startPoint x: 1236, startPoint y: 29, endPoint x: 1047, endPoint y: 26, distance: 189.0
click at [1047, 26] on div "嗰度都唔係人住嘅 × Forvo Google Images Google Translate Tatoeba Wiktionary Get automati…" at bounding box center [1246, 418] width 421 height 835
copy strong "嗰度都唔係人住嘅"
click at [1261, 27] on button at bounding box center [1253, 30] width 21 height 19
click at [811, 330] on div at bounding box center [728, 418] width 1456 height 835
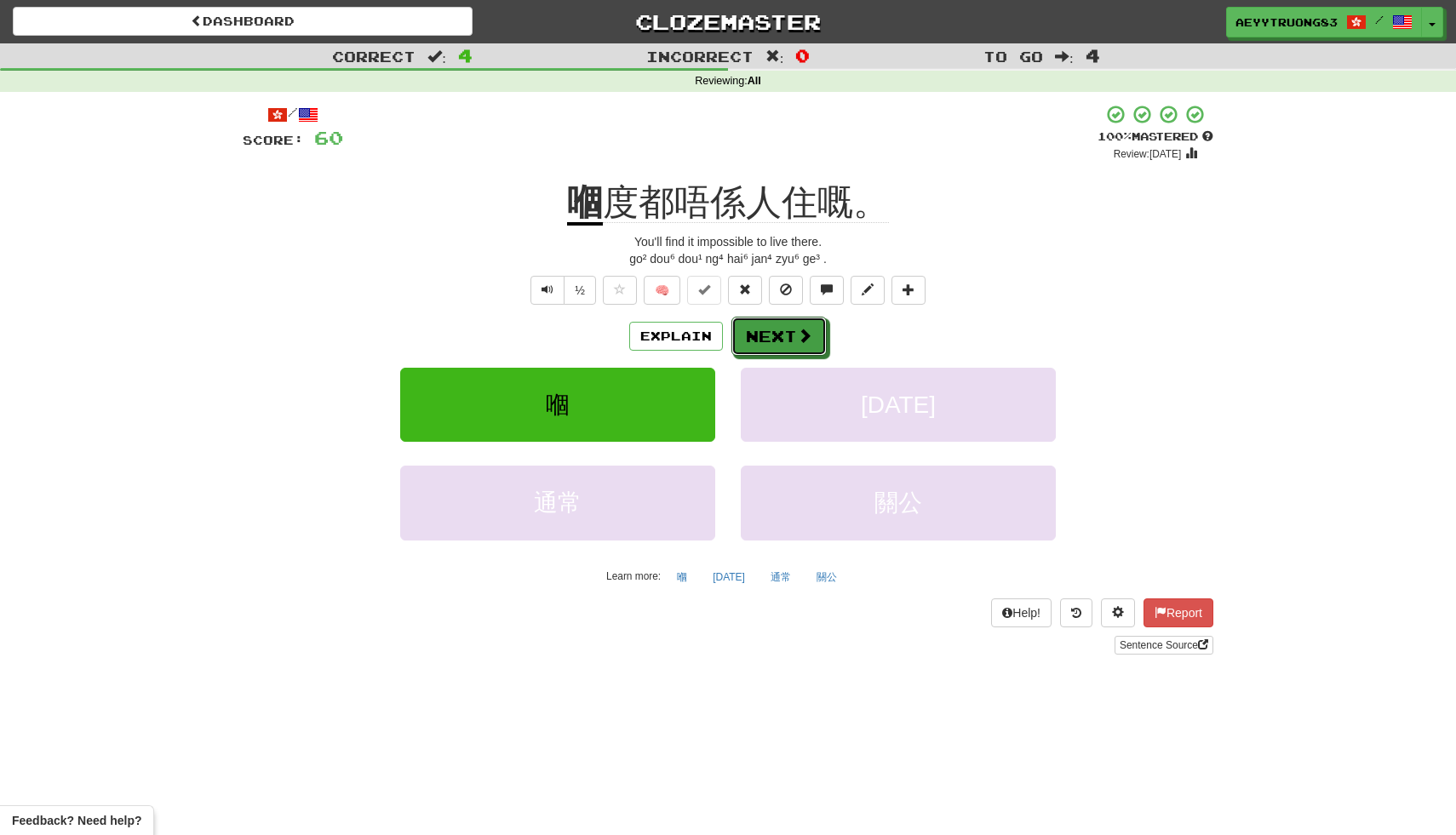
click at [811, 330] on button "Next" at bounding box center [779, 336] width 96 height 39
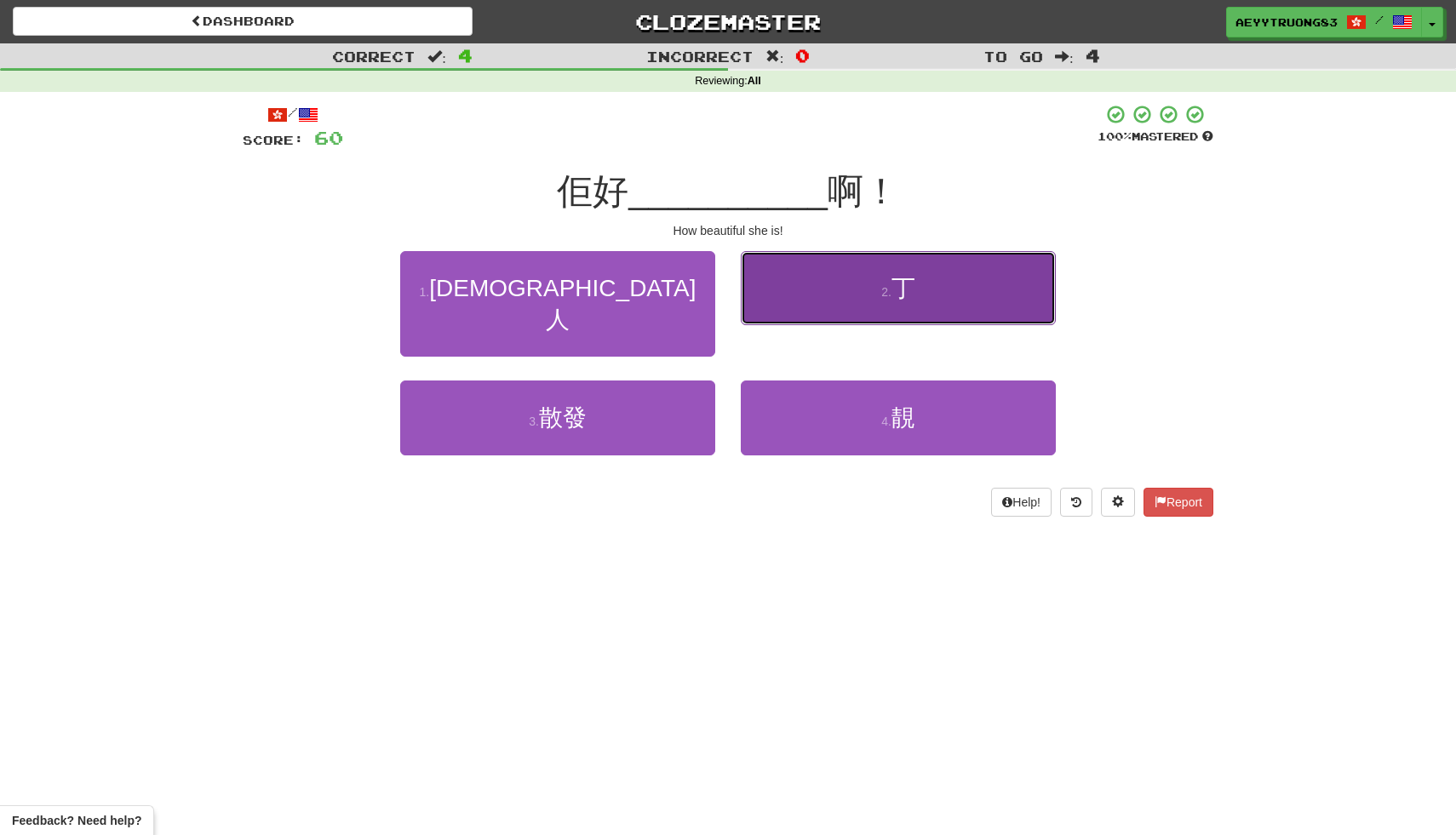
click at [816, 313] on button "2 . 丁" at bounding box center [898, 288] width 315 height 74
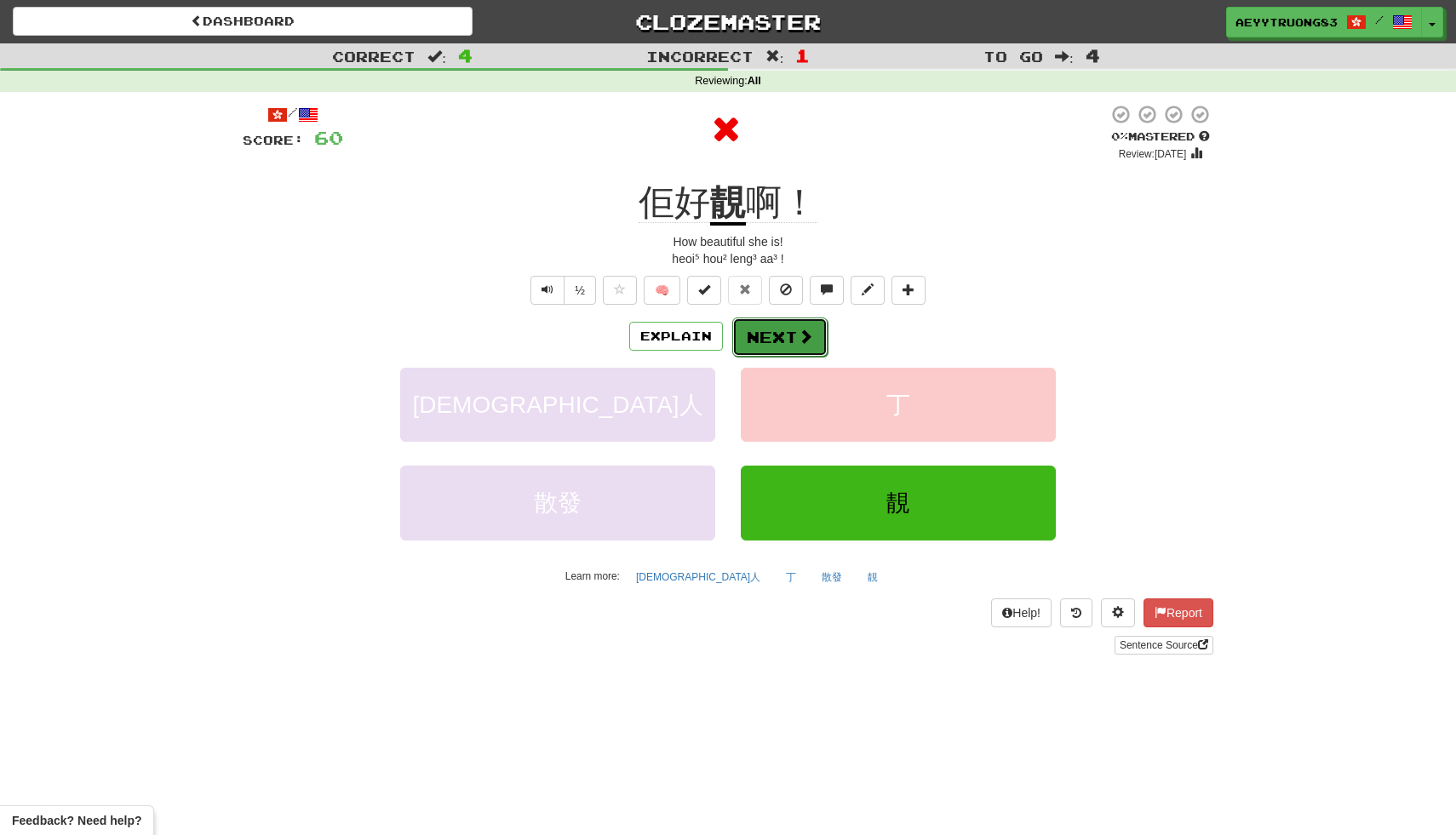
click at [793, 342] on button "Next" at bounding box center [780, 337] width 96 height 39
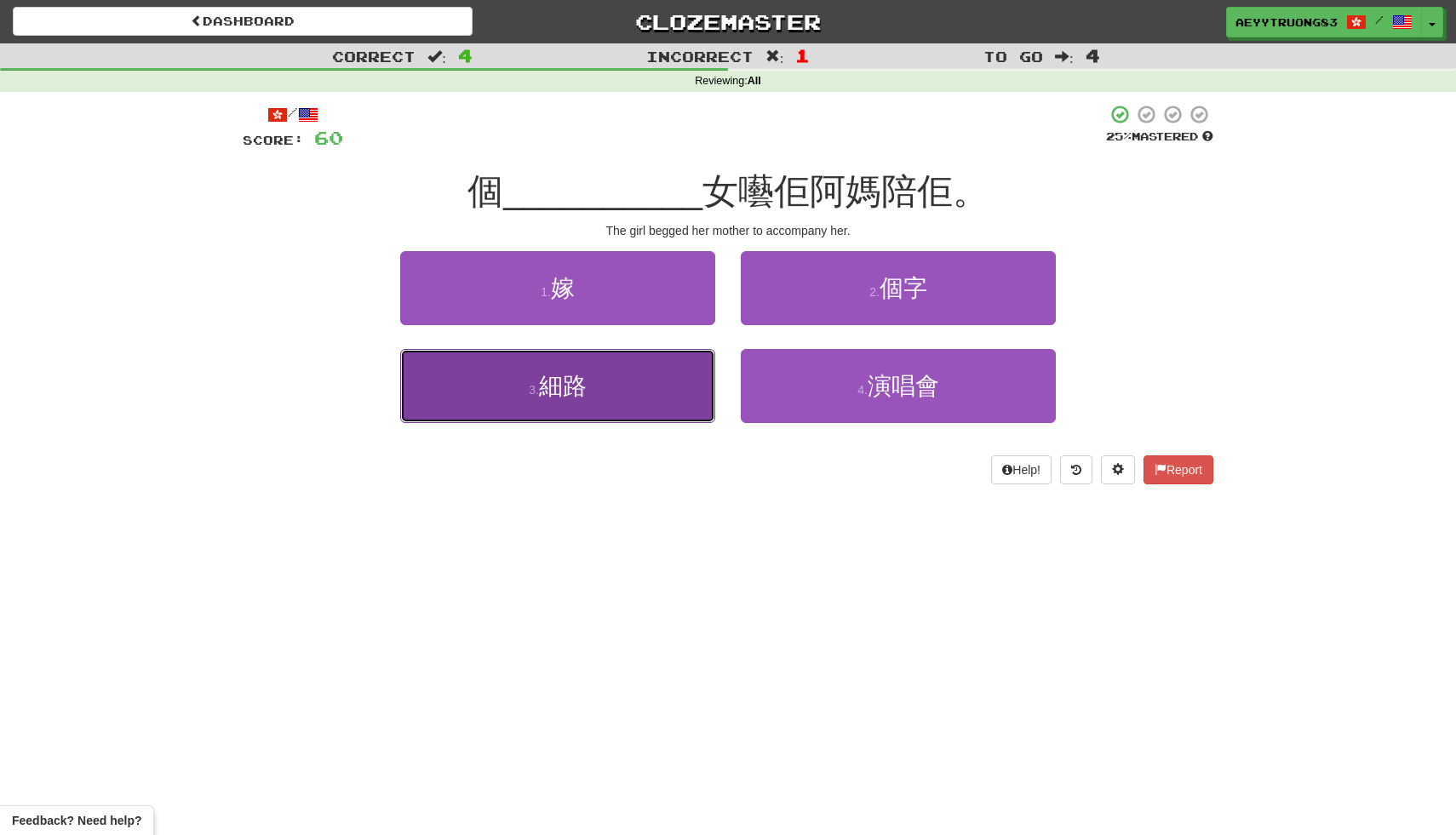
click at [652, 383] on button "3 . 細路" at bounding box center [558, 386] width 315 height 74
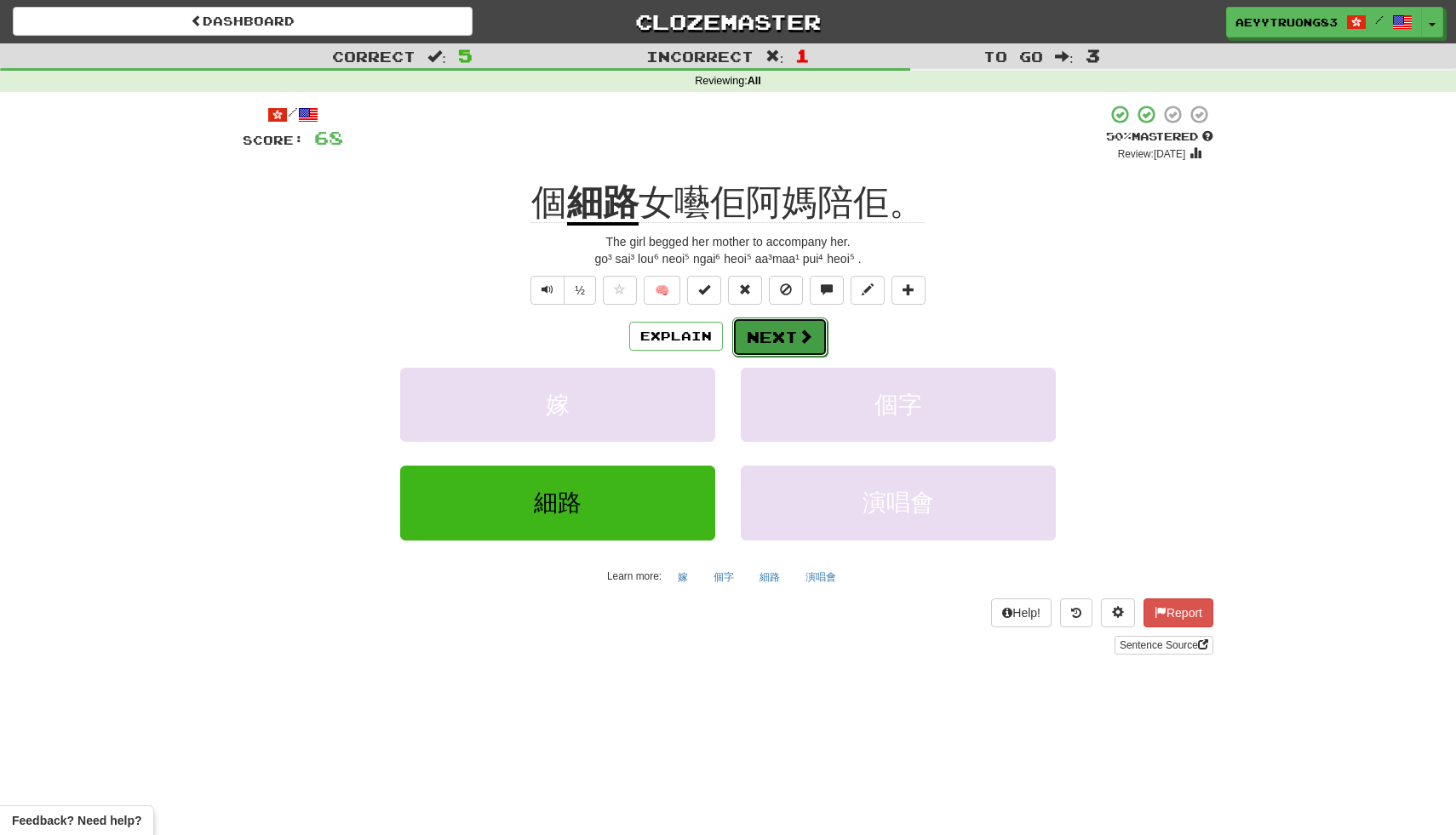
click at [763, 342] on button "Next" at bounding box center [780, 337] width 96 height 39
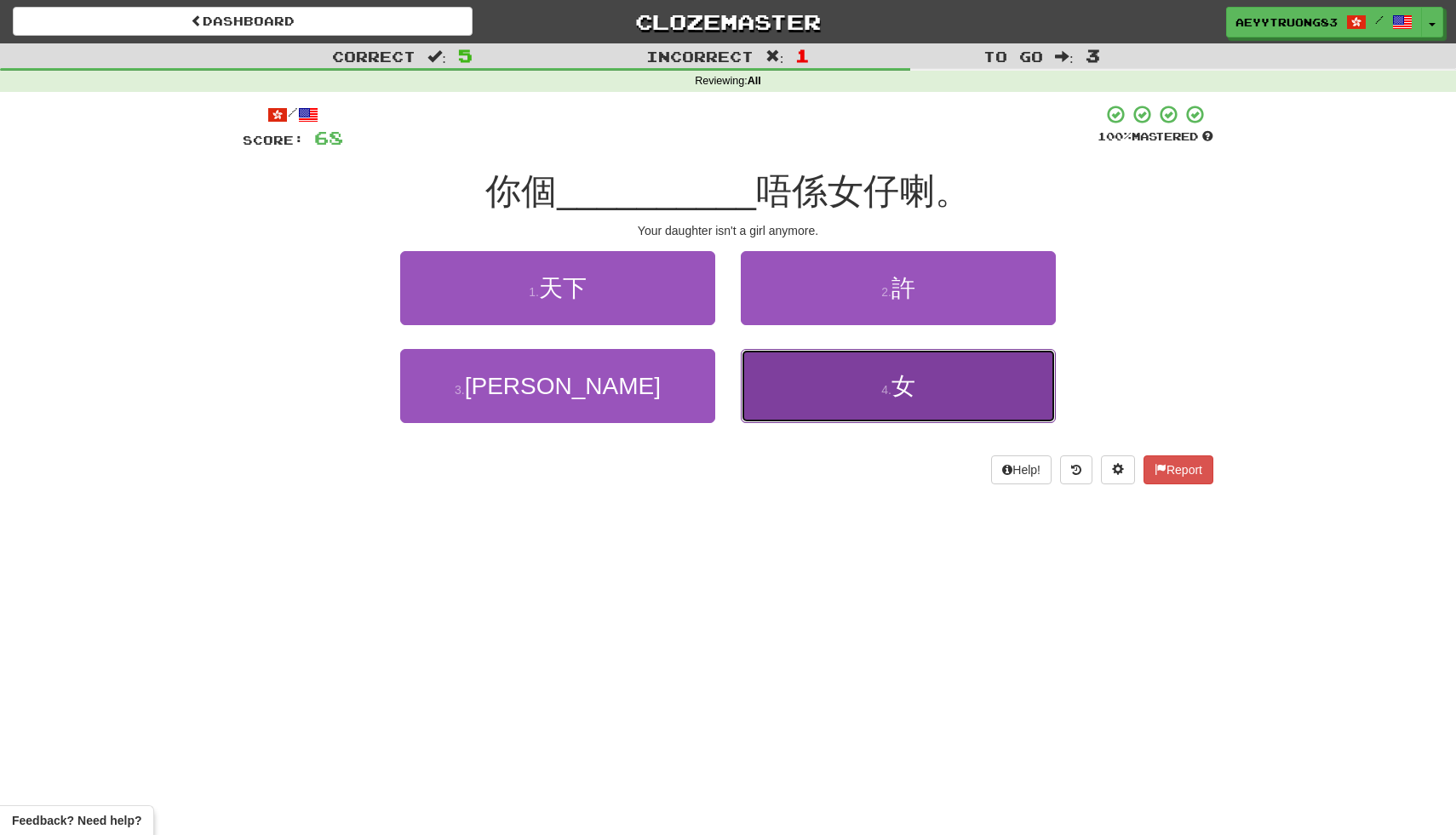
click at [794, 381] on button "4 . 女" at bounding box center [898, 386] width 315 height 74
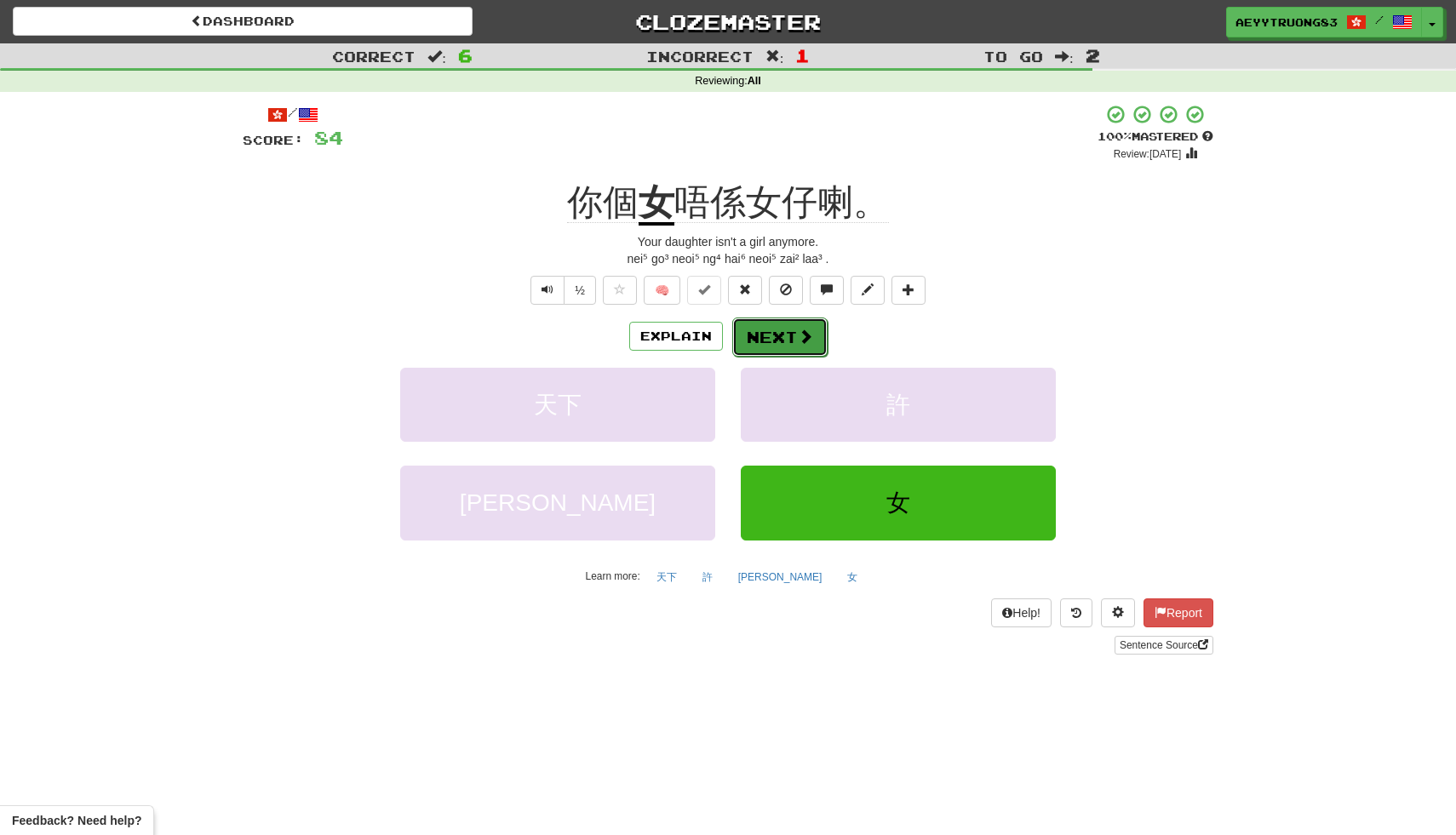
click at [771, 330] on button "Next" at bounding box center [780, 337] width 96 height 39
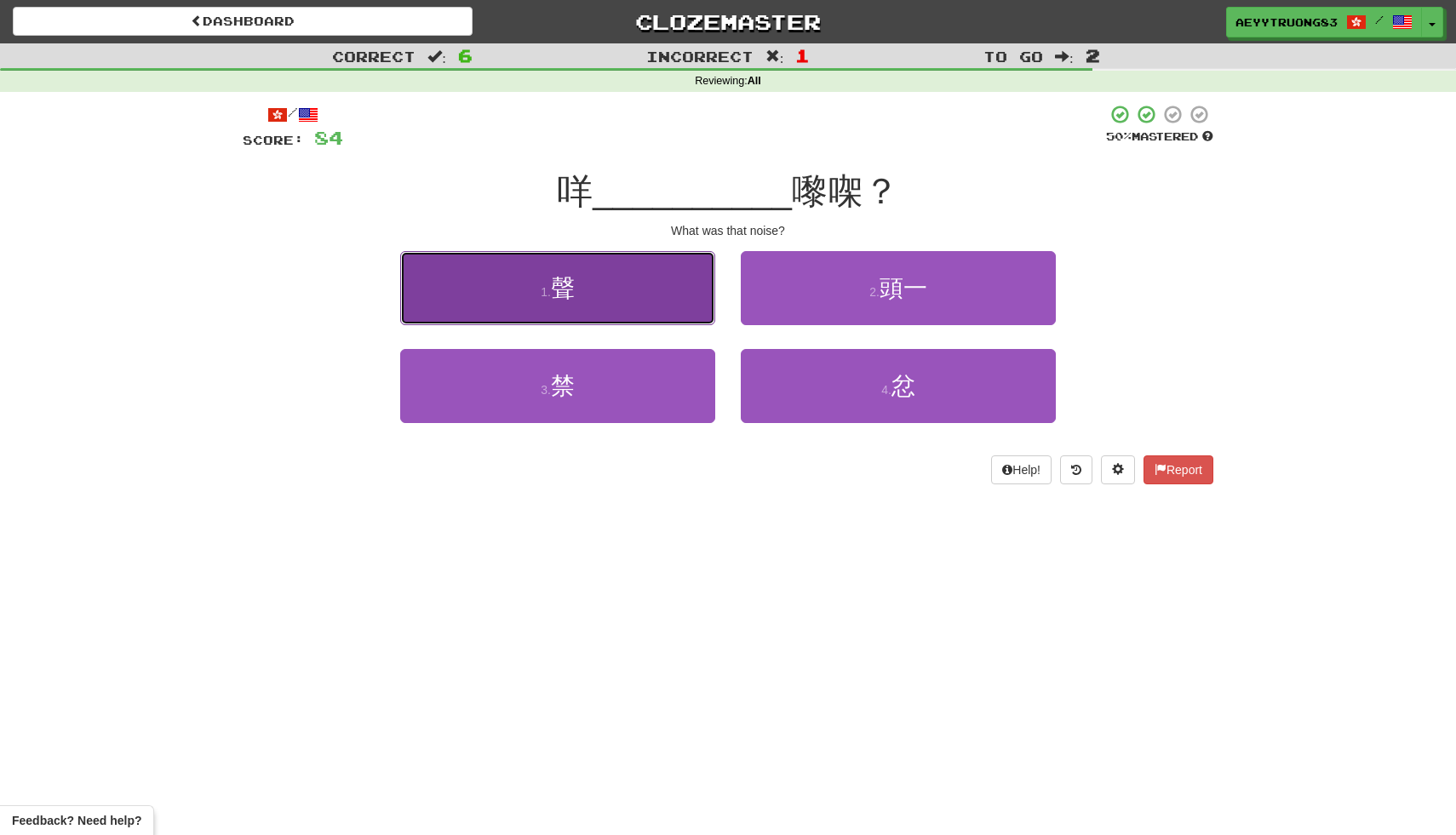
click at [630, 261] on button "1 . 聲" at bounding box center [558, 288] width 315 height 74
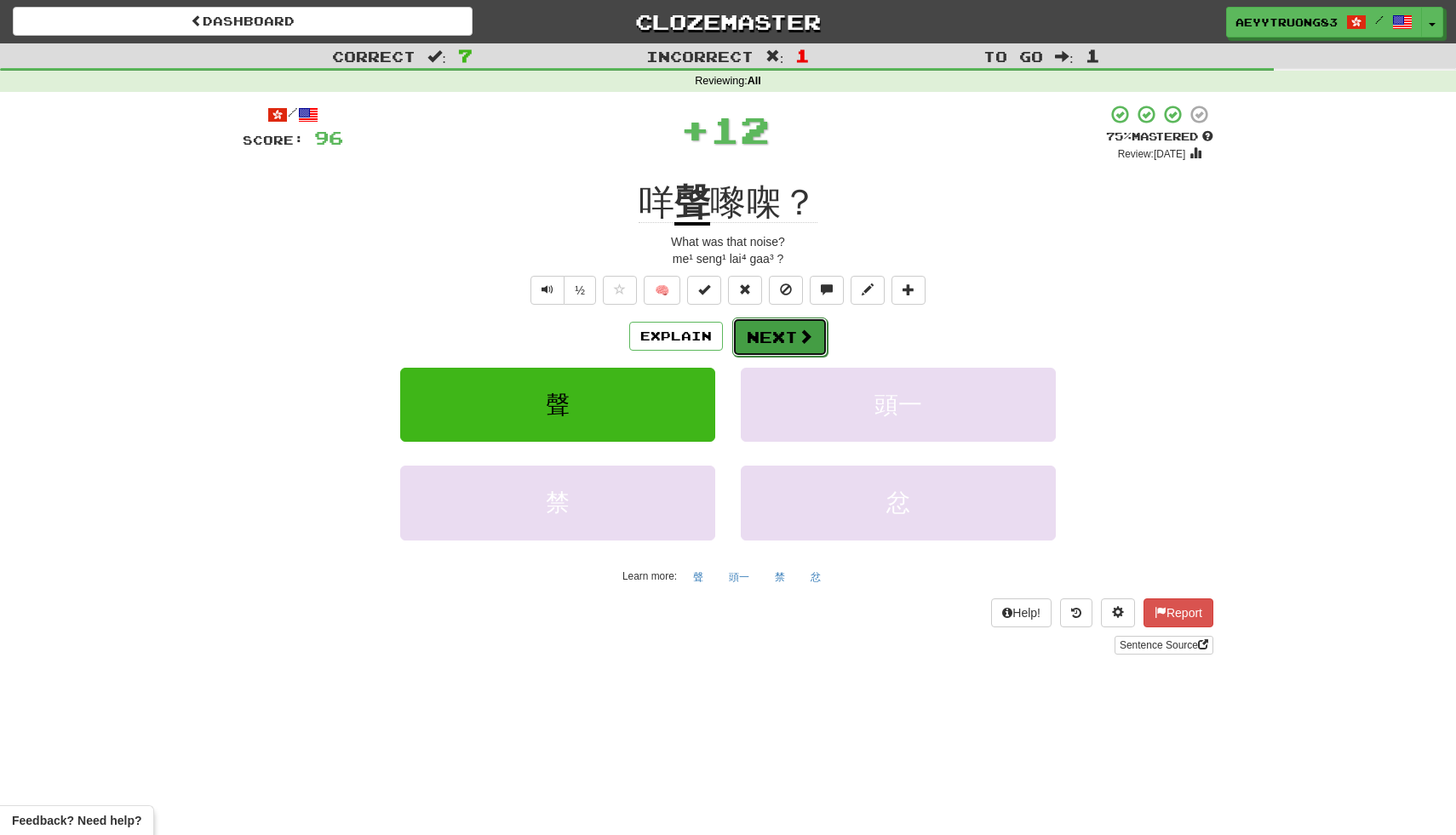
click at [786, 335] on button "Next" at bounding box center [780, 337] width 96 height 39
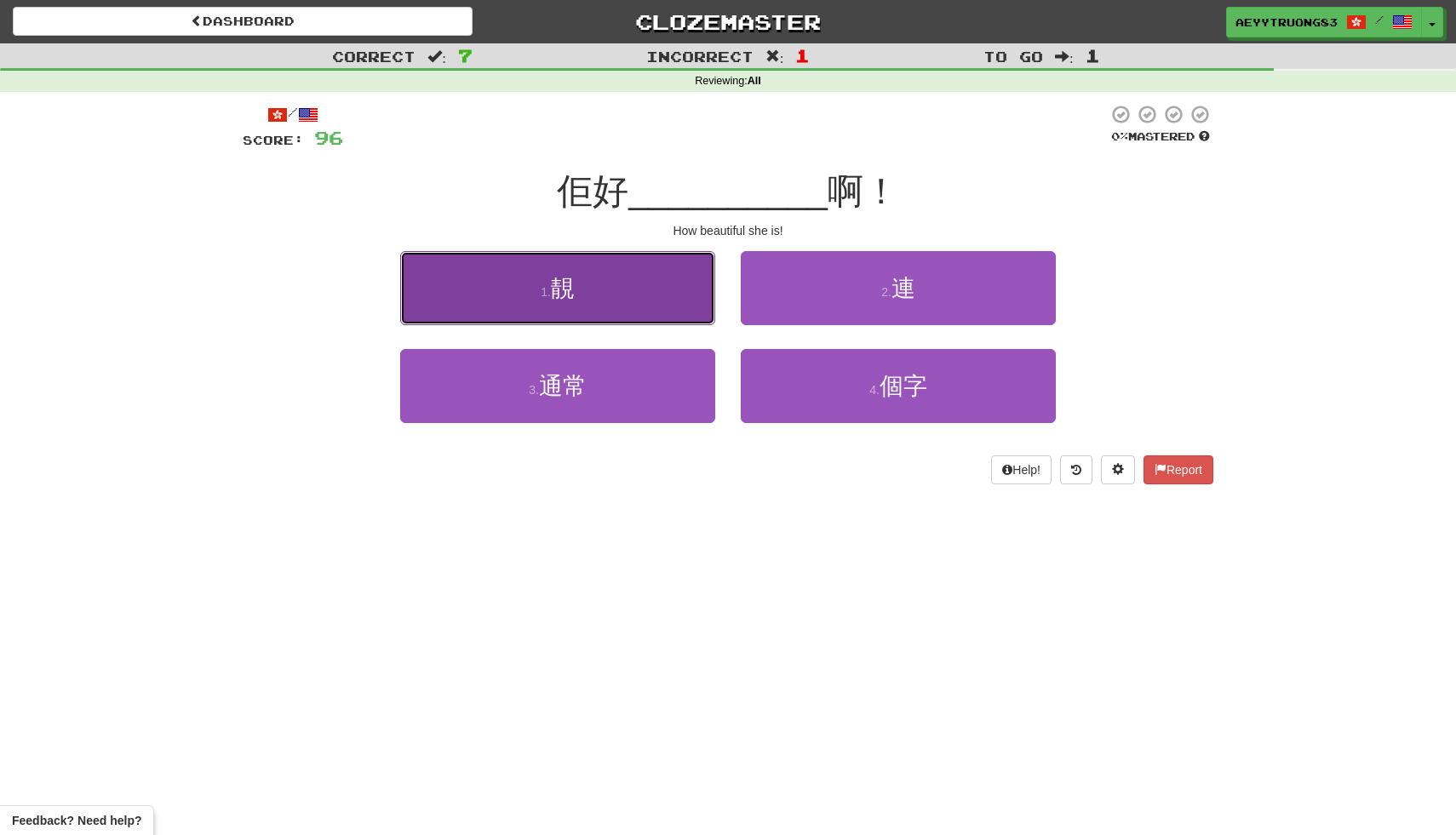
click at [672, 306] on button "1 . 靚" at bounding box center [558, 288] width 315 height 74
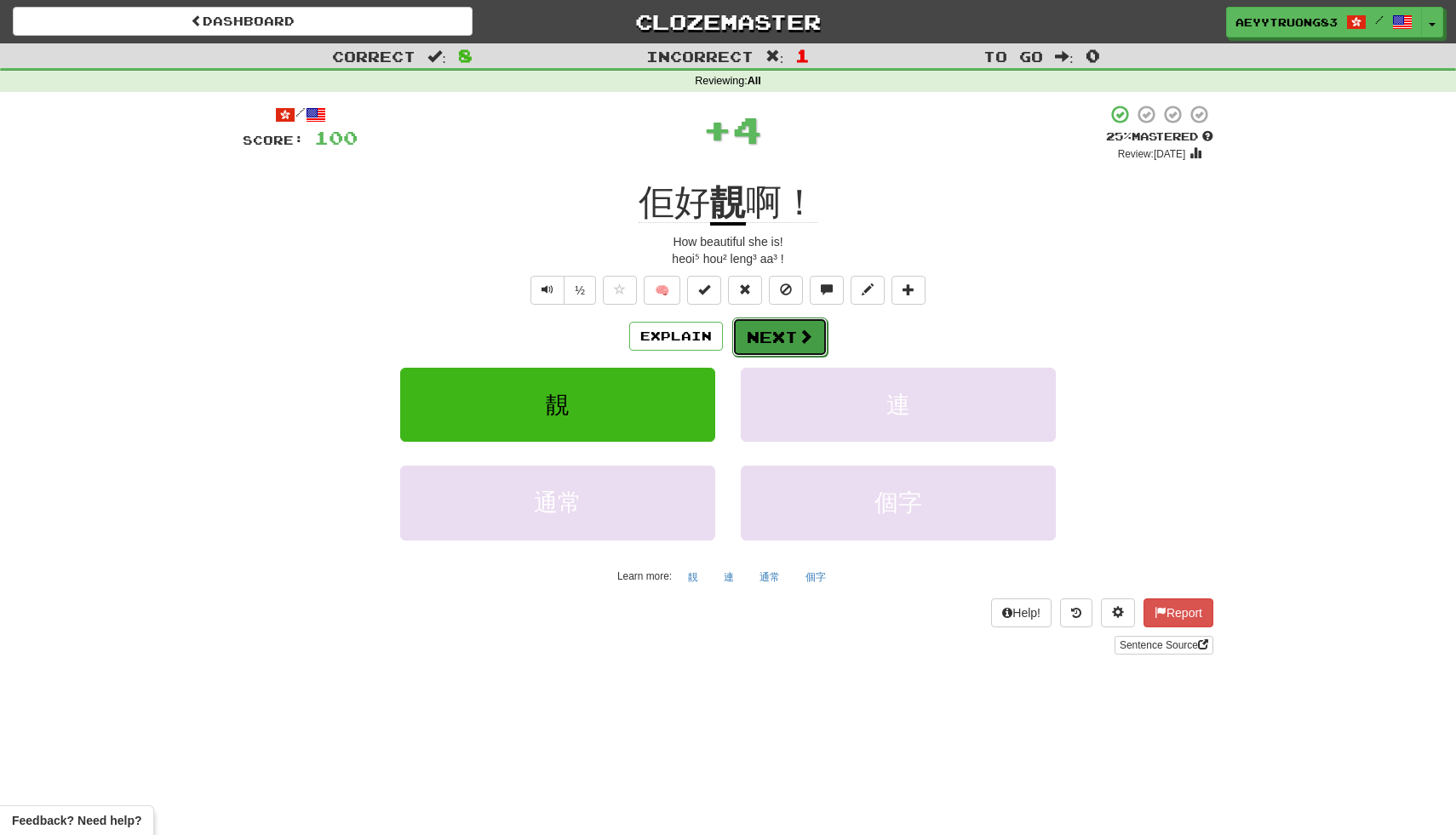
click at [808, 330] on span at bounding box center [804, 336] width 15 height 15
